Goal: Use online tool/utility: Utilize a website feature to perform a specific function

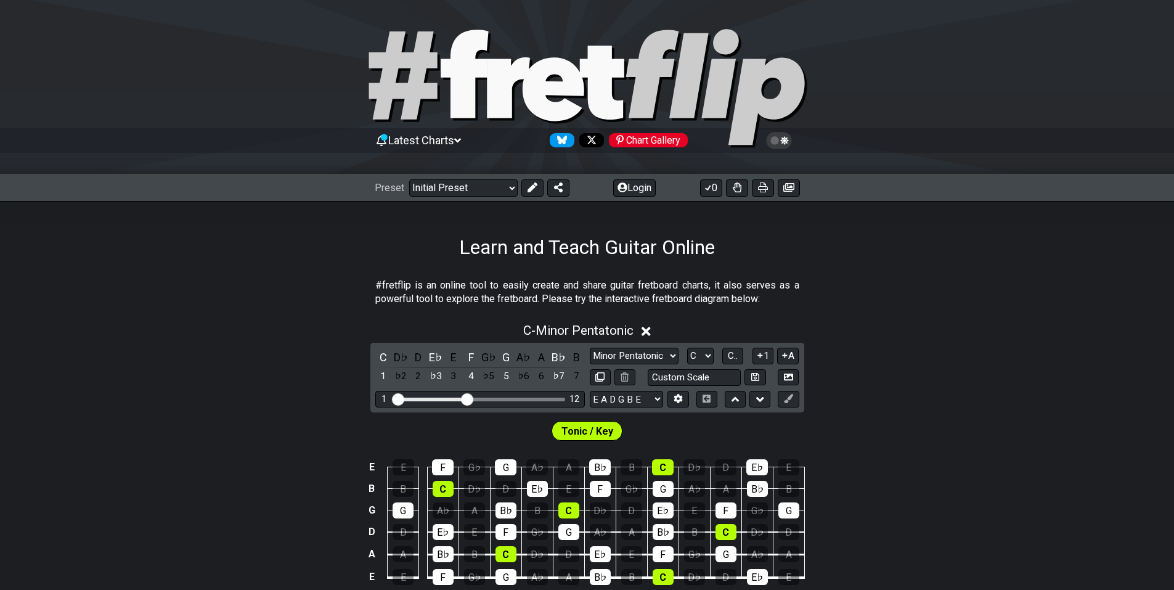
scroll to position [123, 0]
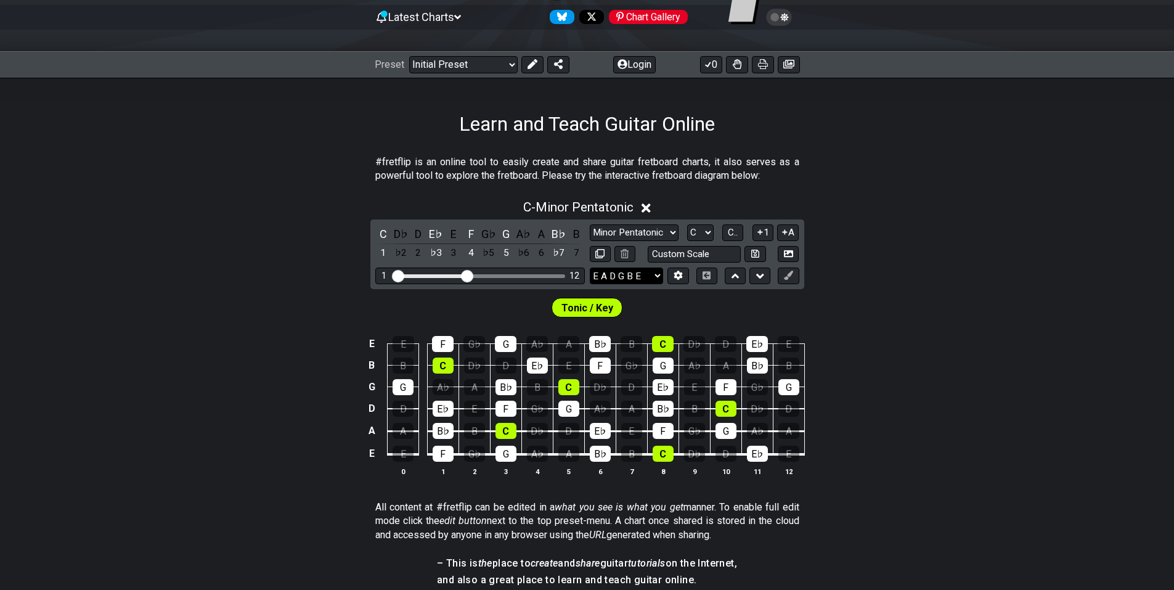
click at [652, 275] on select "E A D G B E E A D G B E E A D G B E B E A D F♯ B A D G C E A D A D G B E E♭ A♭ …" at bounding box center [626, 275] width 73 height 17
select select "A D G C F A D"
click at [590, 267] on select "E A D G B E E A D G B E E A D G B E B E A D F♯ B A D G C E A D A D G B E E♭ A♭ …" at bounding box center [626, 275] width 73 height 17
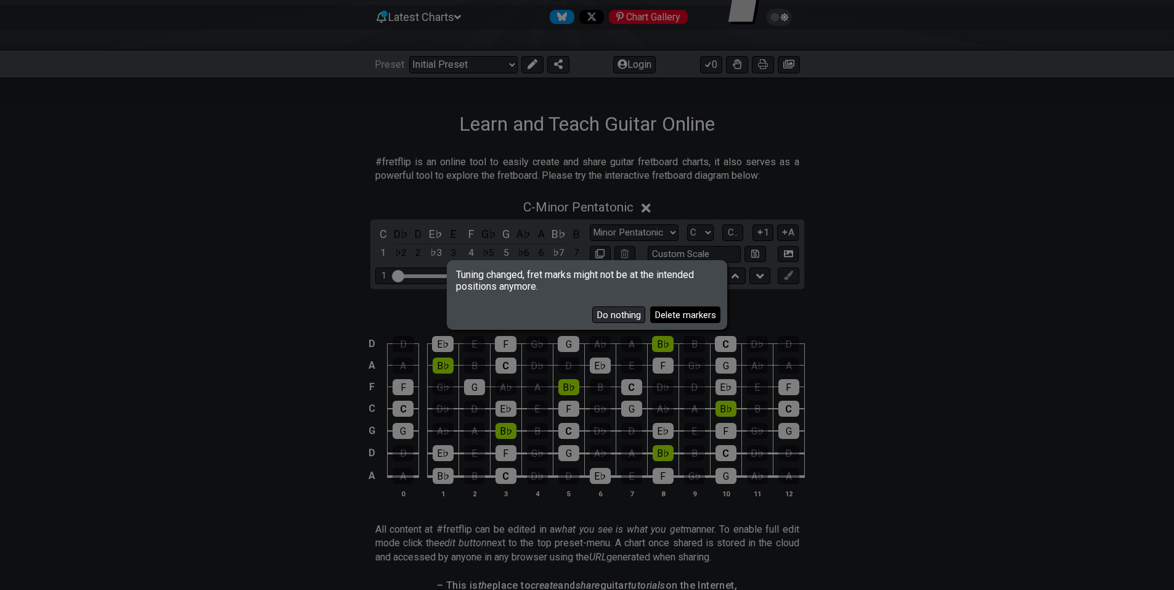
click at [671, 315] on button "Delete markers" at bounding box center [685, 314] width 70 height 17
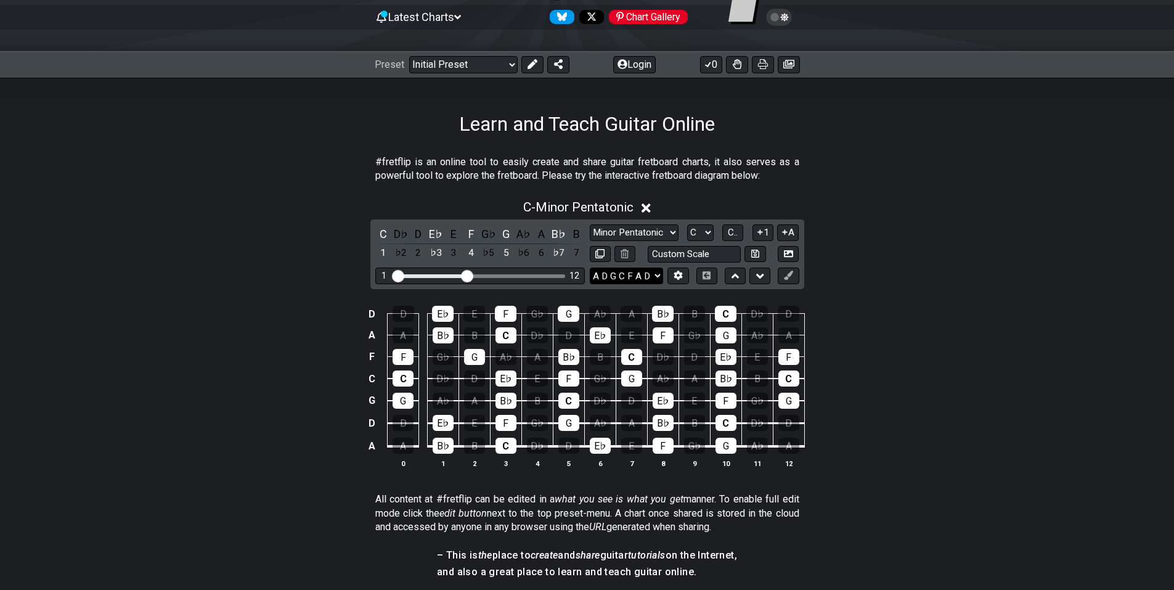
click at [658, 276] on select "E A D G B E E A D G B E E A D G B E B E A D F♯ B A D G C E A D A D G B E E♭ A♭ …" at bounding box center [626, 275] width 73 height 17
click at [674, 275] on icon at bounding box center [677, 274] width 9 height 9
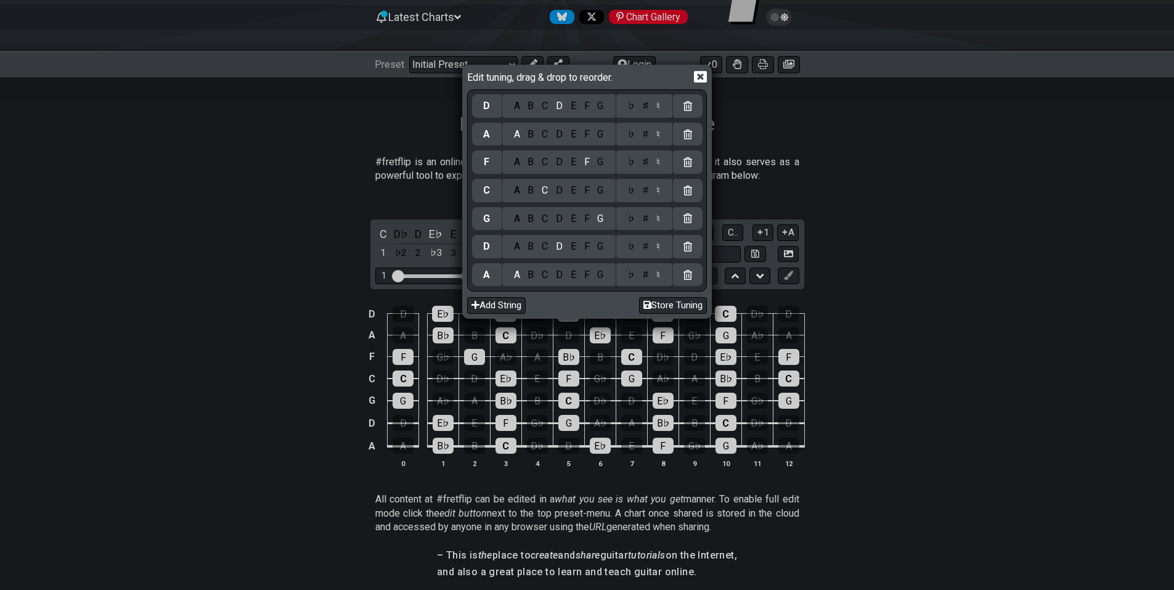
click at [604, 274] on div "G" at bounding box center [600, 275] width 14 height 14
click at [698, 75] on icon at bounding box center [700, 76] width 13 height 13
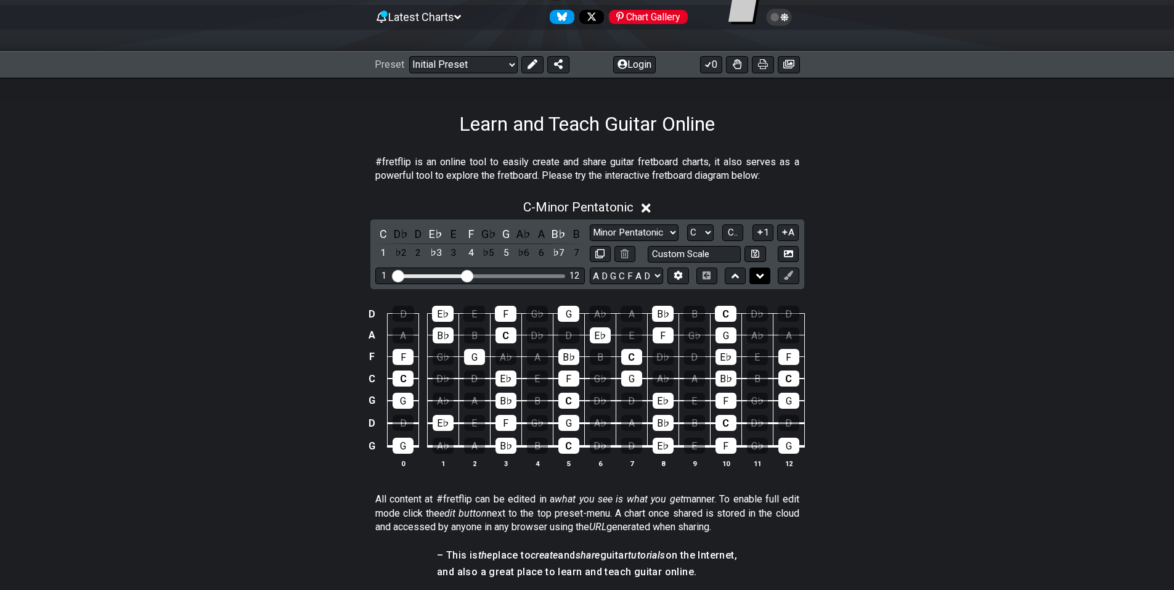
click at [754, 273] on button at bounding box center [759, 275] width 21 height 17
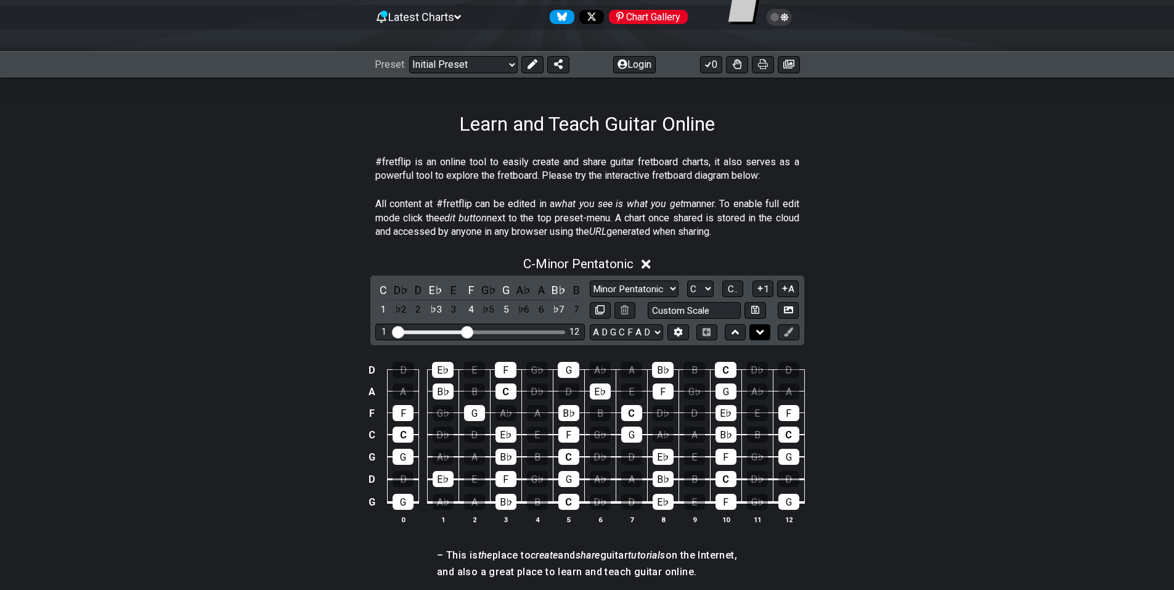
click at [761, 326] on icon at bounding box center [760, 332] width 8 height 12
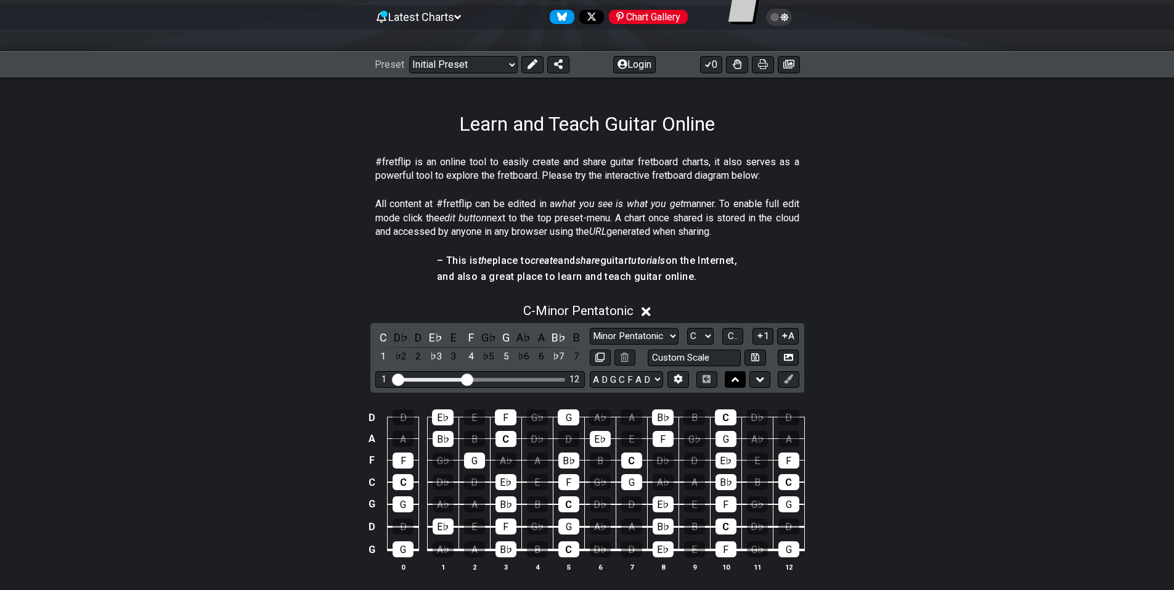
click at [739, 378] on icon at bounding box center [735, 379] width 8 height 12
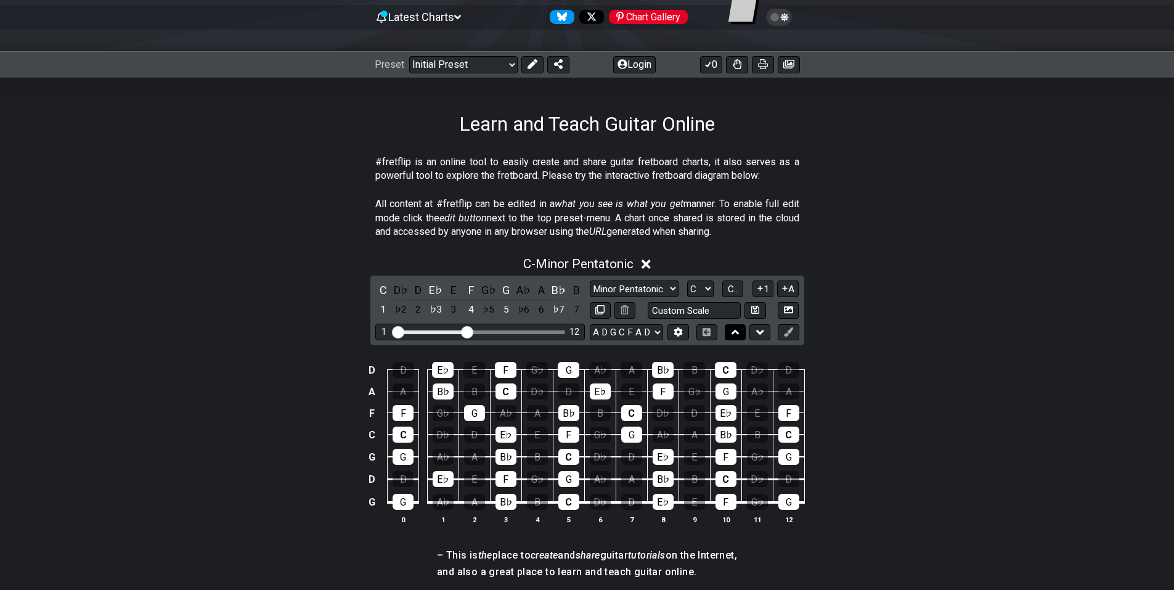
click at [737, 331] on icon at bounding box center [735, 332] width 8 height 12
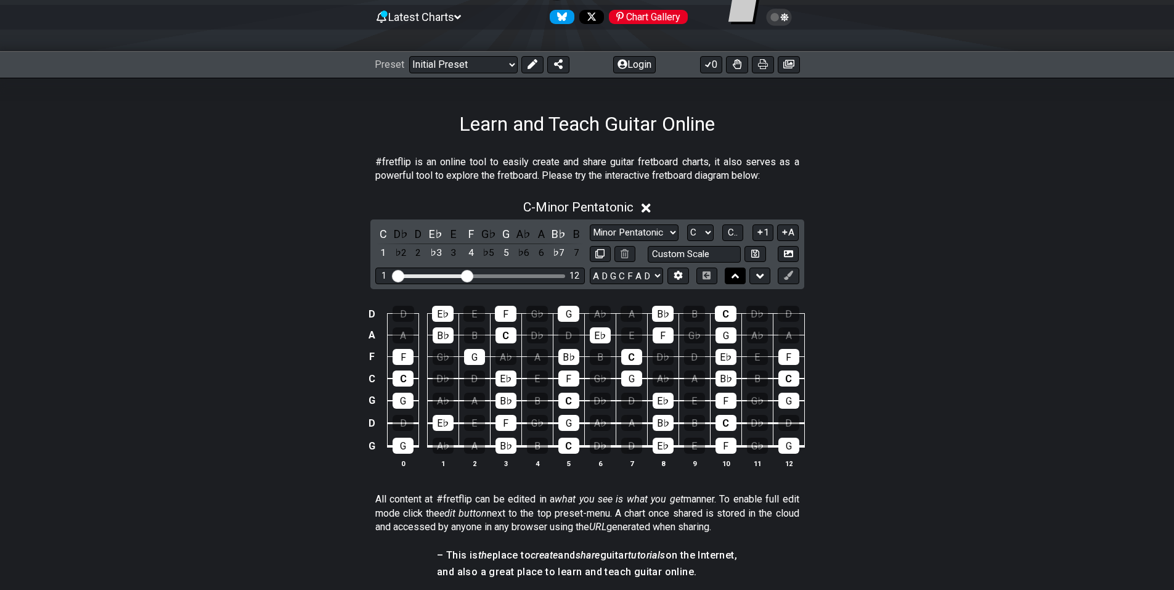
click at [733, 275] on icon at bounding box center [735, 276] width 8 height 5
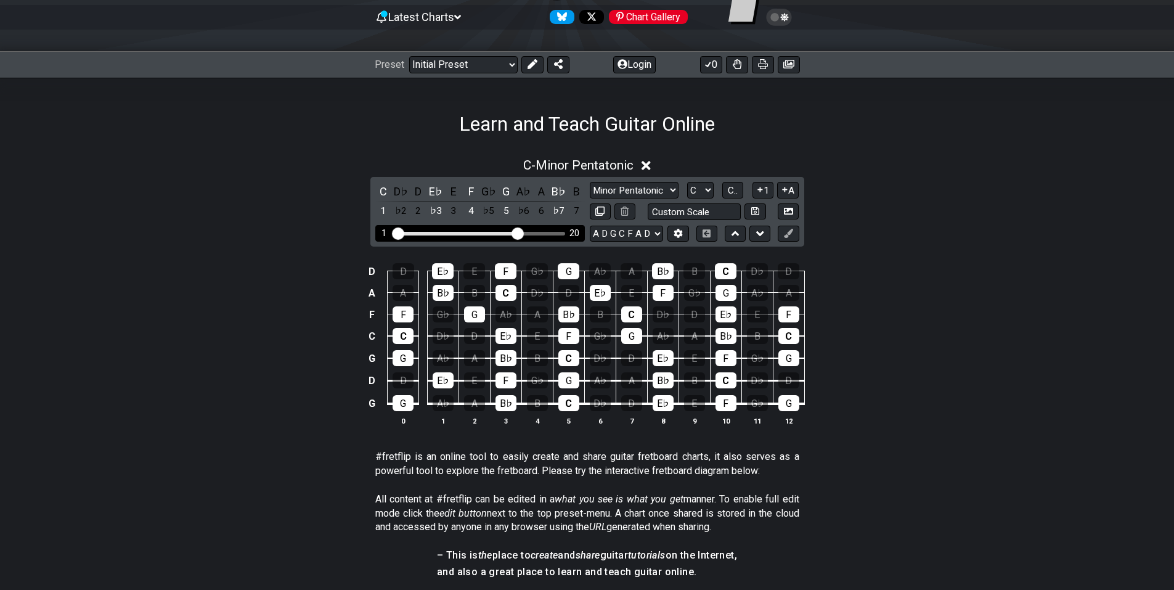
drag, startPoint x: 468, startPoint y: 234, endPoint x: 517, endPoint y: 235, distance: 49.3
click at [517, 232] on input "Visible fret range" at bounding box center [479, 232] width 175 height 0
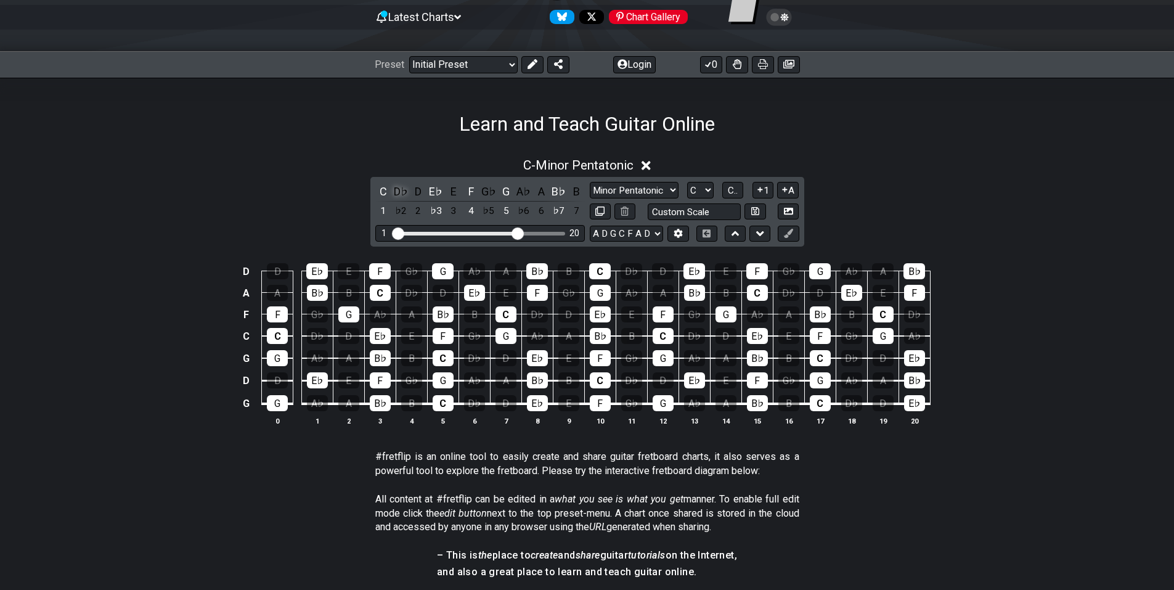
click at [401, 193] on div "D♭" at bounding box center [400, 191] width 16 height 17
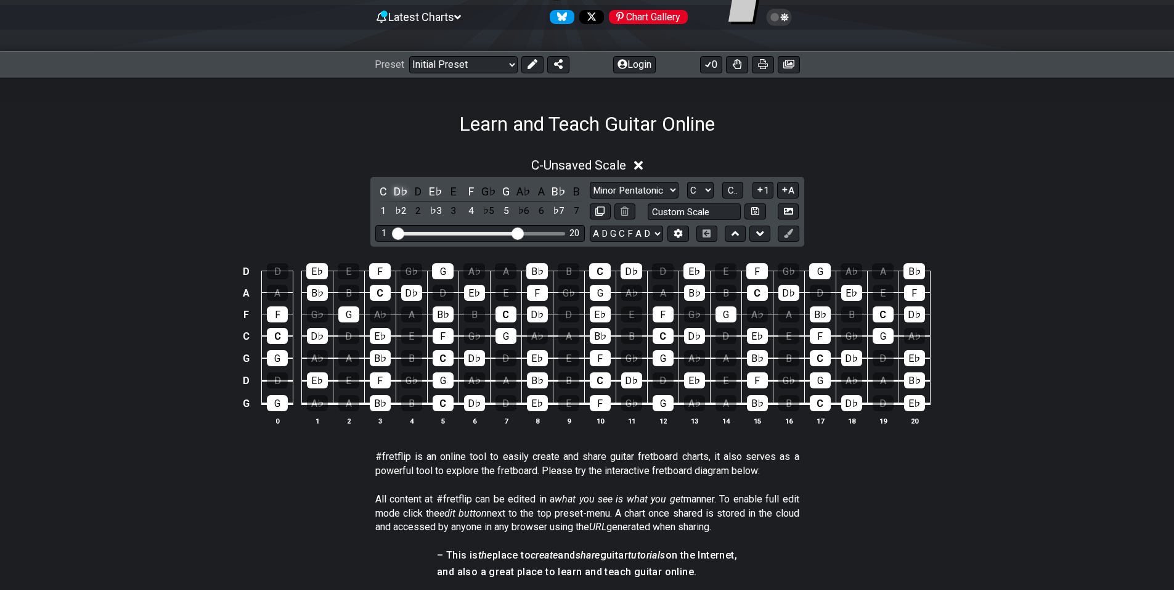
click at [401, 193] on div "D♭" at bounding box center [400, 191] width 16 height 17
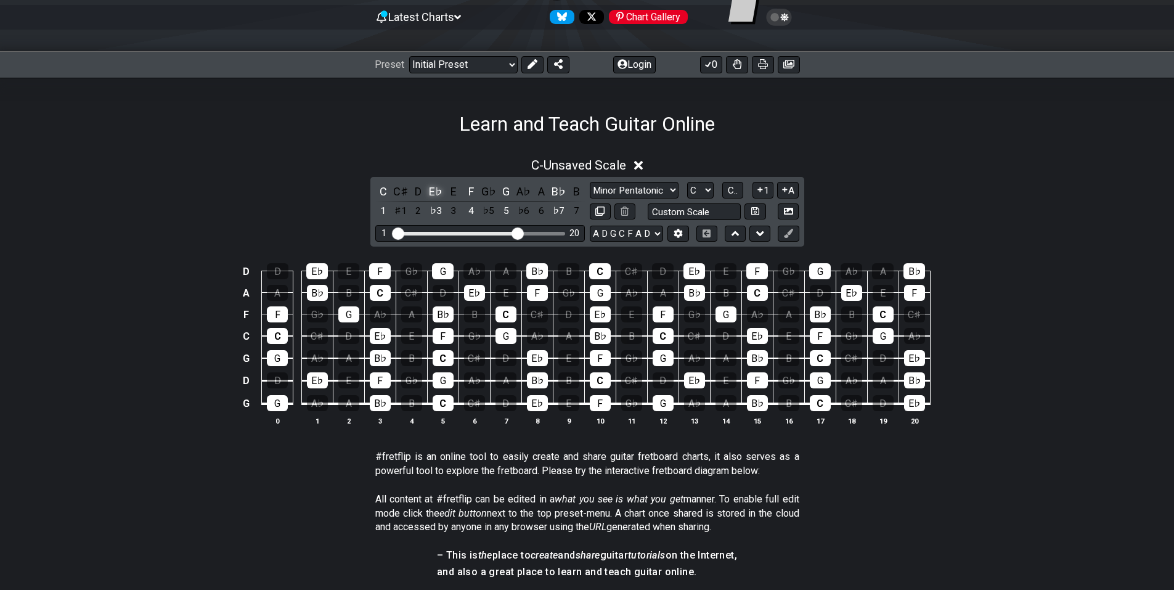
click at [431, 191] on div "E♭" at bounding box center [436, 191] width 16 height 17
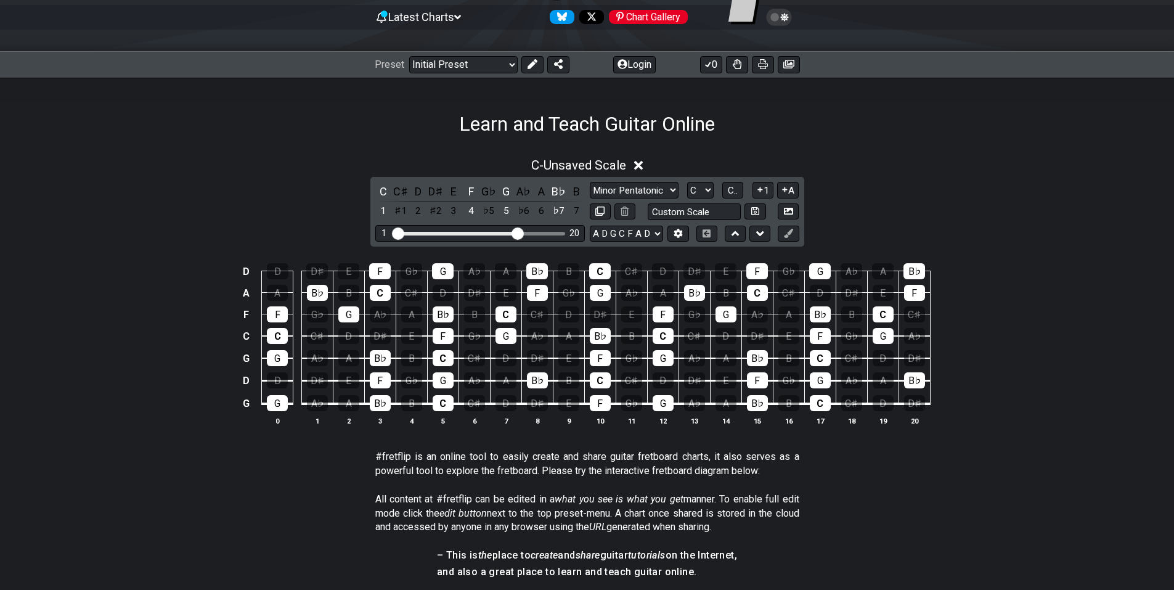
click at [431, 191] on div "D♯" at bounding box center [436, 191] width 16 height 17
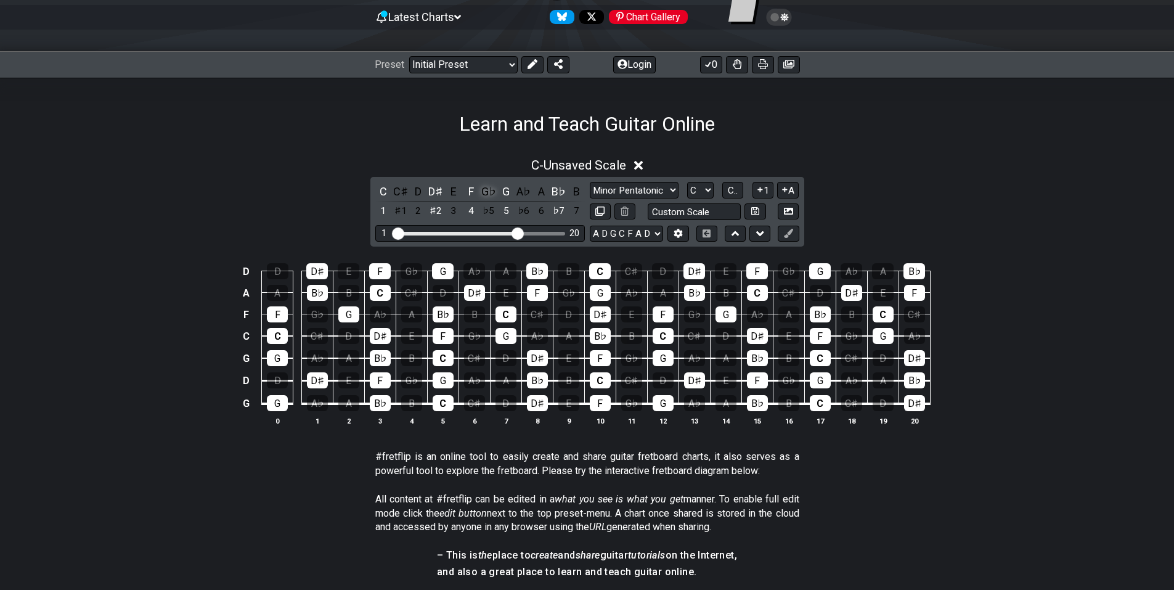
click at [485, 190] on div "G♭" at bounding box center [489, 191] width 16 height 17
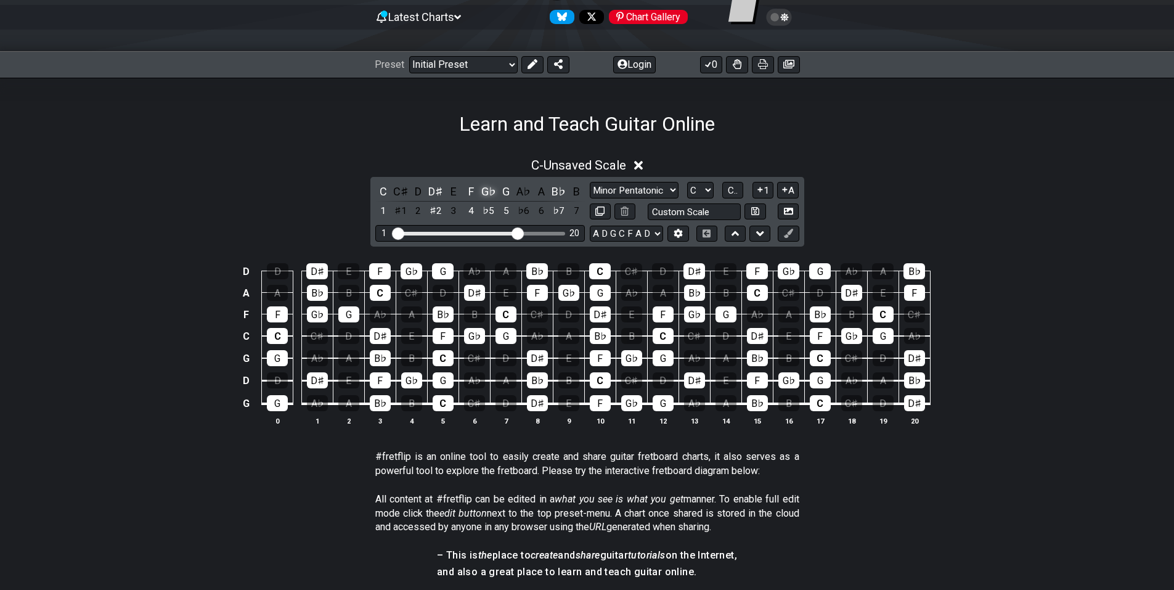
click at [485, 190] on div "G♭" at bounding box center [489, 191] width 16 height 17
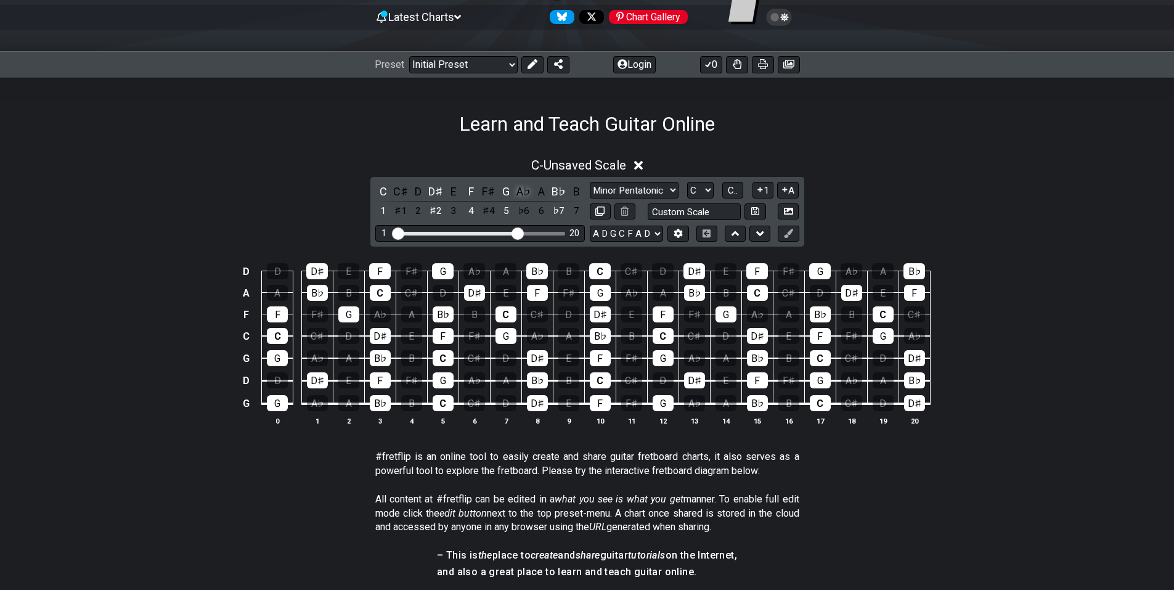
click at [528, 192] on div "A♭" at bounding box center [524, 191] width 16 height 17
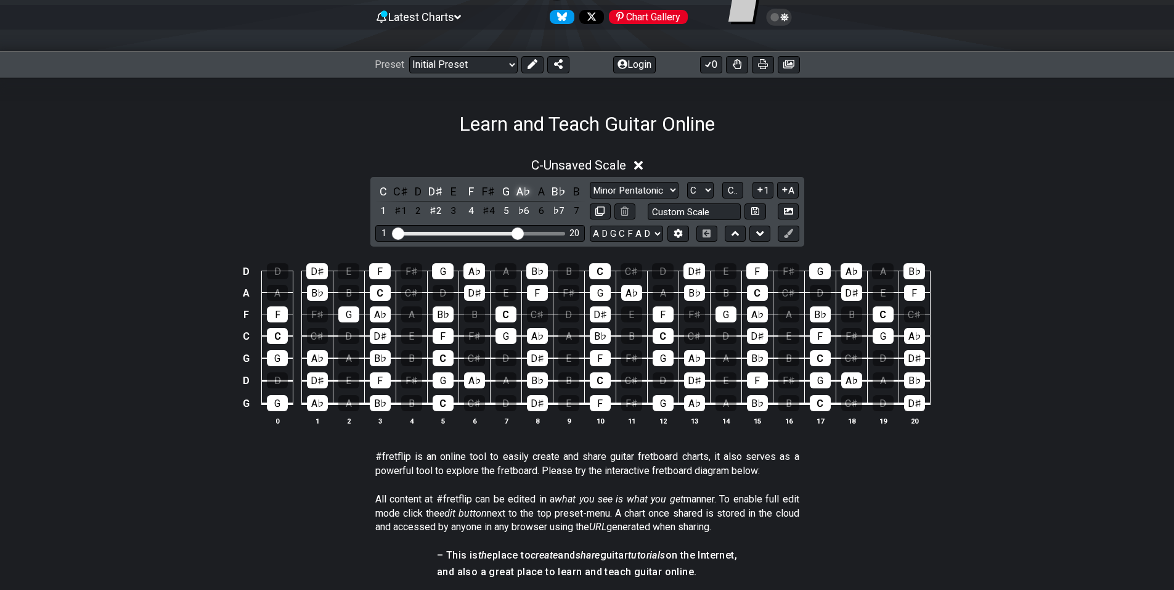
click at [528, 192] on div "A♭" at bounding box center [524, 191] width 16 height 17
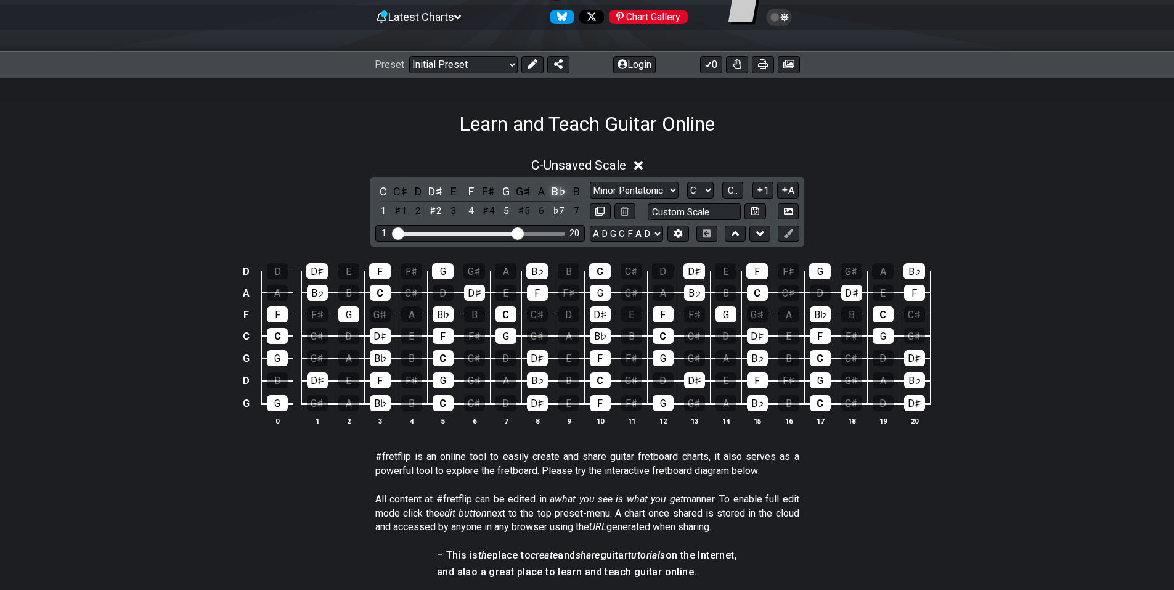
click at [562, 194] on div "B♭" at bounding box center [559, 191] width 16 height 17
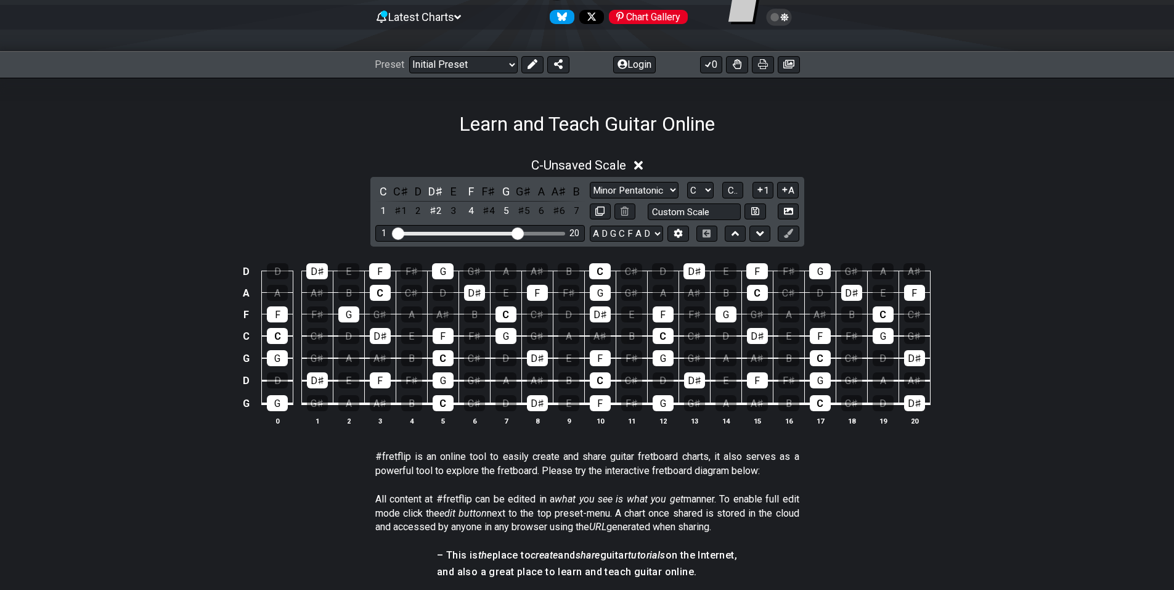
click at [562, 194] on div "A♯" at bounding box center [559, 191] width 16 height 17
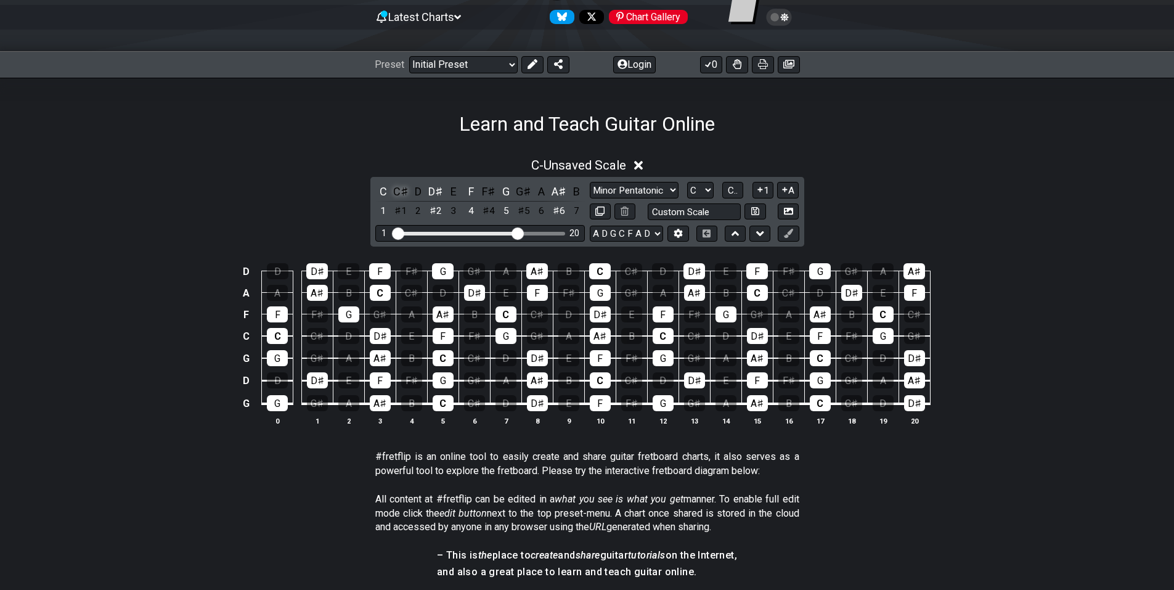
click at [398, 192] on div "C♯" at bounding box center [400, 191] width 16 height 17
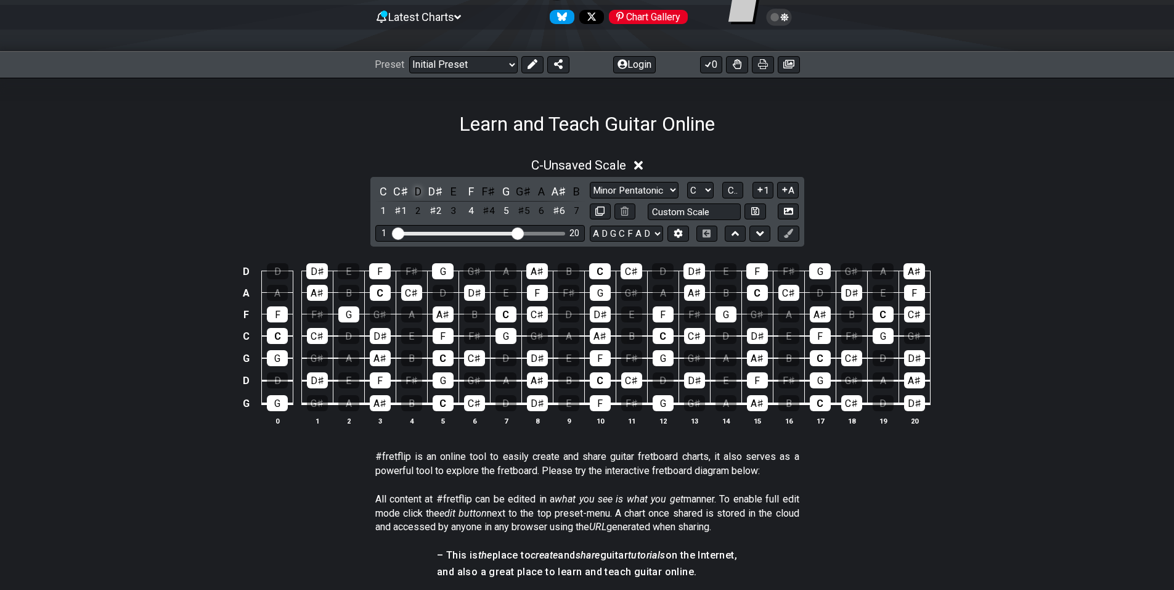
click at [420, 191] on div "D" at bounding box center [418, 191] width 16 height 17
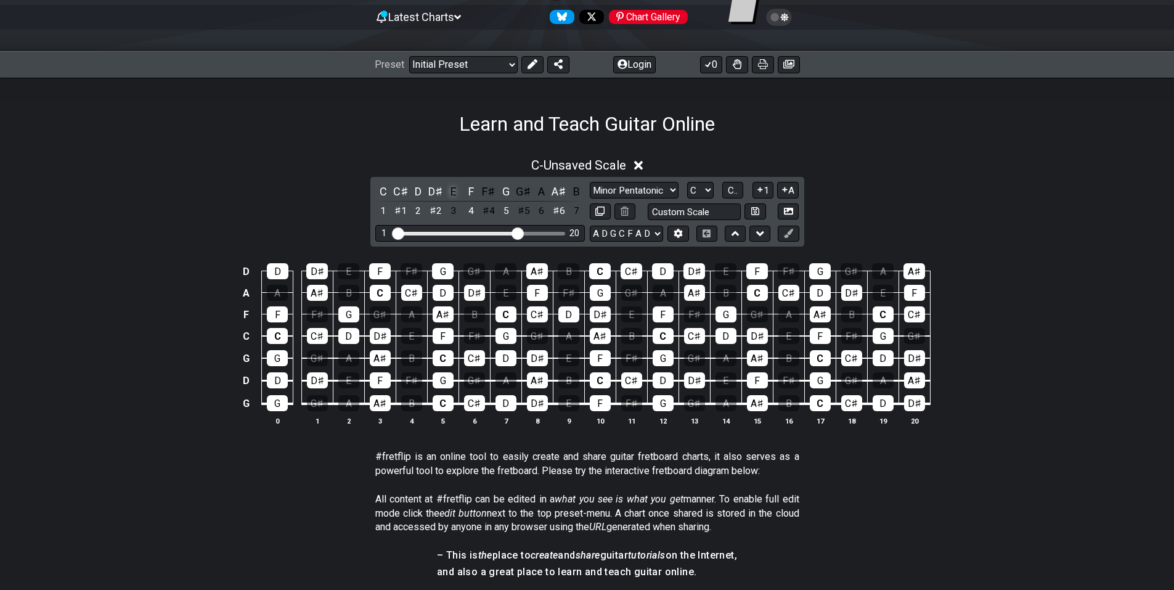
click at [452, 190] on div "E" at bounding box center [453, 191] width 16 height 17
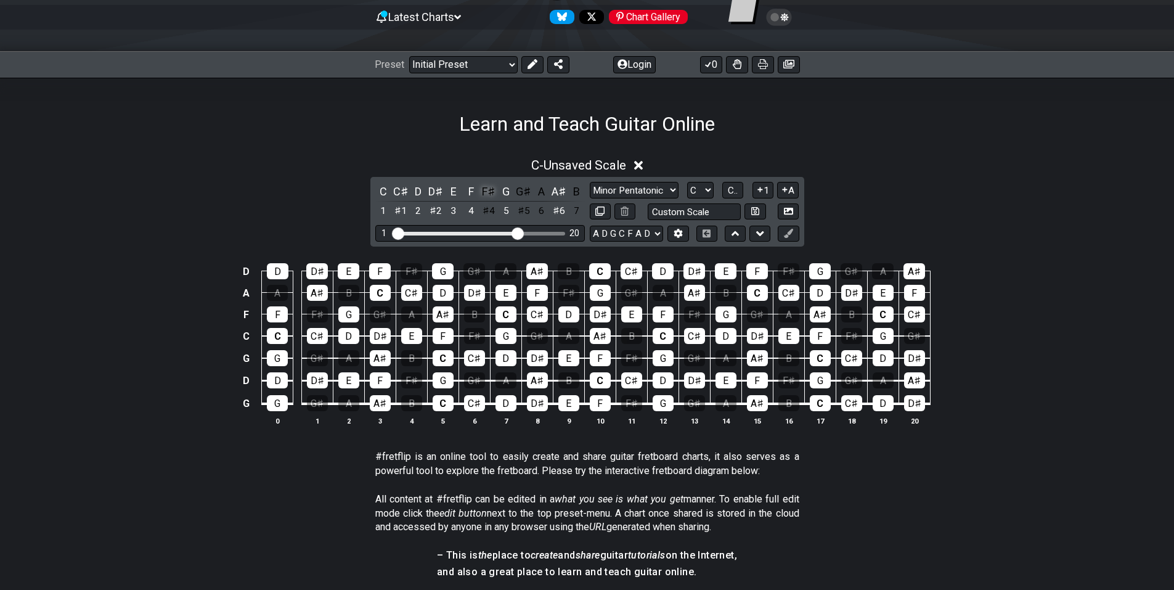
click at [492, 189] on div "F♯" at bounding box center [489, 191] width 16 height 17
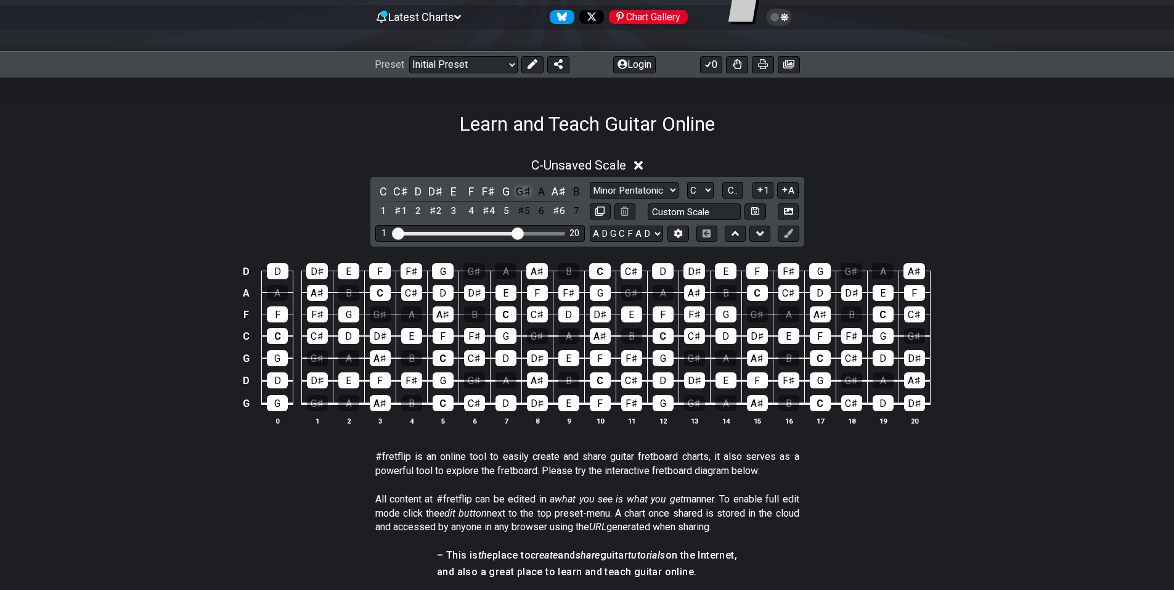
click at [527, 187] on div "G♯" at bounding box center [524, 191] width 16 height 17
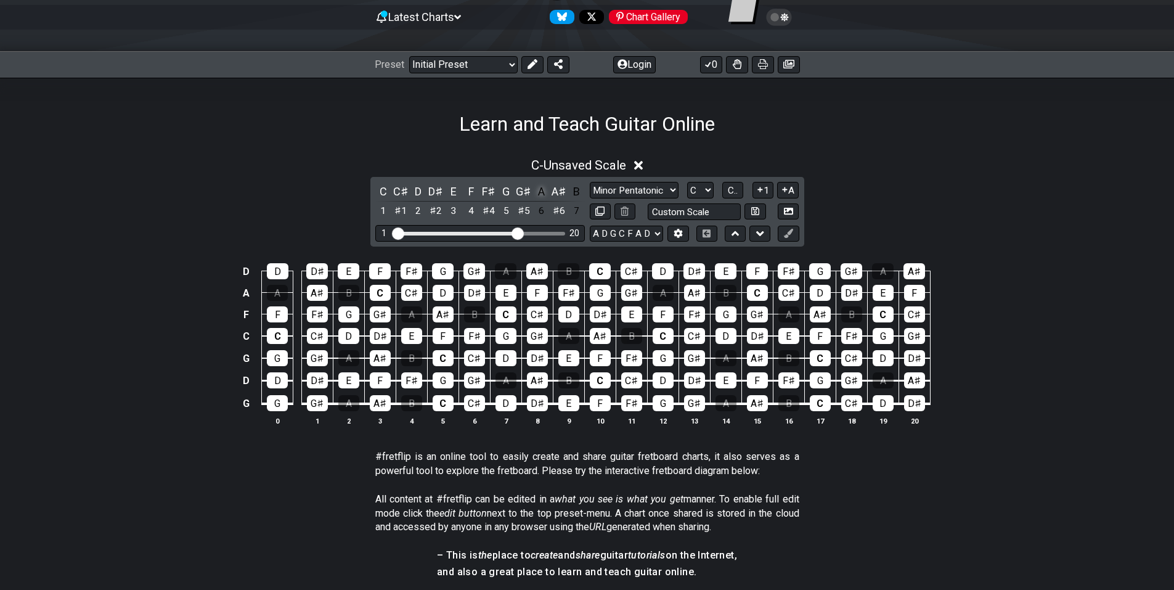
click at [538, 189] on div "A" at bounding box center [541, 191] width 16 height 17
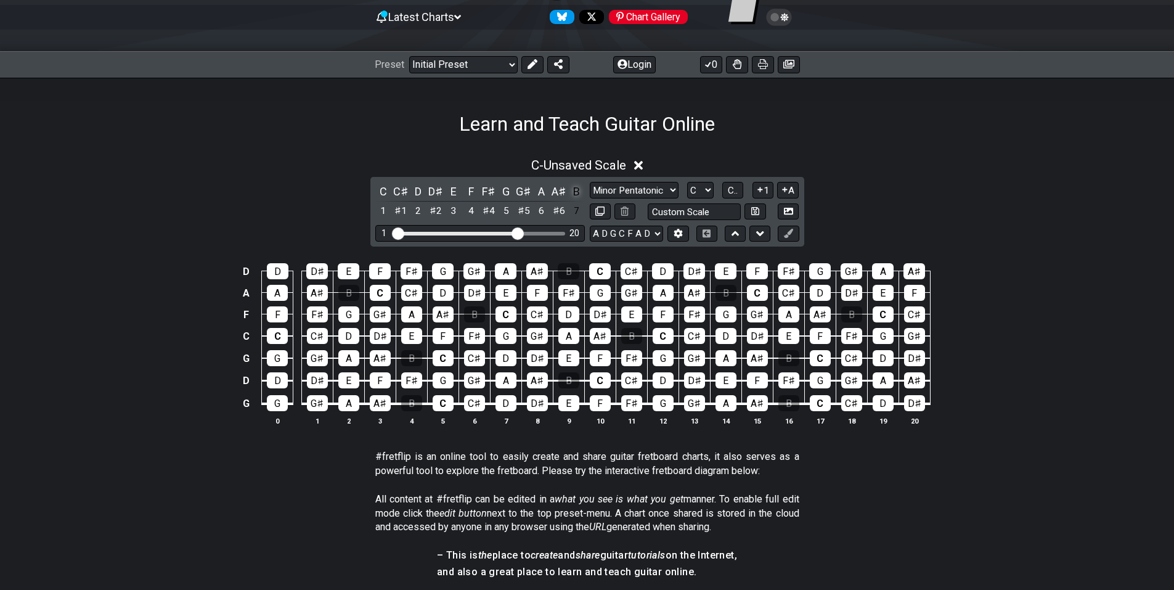
click at [577, 190] on div "B" at bounding box center [576, 191] width 16 height 17
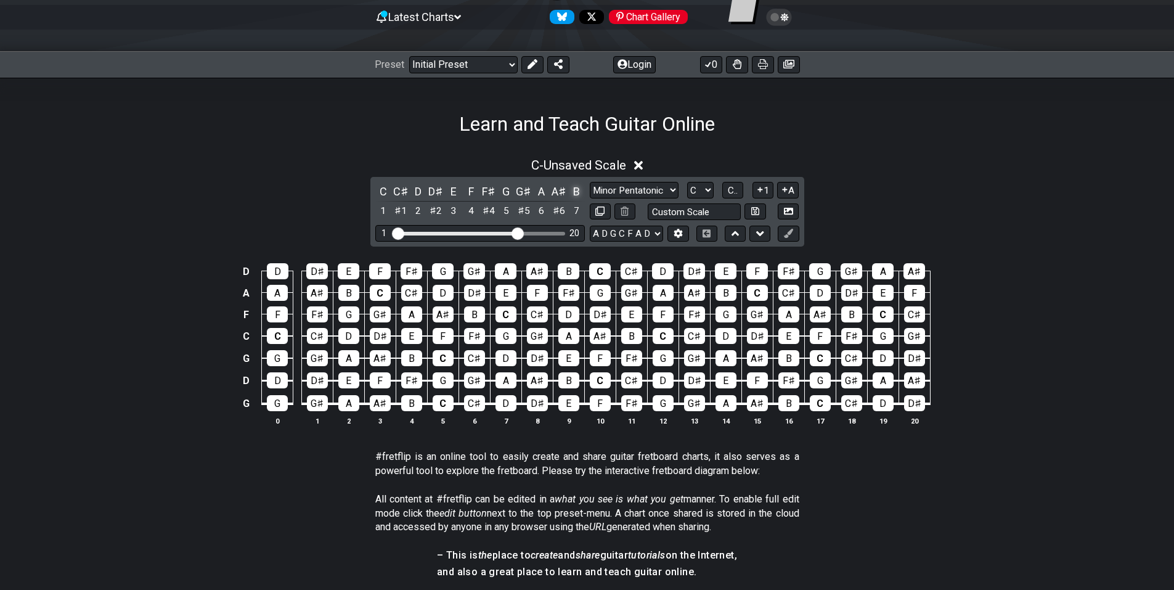
click at [578, 188] on div "B" at bounding box center [576, 191] width 16 height 17
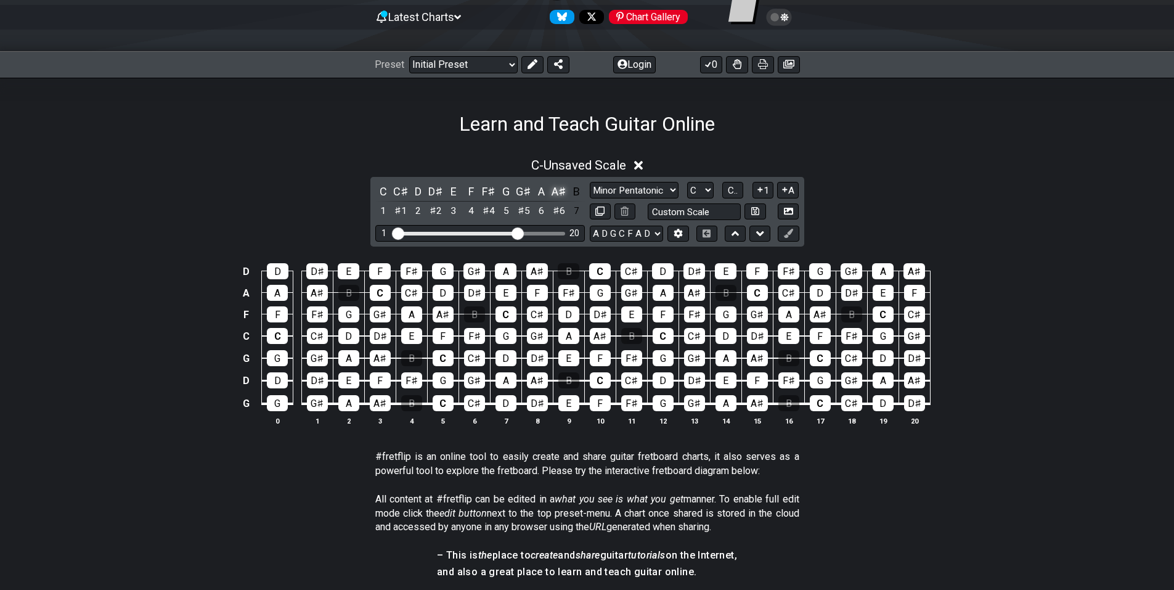
click at [554, 188] on div "A♯" at bounding box center [559, 191] width 16 height 17
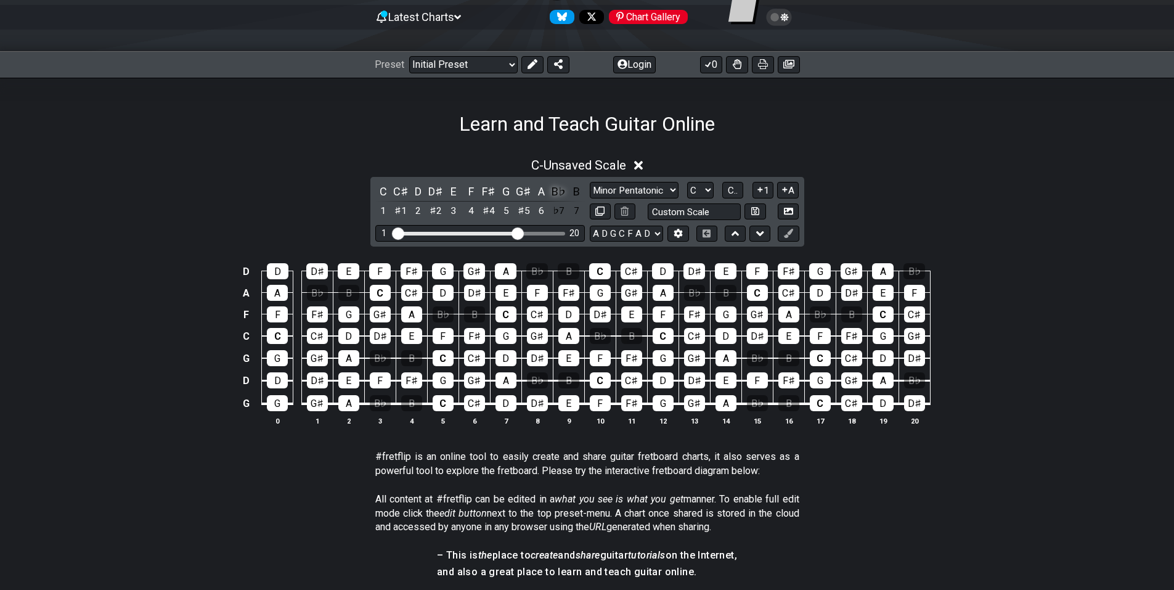
click at [556, 192] on div "B♭" at bounding box center [559, 191] width 16 height 17
click at [535, 192] on div "A" at bounding box center [541, 191] width 16 height 17
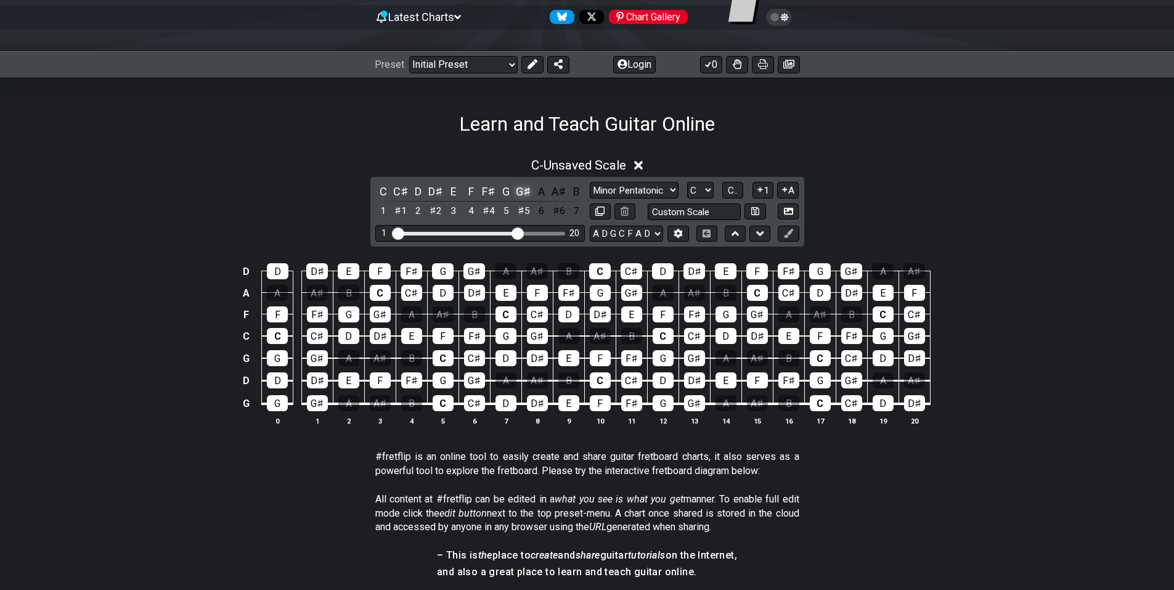
click at [527, 192] on div "G♯" at bounding box center [524, 191] width 16 height 17
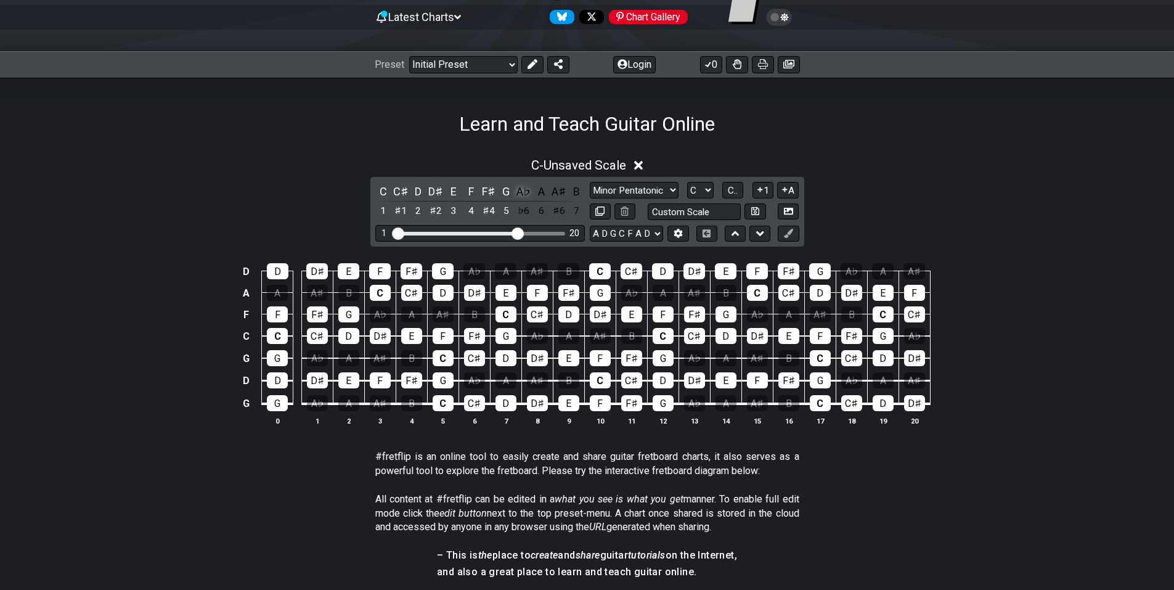
click at [519, 192] on div "A♭" at bounding box center [524, 191] width 16 height 17
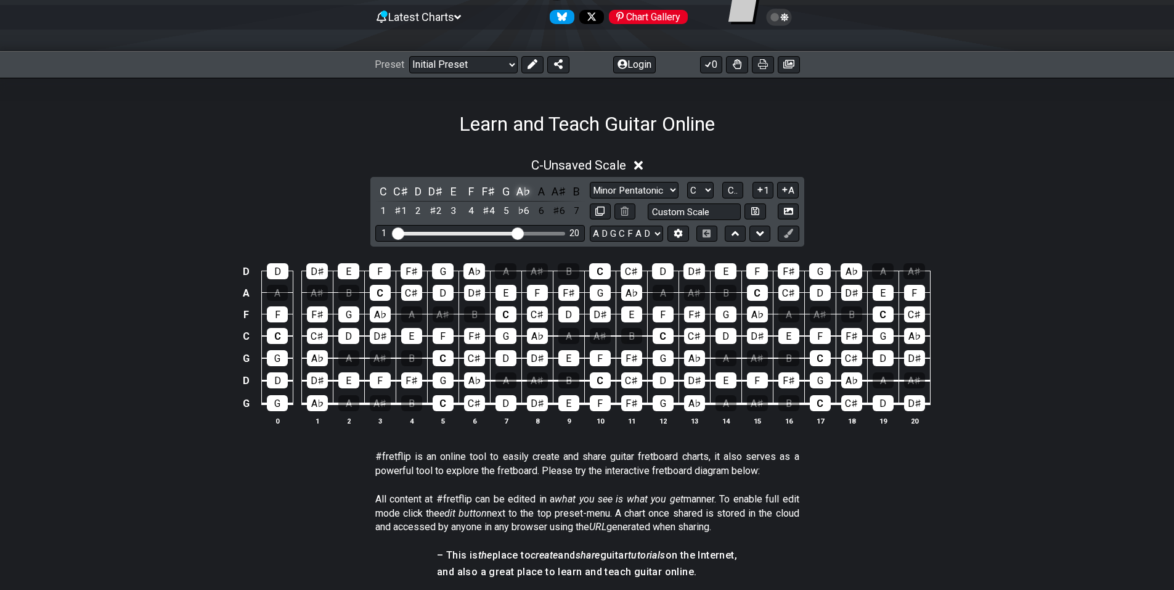
click at [519, 192] on div "A♭" at bounding box center [524, 191] width 16 height 17
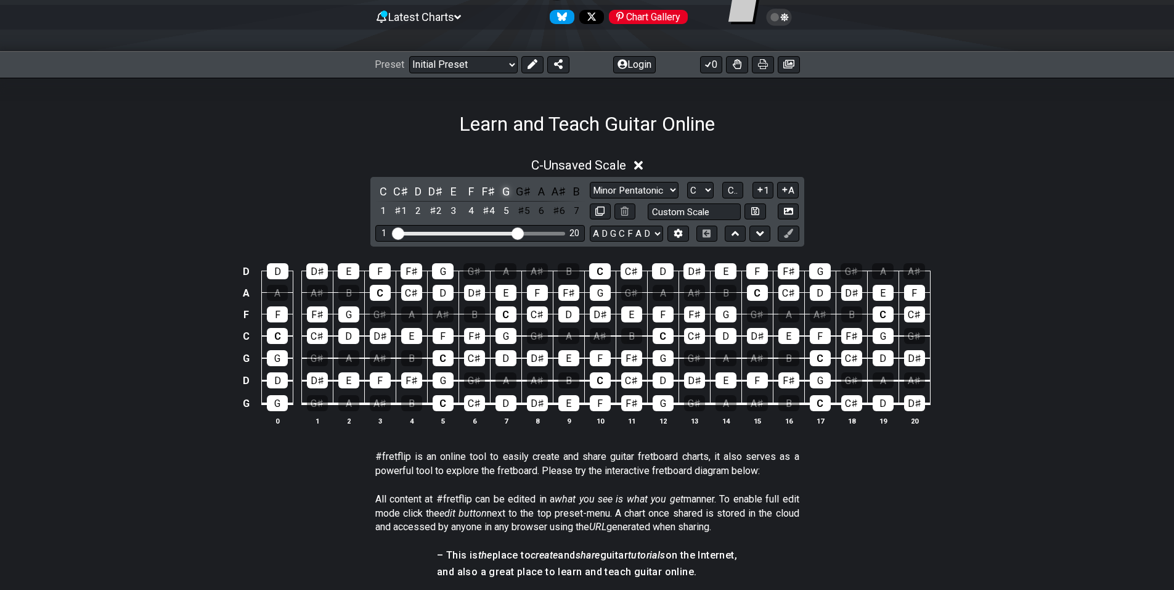
click at [508, 192] on div "G" at bounding box center [506, 191] width 16 height 17
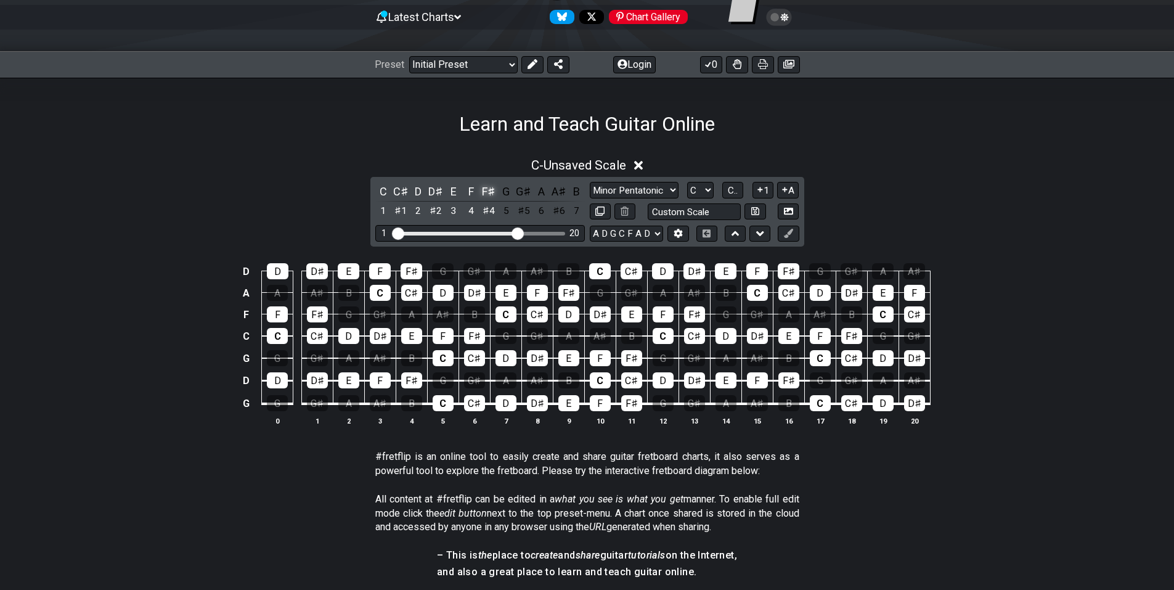
click at [485, 192] on div "F♯" at bounding box center [489, 191] width 16 height 17
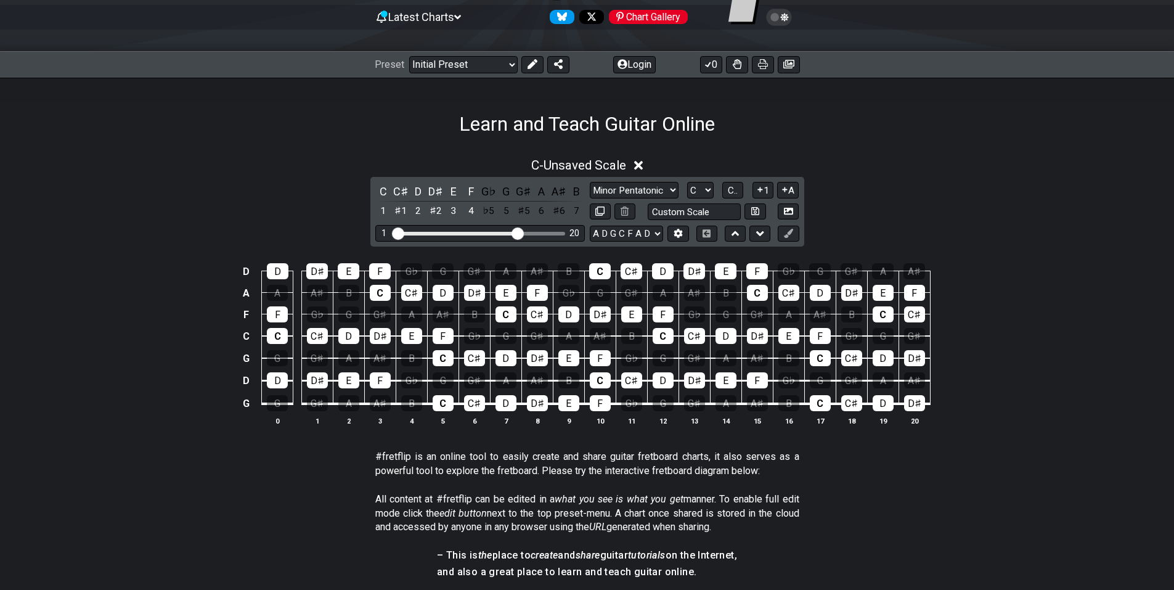
click at [485, 192] on div "G♭" at bounding box center [489, 191] width 16 height 17
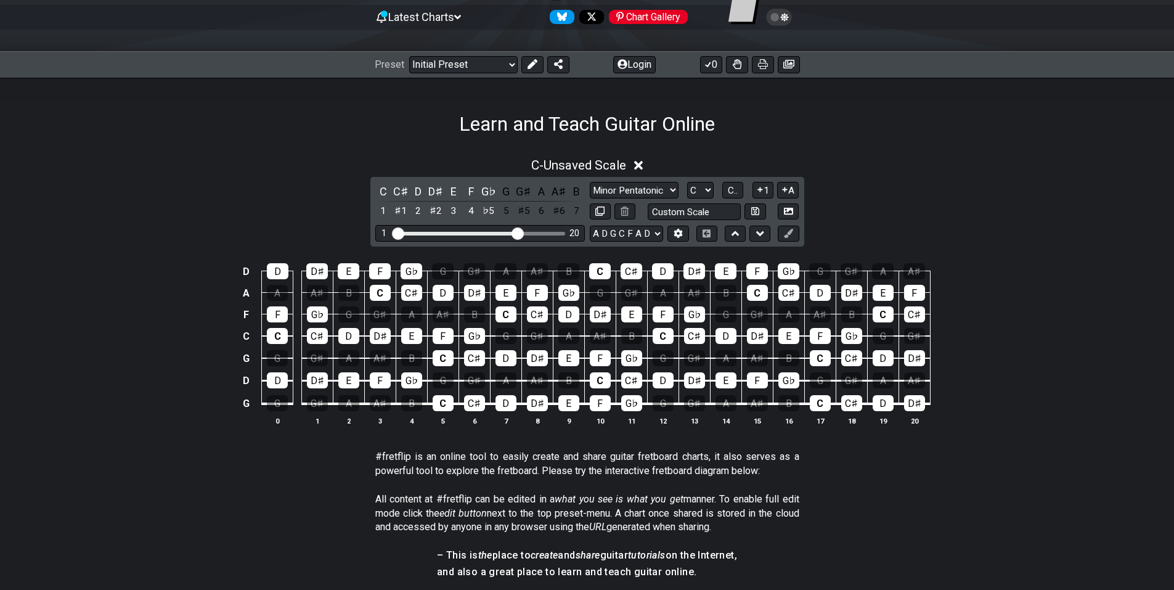
click at [485, 192] on div "G♭" at bounding box center [489, 191] width 16 height 17
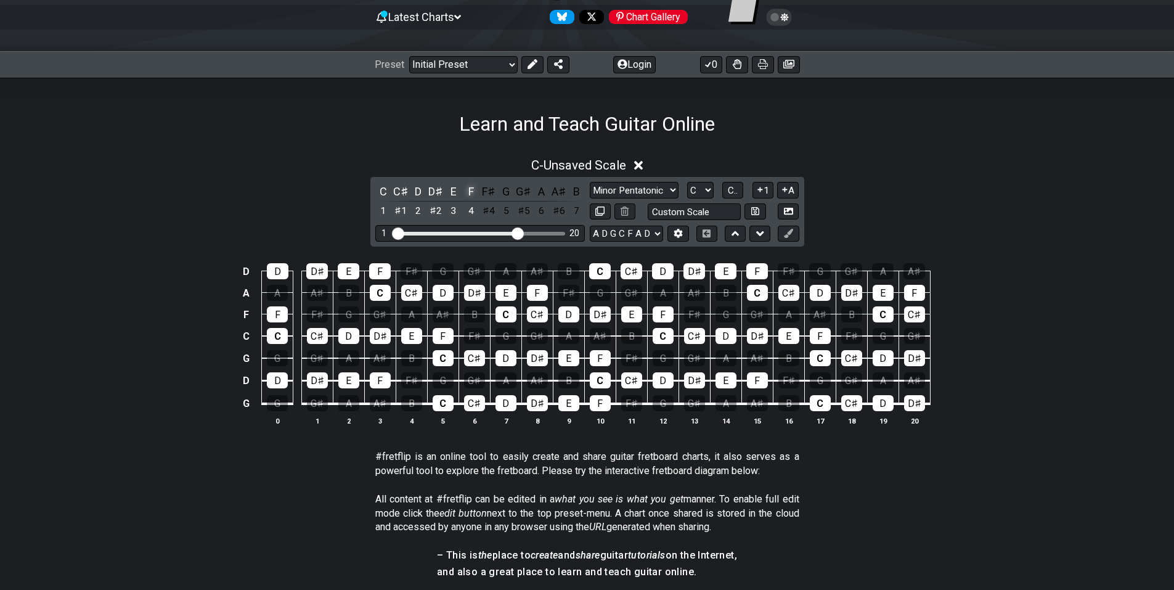
click at [471, 192] on div "F" at bounding box center [471, 191] width 16 height 17
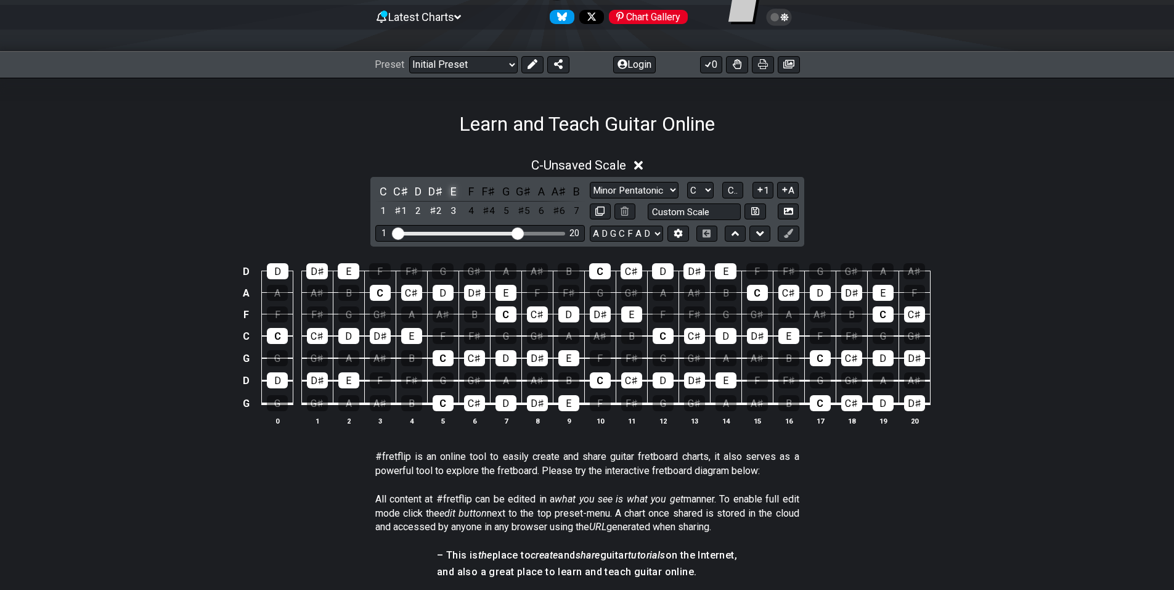
click at [459, 192] on div "E" at bounding box center [453, 191] width 16 height 17
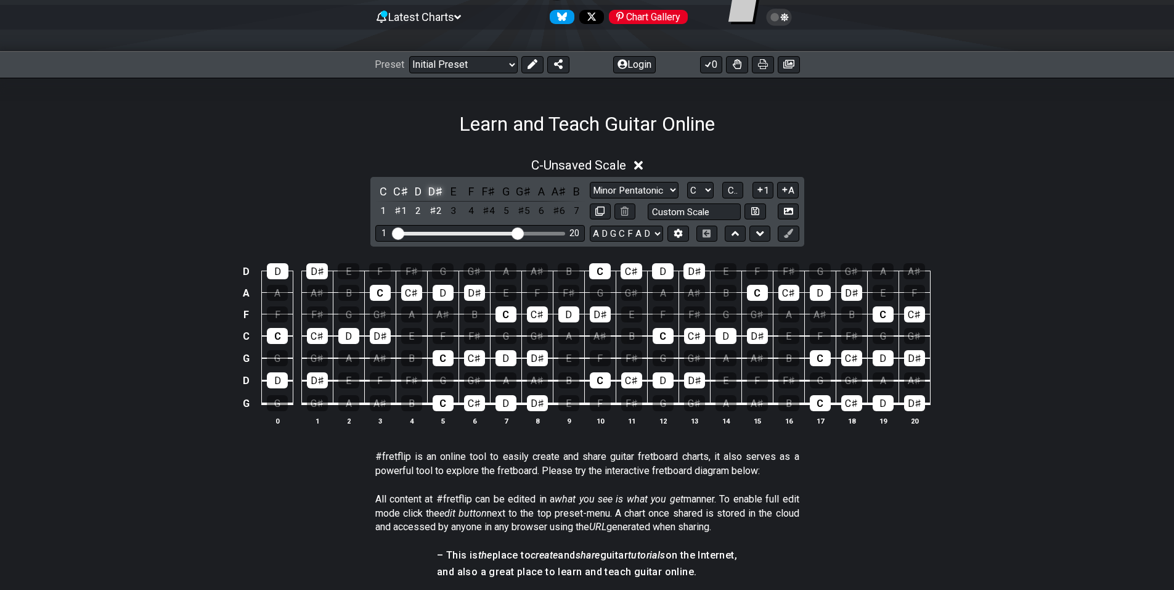
click at [440, 192] on div "D♯" at bounding box center [436, 191] width 16 height 17
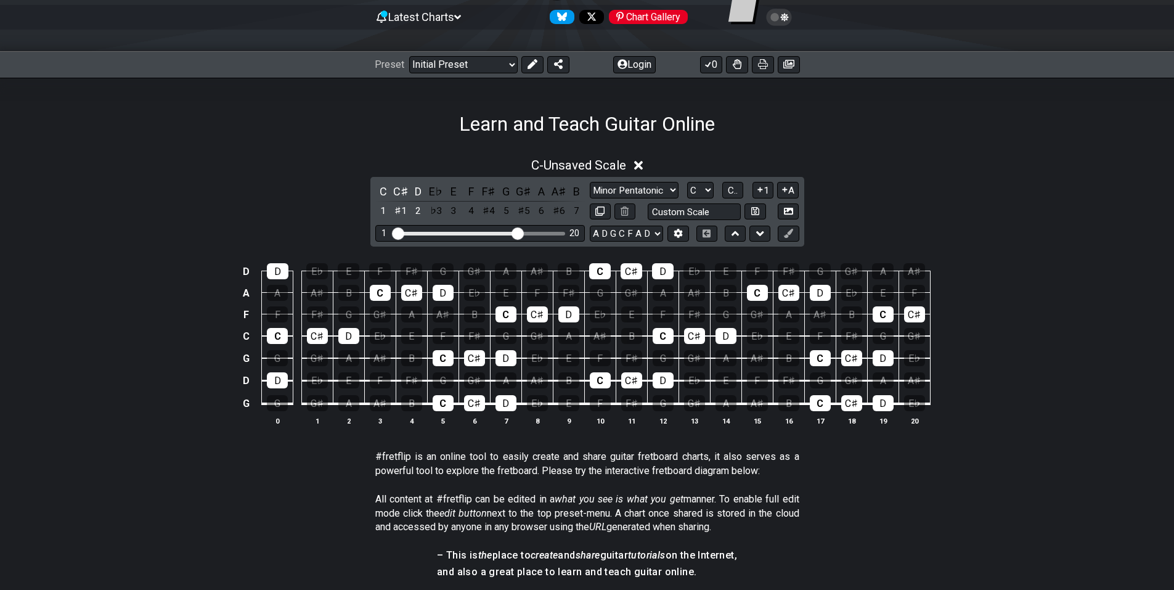
click at [440, 192] on div "E♭" at bounding box center [436, 191] width 16 height 17
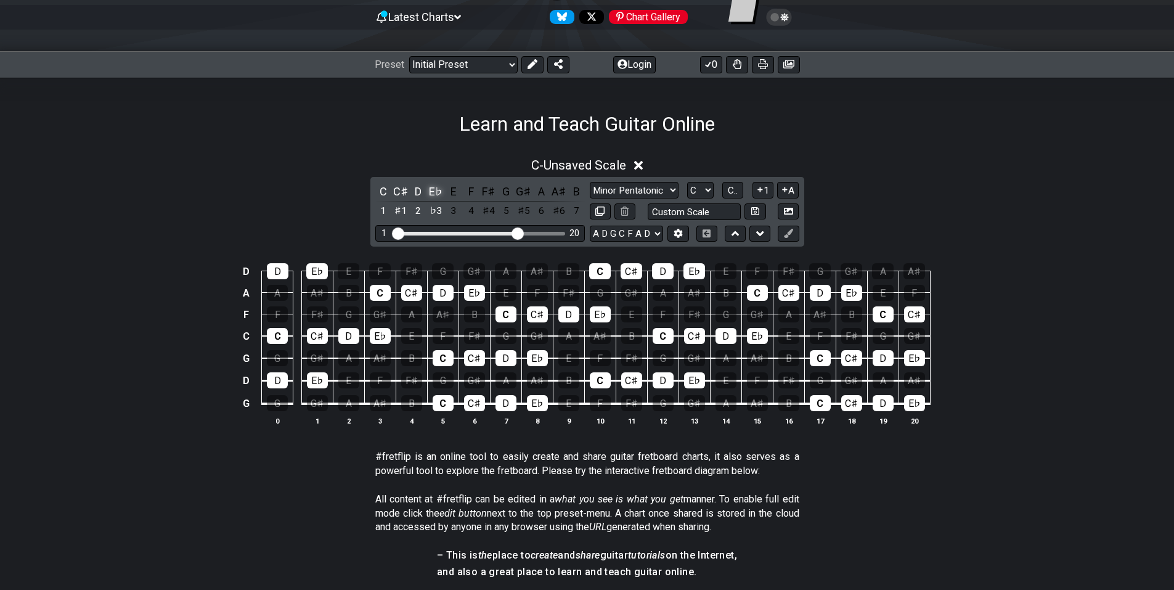
click at [432, 192] on div "E♭" at bounding box center [436, 191] width 16 height 17
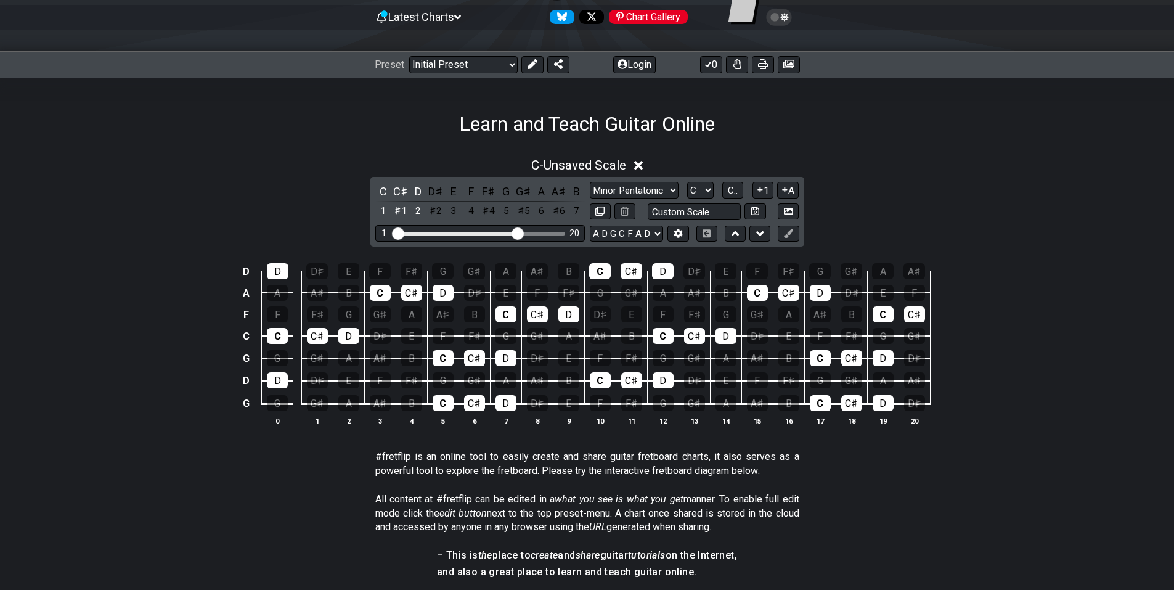
click at [432, 192] on div "D♯" at bounding box center [436, 191] width 16 height 17
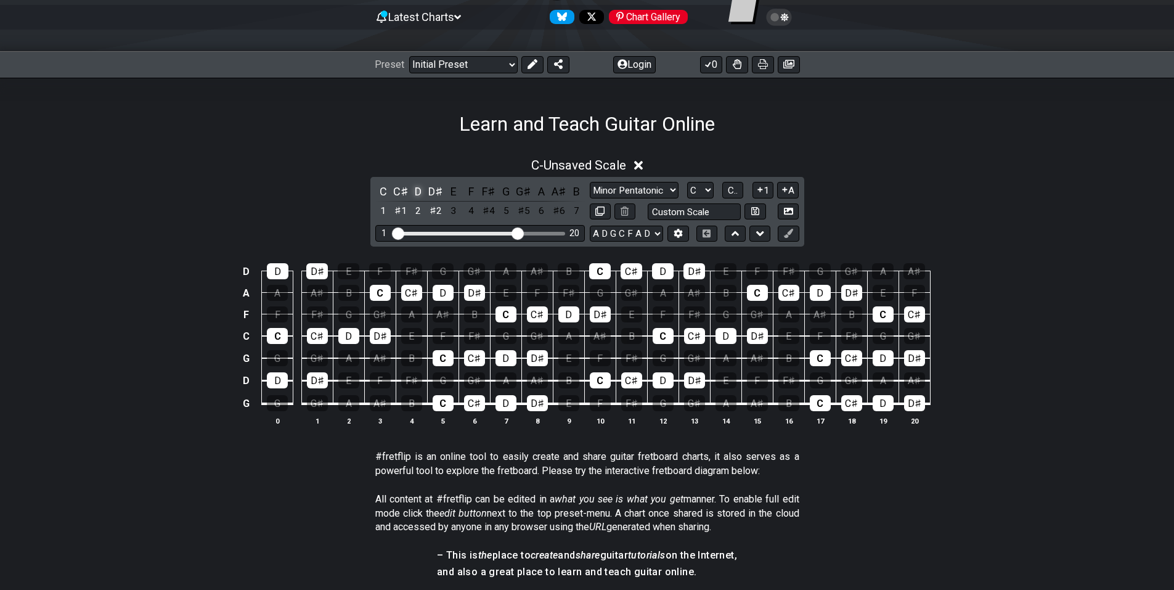
click at [418, 192] on div "D" at bounding box center [418, 191] width 16 height 17
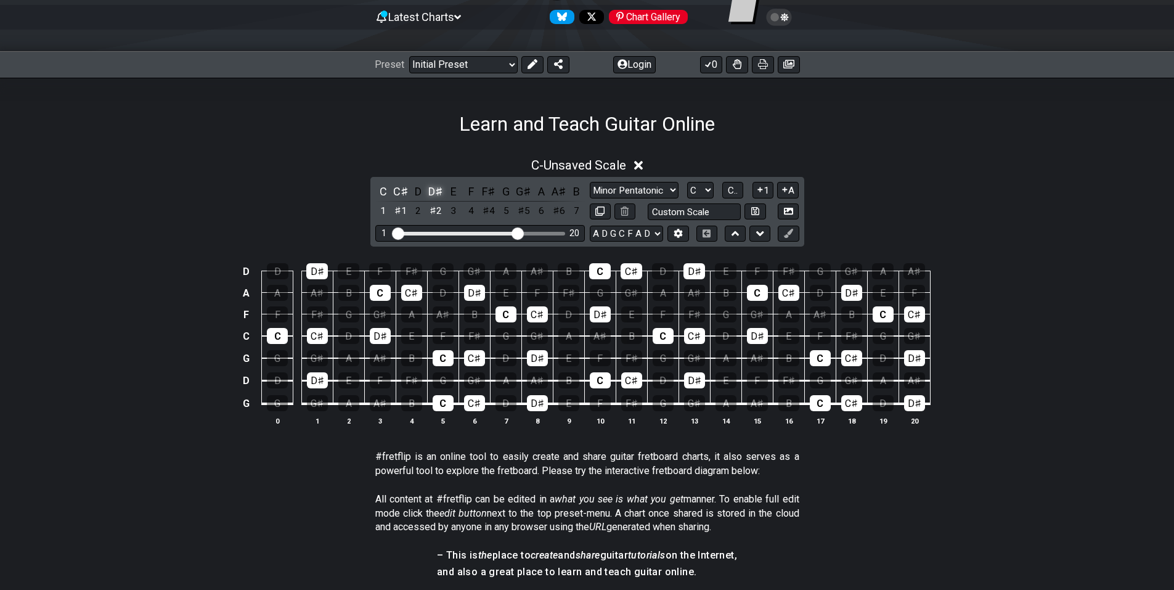
click at [434, 191] on div "D♯" at bounding box center [436, 191] width 16 height 17
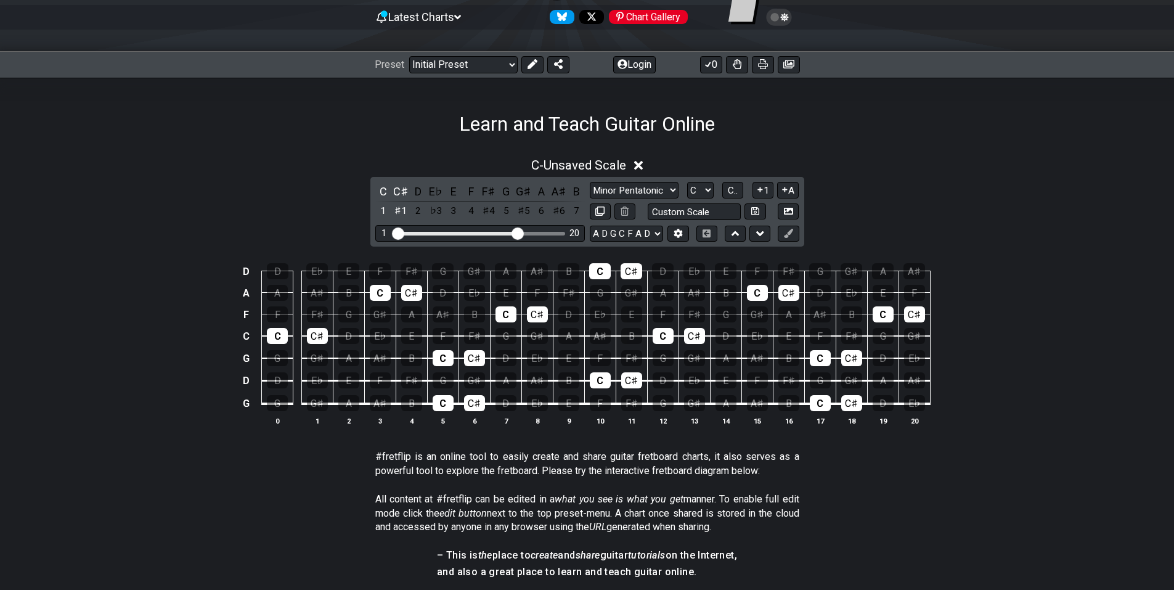
click at [434, 191] on div "E♭" at bounding box center [436, 191] width 16 height 17
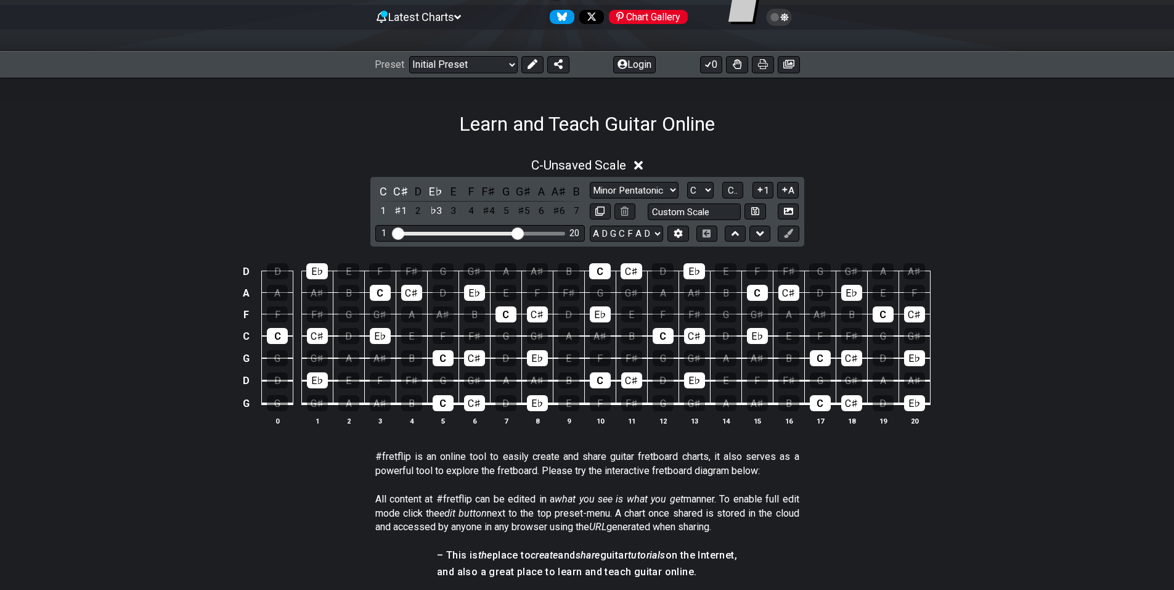
click at [434, 191] on div "E♭" at bounding box center [436, 191] width 16 height 17
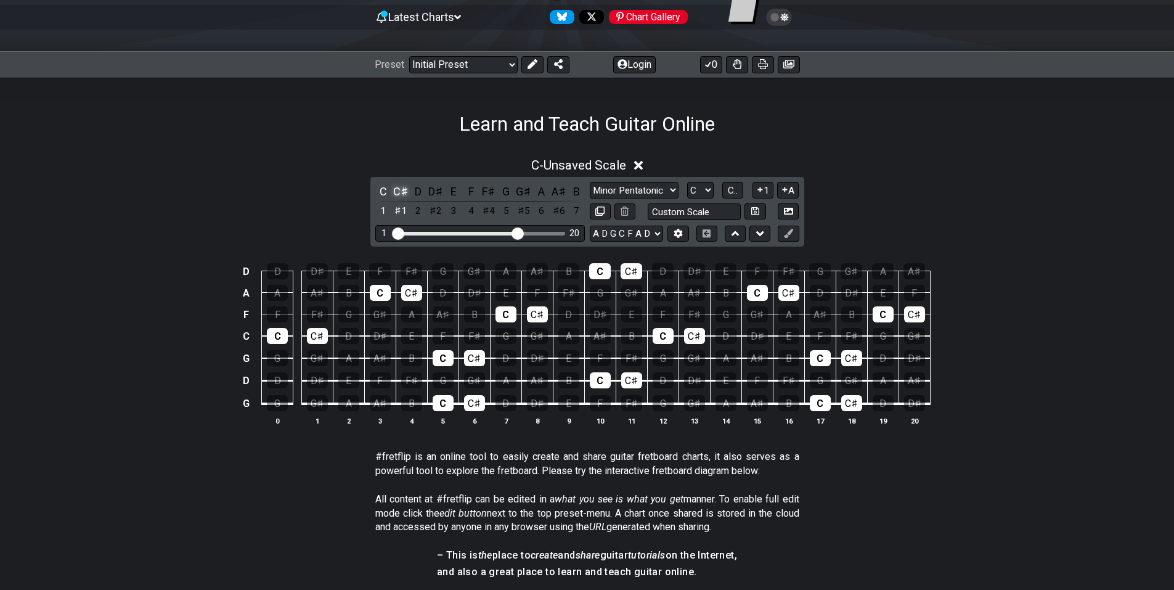
click at [403, 191] on div "C♯" at bounding box center [400, 191] width 16 height 17
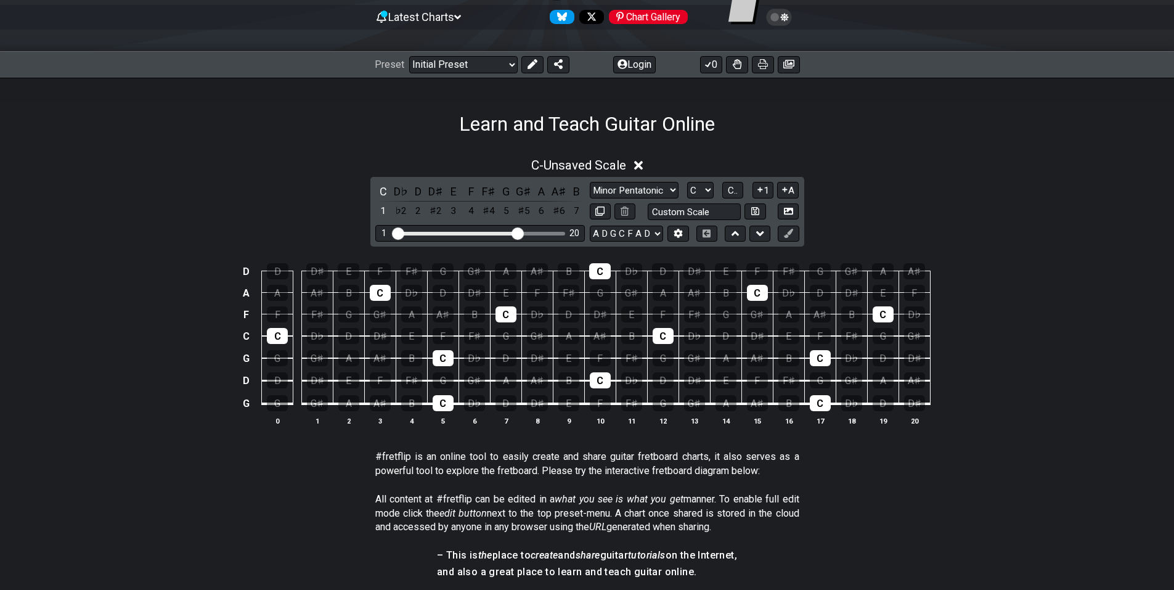
click at [403, 191] on div "D♭" at bounding box center [400, 191] width 16 height 17
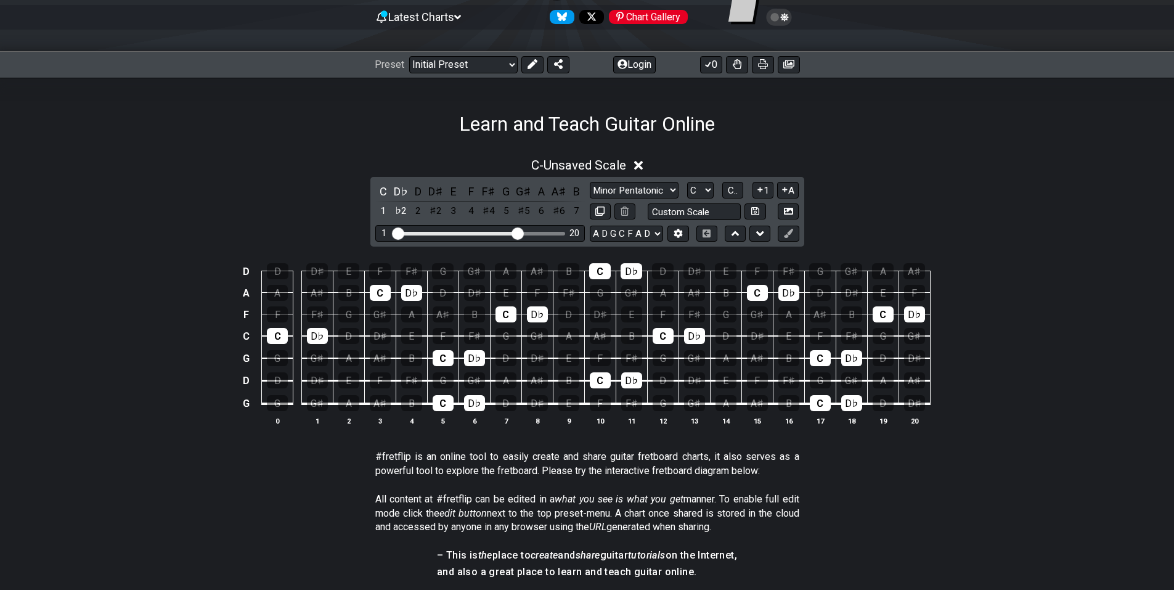
click at [403, 191] on div "D♭" at bounding box center [400, 191] width 16 height 17
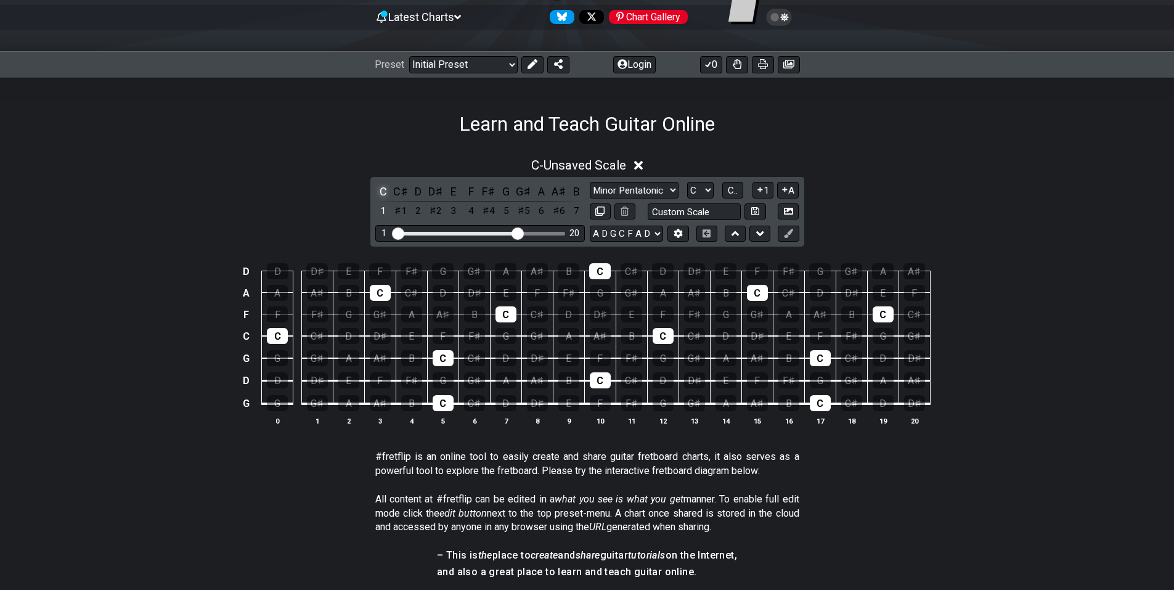
click at [386, 191] on div "C" at bounding box center [383, 191] width 16 height 17
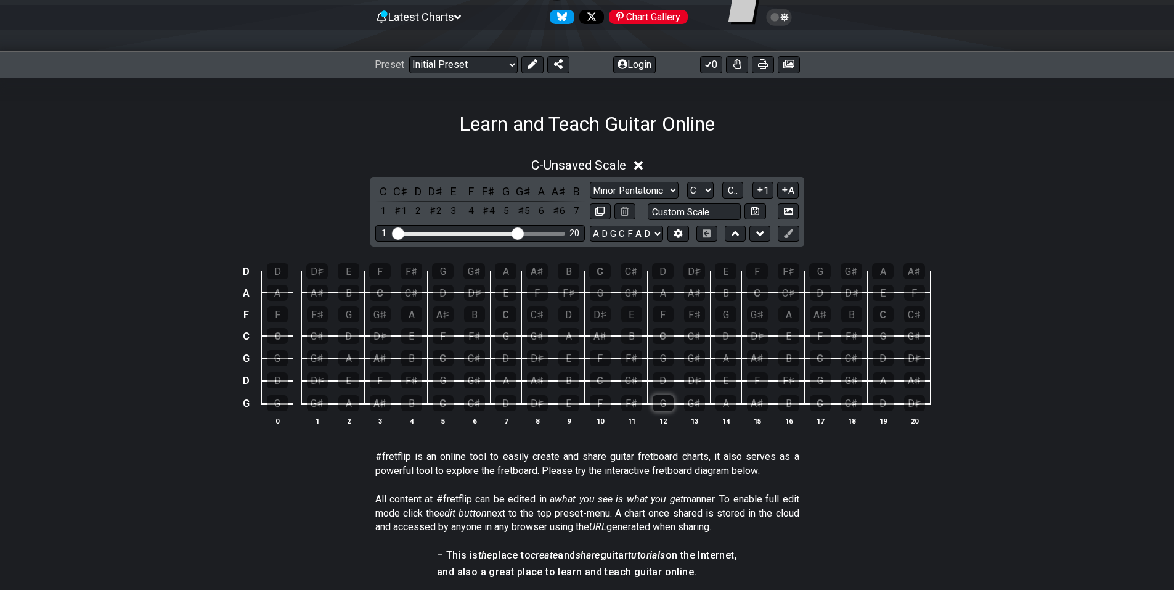
click at [665, 405] on div "G" at bounding box center [662, 403] width 21 height 16
click at [519, 232] on input "Visible fret range" at bounding box center [479, 232] width 175 height 0
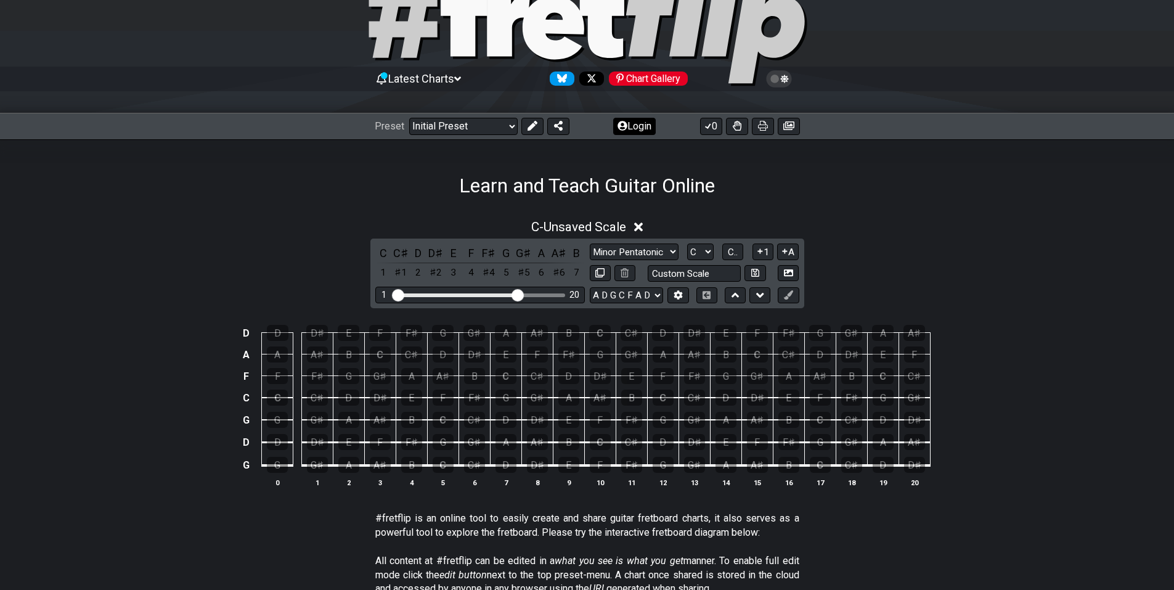
click at [643, 128] on button "Login" at bounding box center [634, 126] width 43 height 17
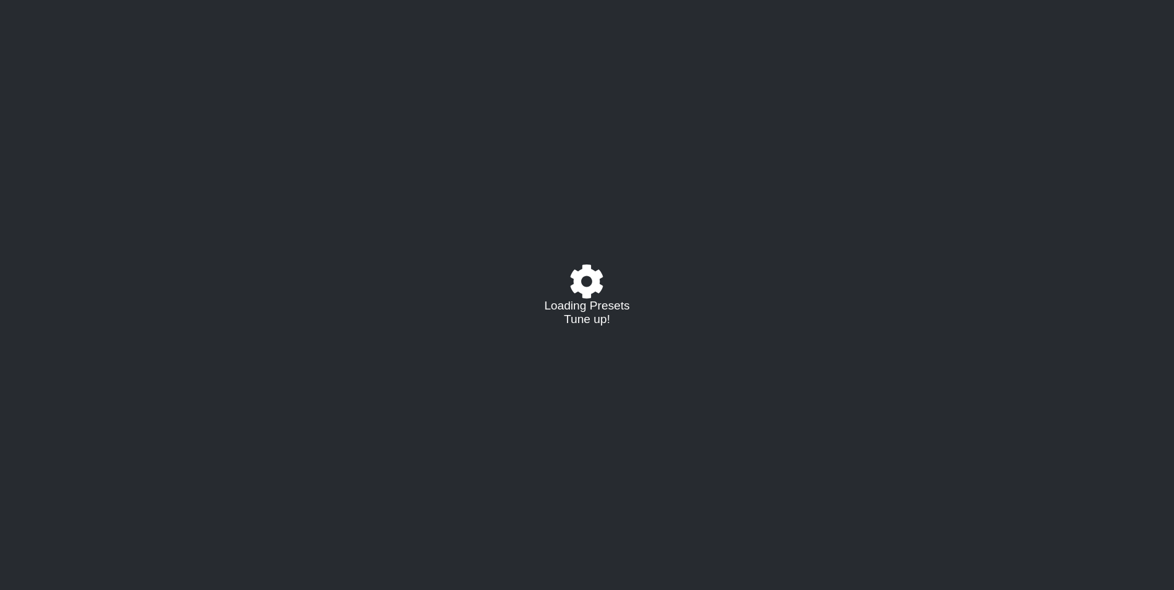
select select "C"
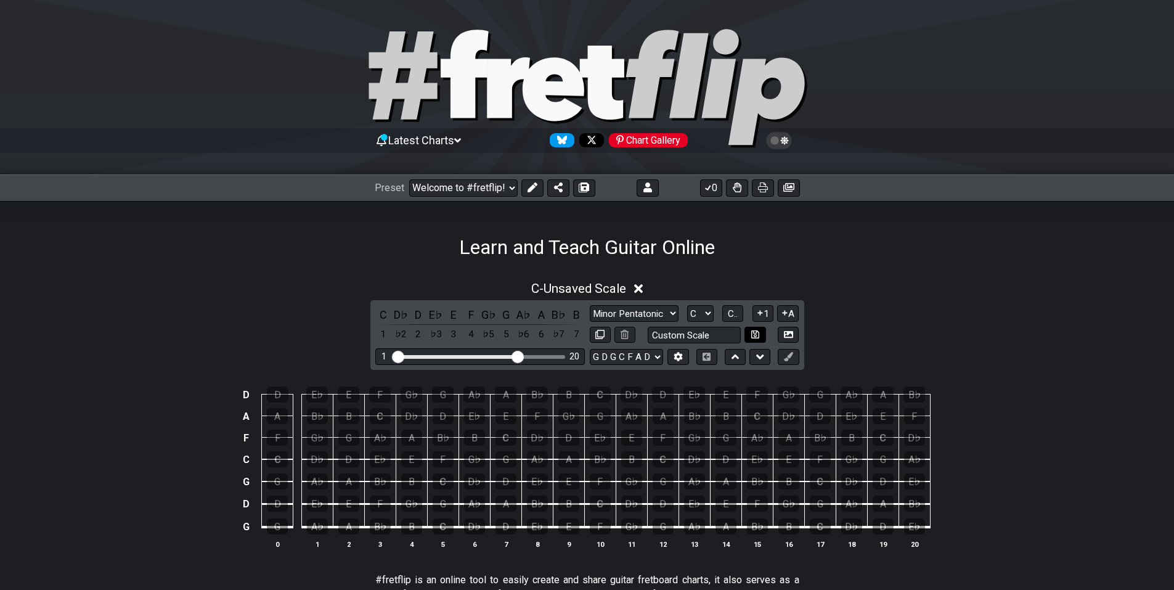
click at [745, 336] on button at bounding box center [754, 334] width 21 height 17
select select "Custom Scale"
click at [662, 308] on select "Minor Pentatonic Custom Scale Minor Pentatonic Major Pentatonic Minor Blues Maj…" at bounding box center [634, 313] width 89 height 17
click at [768, 251] on div "Learn and Teach Guitar Online" at bounding box center [587, 230] width 1174 height 58
click at [615, 284] on span "C - Custom Scale" at bounding box center [578, 288] width 91 height 15
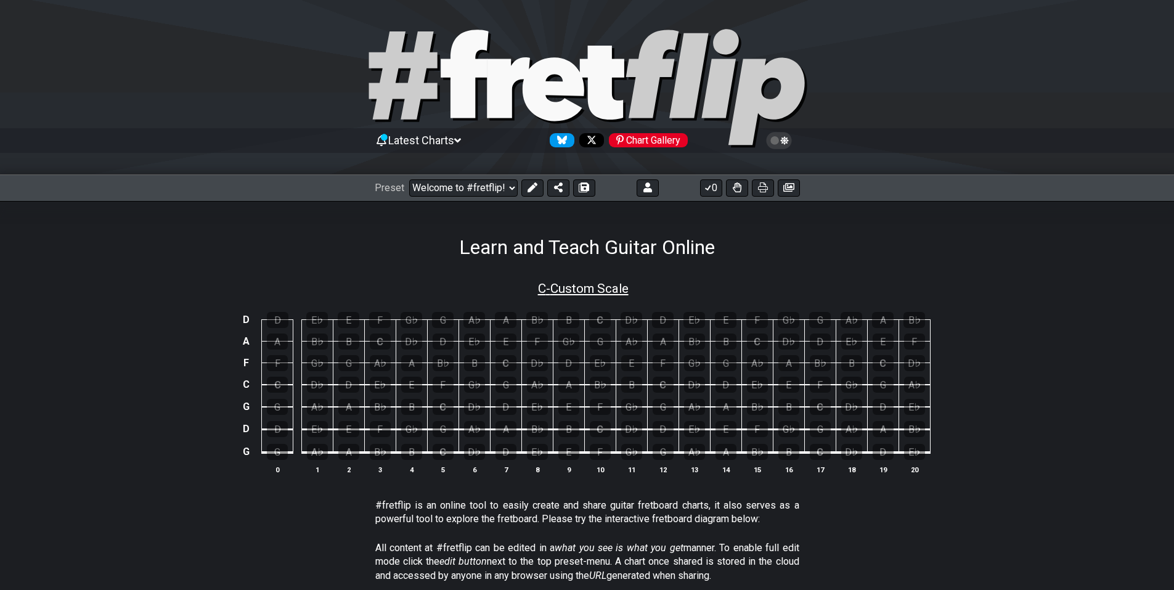
click at [615, 284] on span "C - Custom Scale" at bounding box center [583, 288] width 91 height 15
select select "Custom Scale"
select select "C"
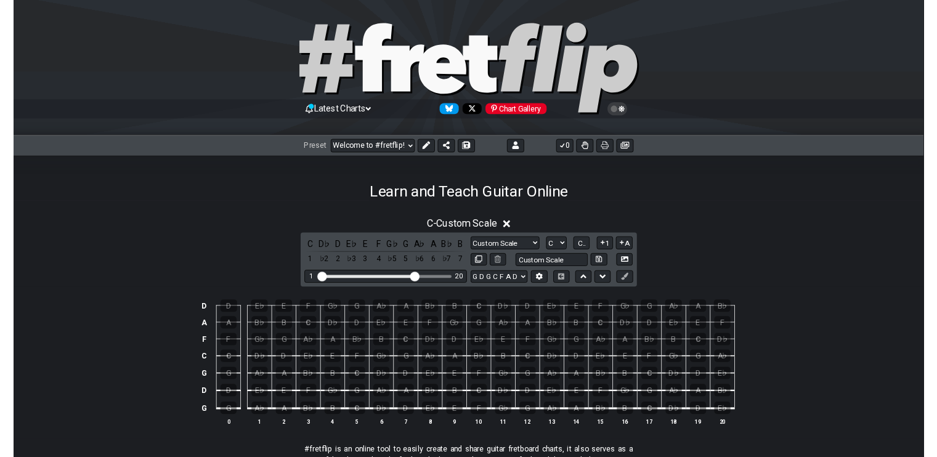
scroll to position [123, 0]
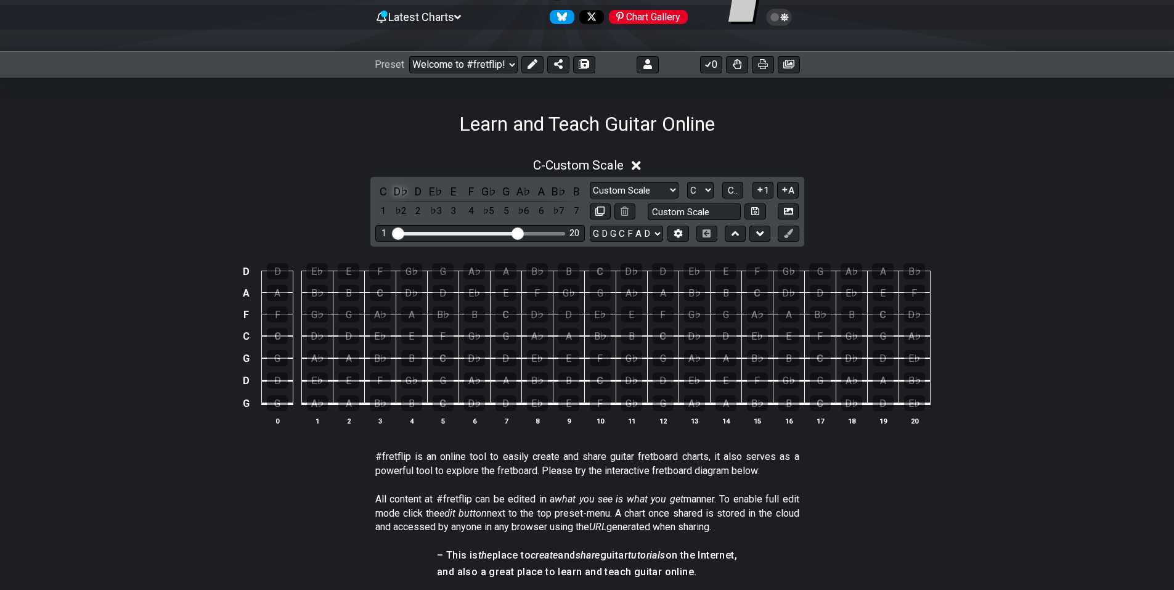
click at [394, 190] on div "D♭" at bounding box center [400, 191] width 16 height 17
click at [440, 190] on div "E♭" at bounding box center [436, 191] width 16 height 17
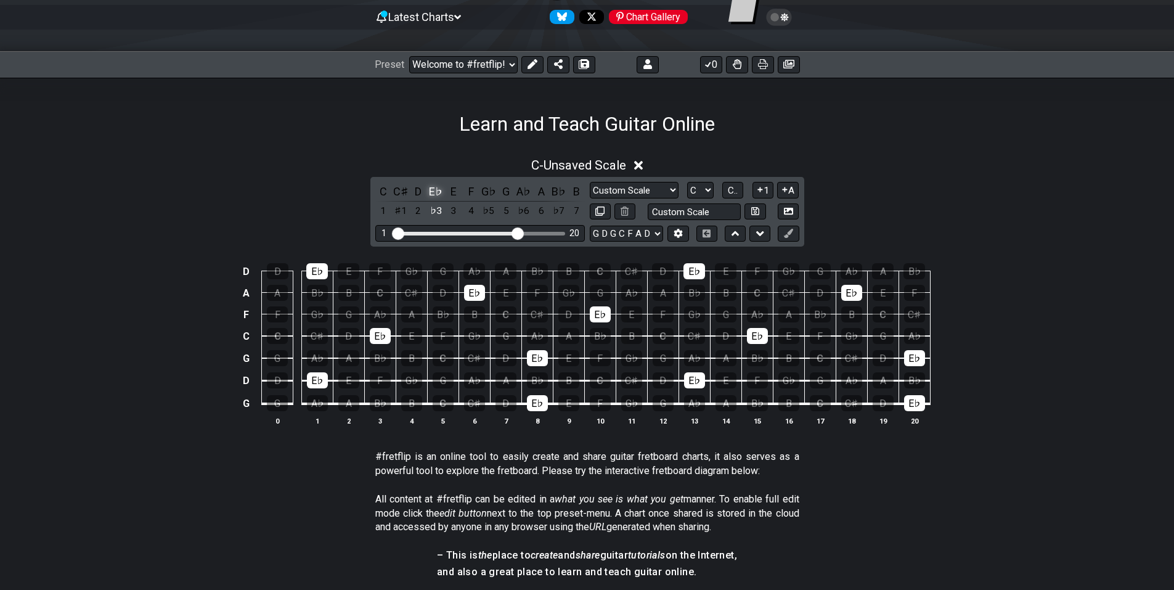
click at [440, 190] on div "E♭" at bounding box center [436, 191] width 16 height 17
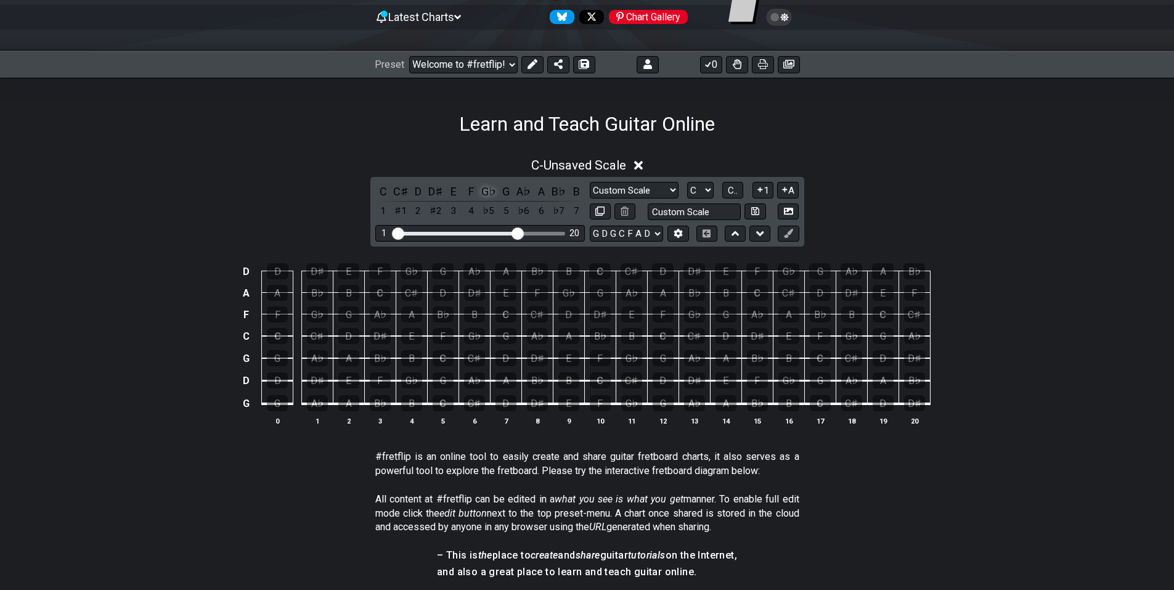
click at [488, 193] on div "G♭" at bounding box center [489, 191] width 16 height 17
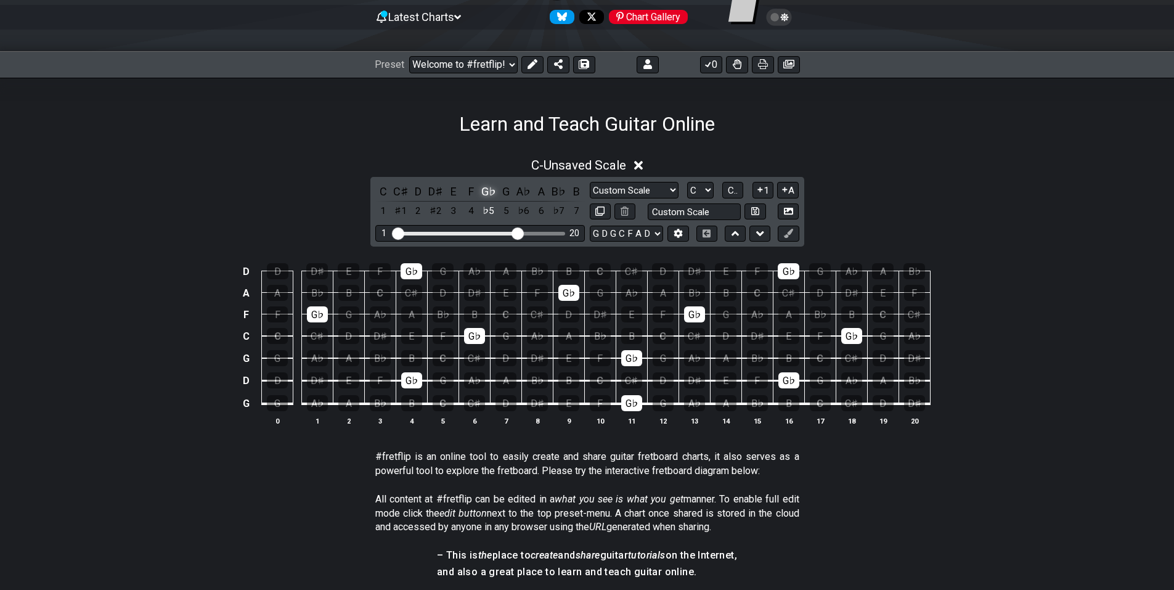
click at [488, 193] on div "G♭" at bounding box center [489, 191] width 16 height 17
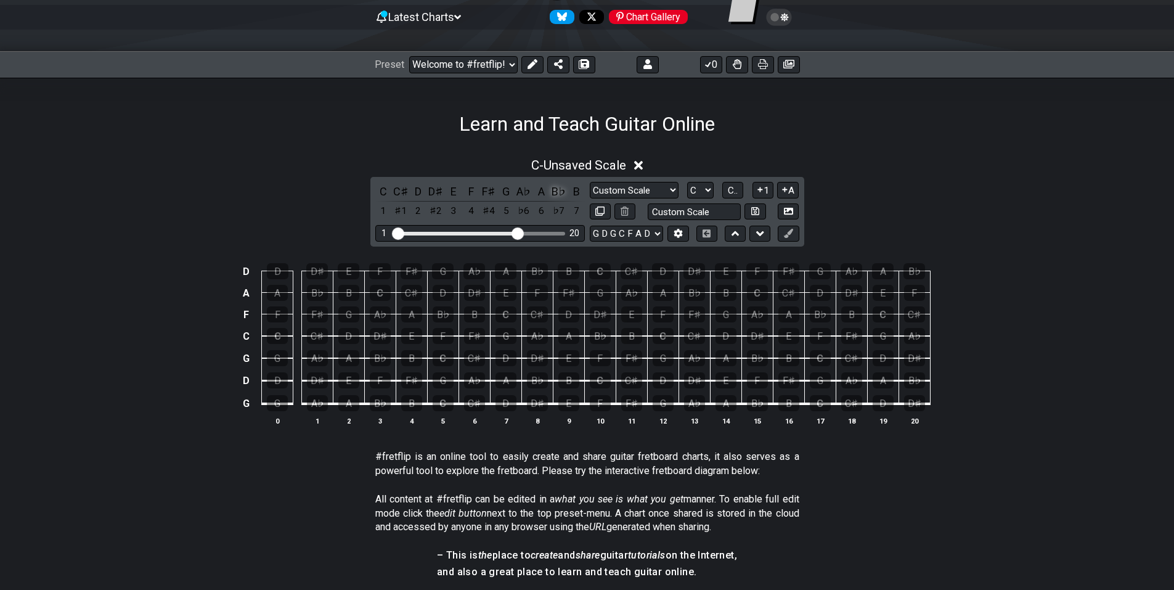
click at [556, 193] on div "B♭" at bounding box center [559, 191] width 16 height 17
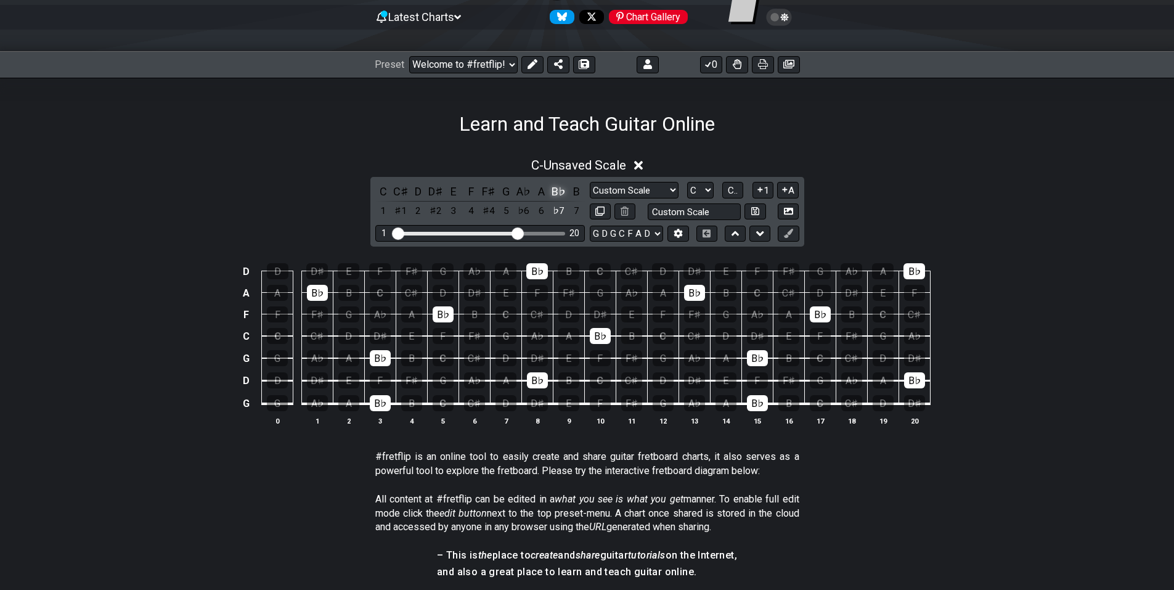
click at [556, 193] on div "B♭" at bounding box center [559, 191] width 16 height 17
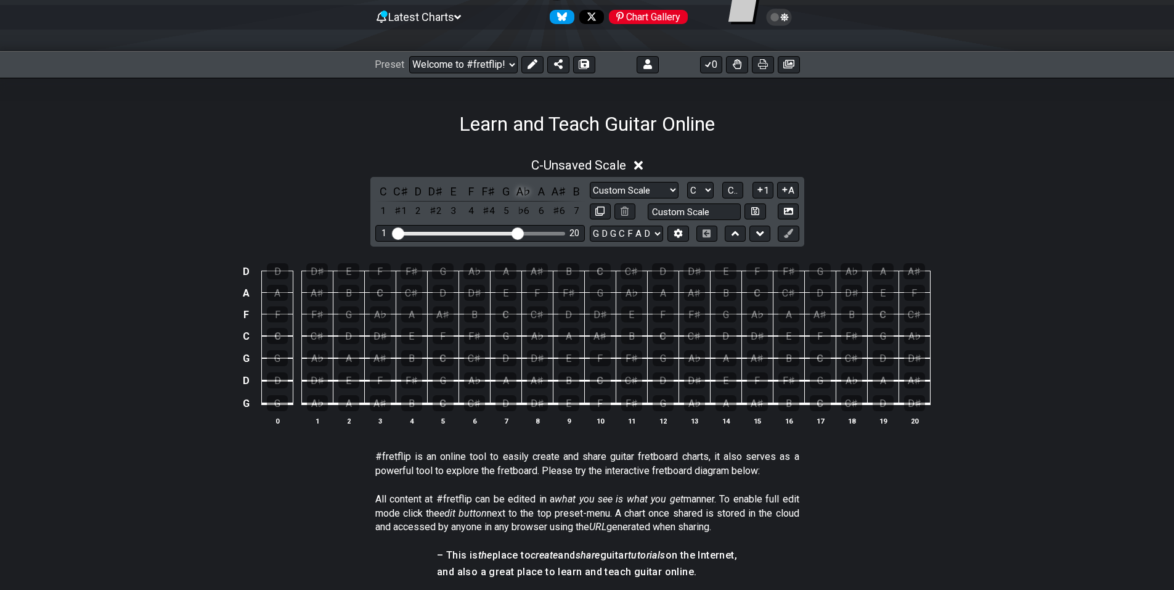
click at [524, 195] on div "A♭" at bounding box center [524, 191] width 16 height 17
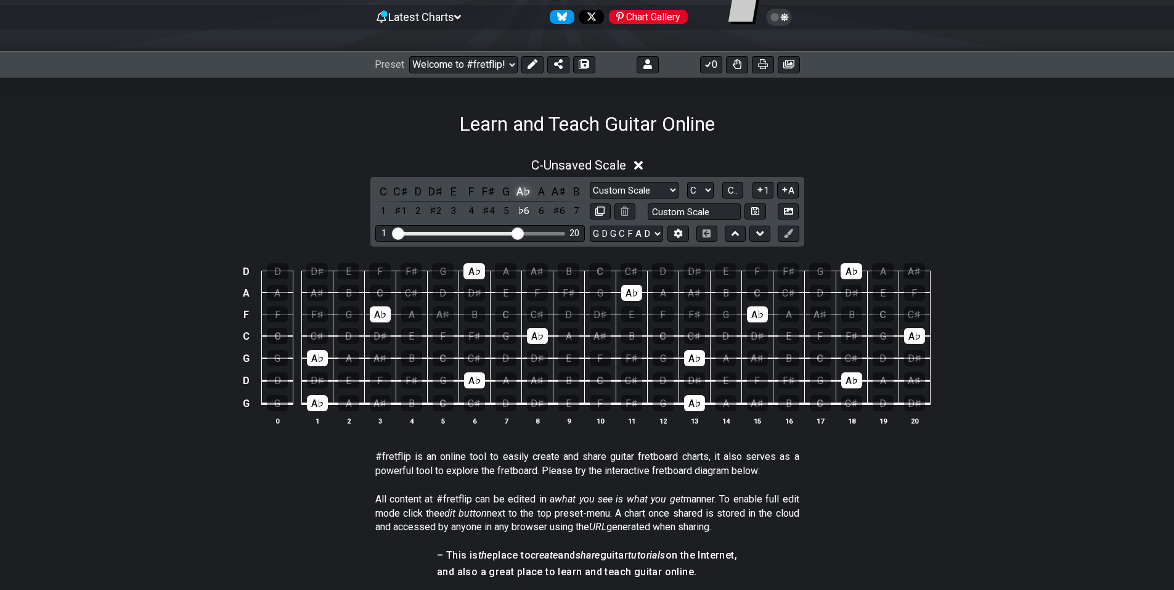
click at [524, 195] on div "A♭" at bounding box center [524, 191] width 16 height 17
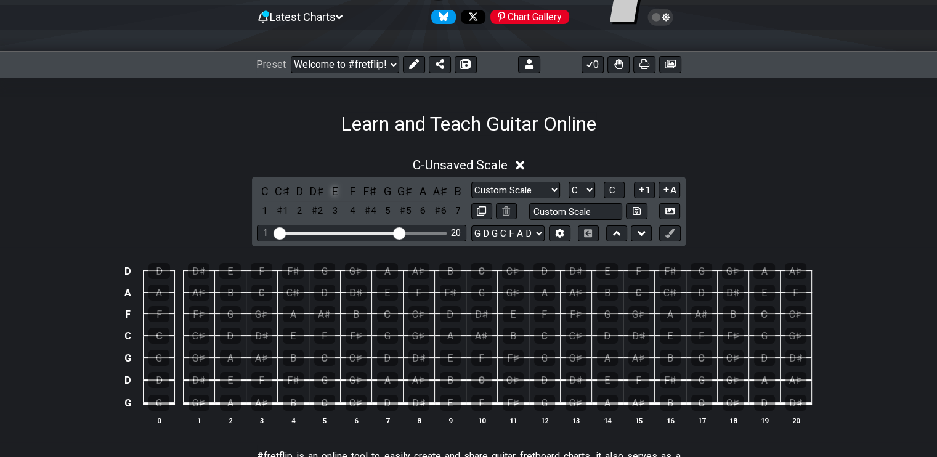
click at [337, 192] on div "E" at bounding box center [335, 191] width 16 height 17
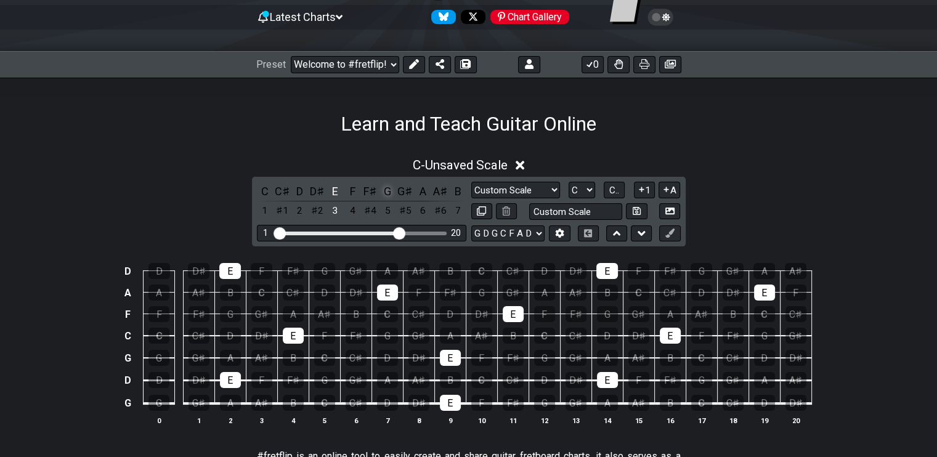
click at [389, 196] on div "G" at bounding box center [387, 191] width 16 height 17
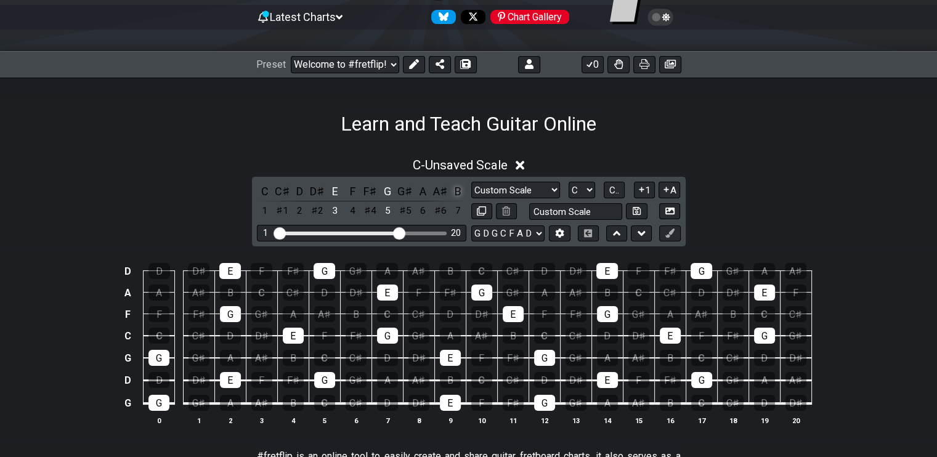
click at [455, 193] on div "B" at bounding box center [458, 191] width 16 height 17
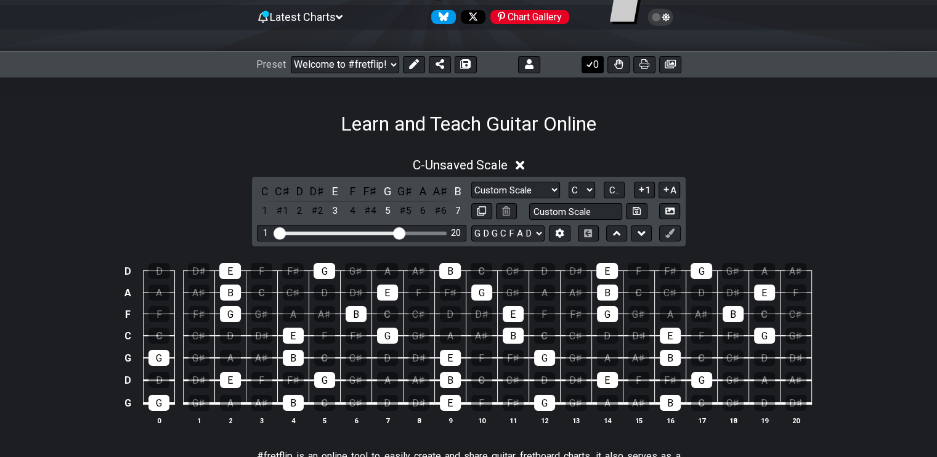
click at [593, 66] on icon at bounding box center [589, 64] width 12 height 10
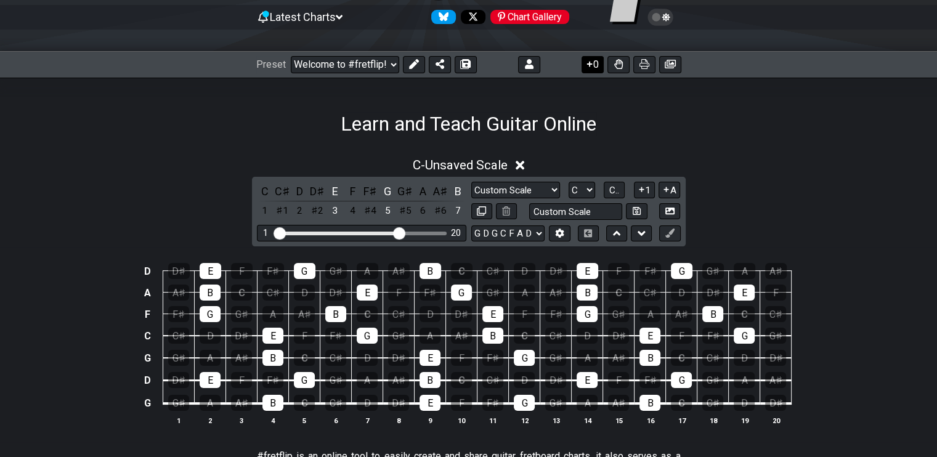
click at [593, 66] on icon at bounding box center [589, 64] width 12 height 10
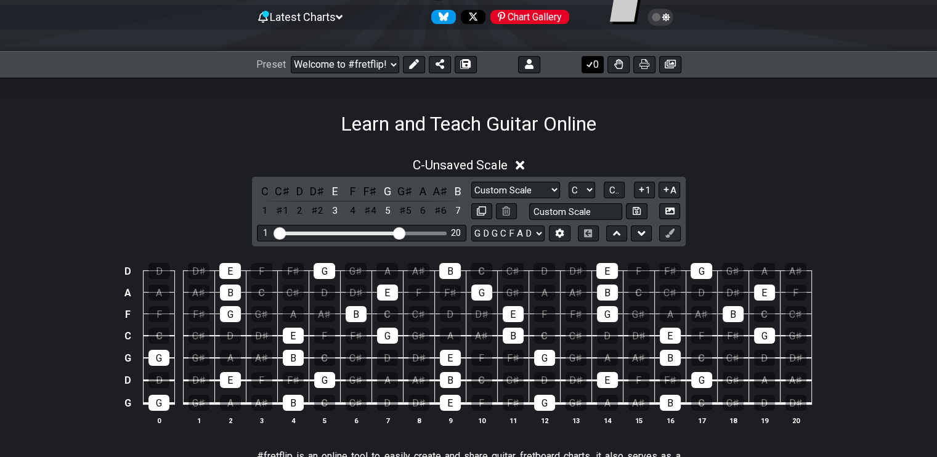
click at [593, 66] on icon at bounding box center [589, 64] width 12 height 10
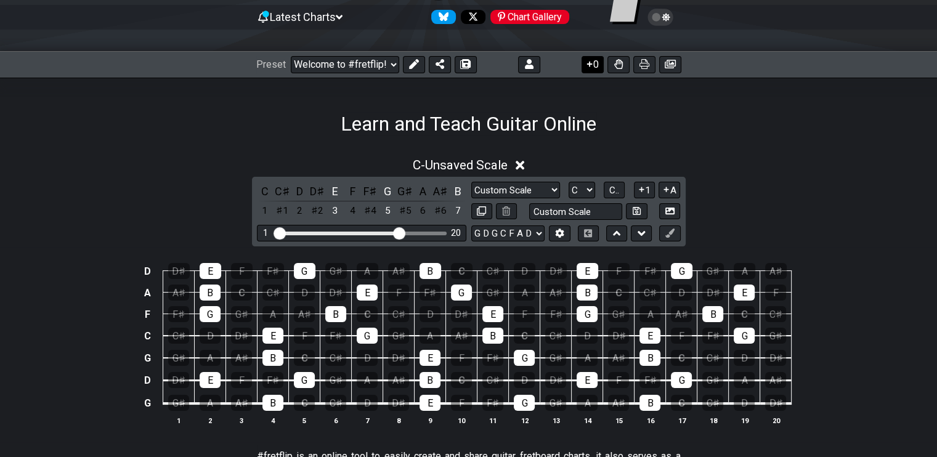
click at [593, 66] on icon at bounding box center [589, 64] width 12 height 10
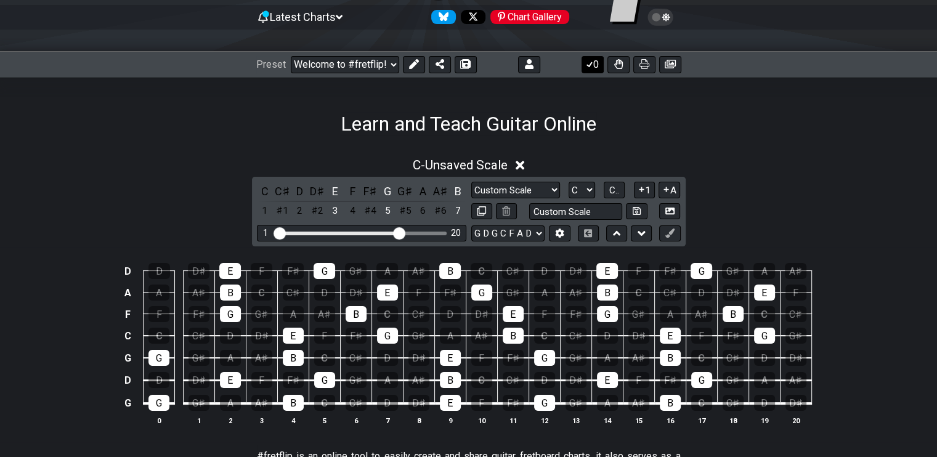
click at [593, 66] on icon at bounding box center [589, 64] width 12 height 10
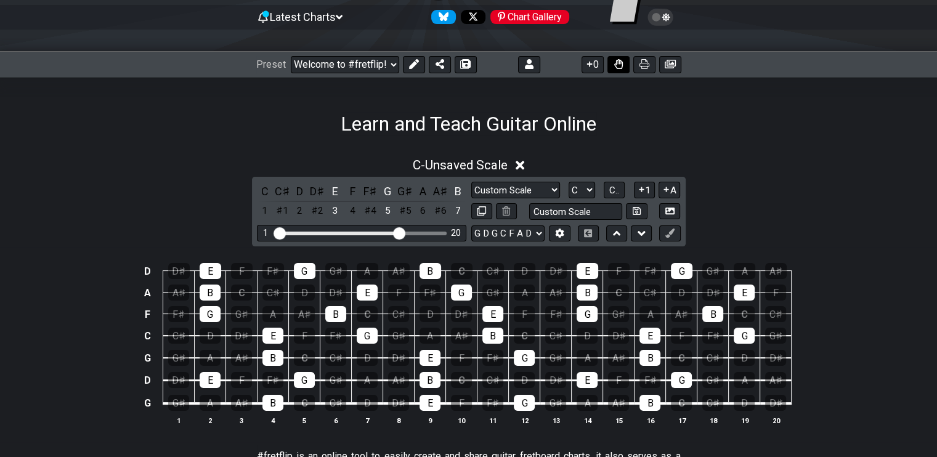
click at [621, 63] on icon at bounding box center [618, 64] width 9 height 10
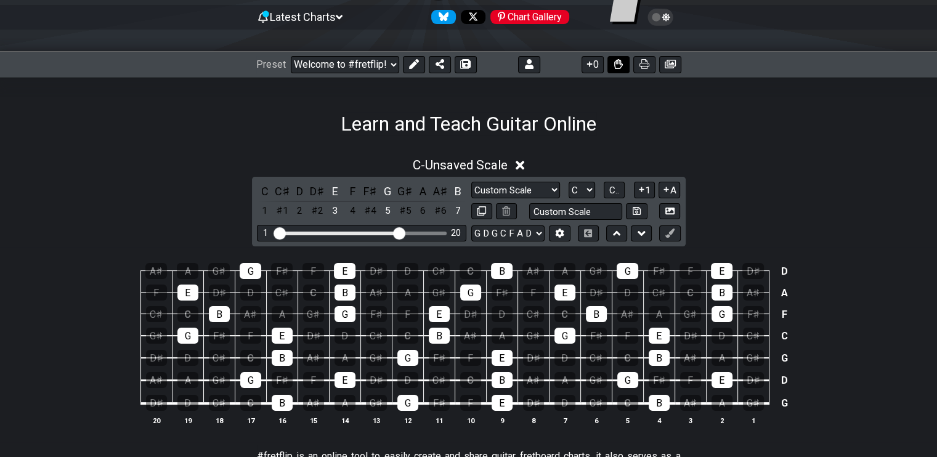
click at [621, 63] on icon at bounding box center [618, 64] width 9 height 10
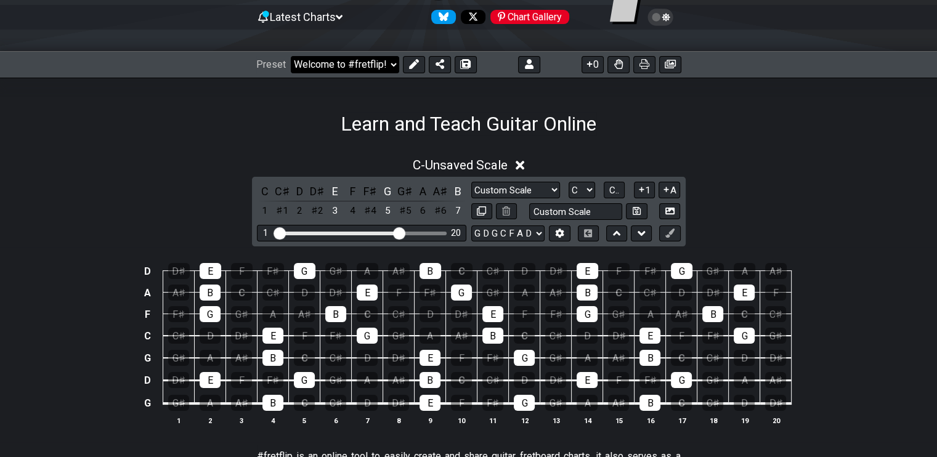
click at [394, 61] on select "Welcome to #fretflip! Initial Preset Custom Preset Minor Pentatonic Major Penta…" at bounding box center [345, 64] width 108 height 17
click at [638, 215] on icon at bounding box center [637, 210] width 8 height 9
click at [468, 63] on icon at bounding box center [465, 64] width 9 height 10
select select "/023BEAKRZ"
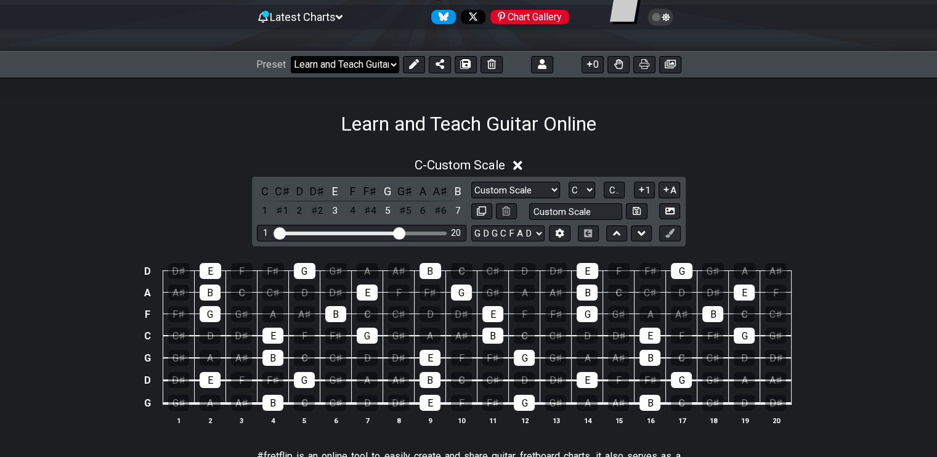
click at [386, 65] on select "Welcome to #fretflip! Initial Preset Custom Preset Learn and Teach Guitar Onlin…" at bounding box center [345, 64] width 108 height 17
click at [644, 132] on div "Learn and Teach Guitar Online" at bounding box center [468, 107] width 937 height 58
click at [331, 189] on div "E" at bounding box center [335, 191] width 16 height 17
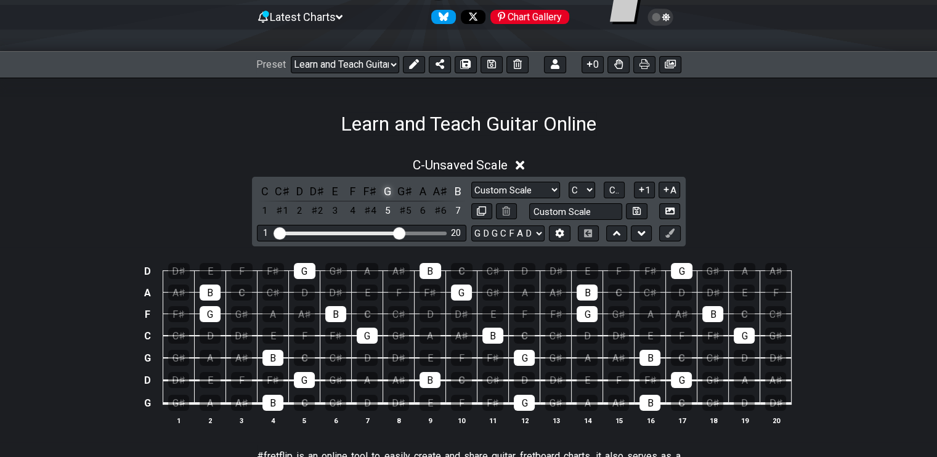
click at [382, 192] on div "G" at bounding box center [387, 191] width 16 height 17
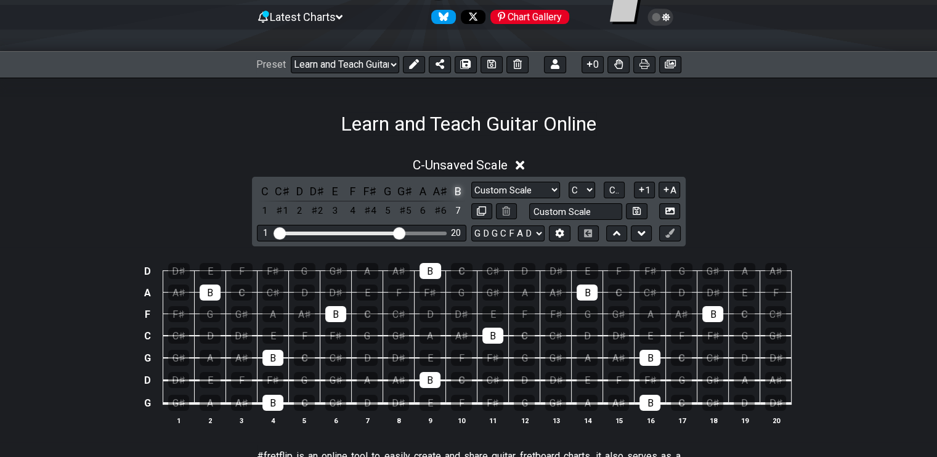
click at [456, 191] on div "B" at bounding box center [458, 191] width 16 height 17
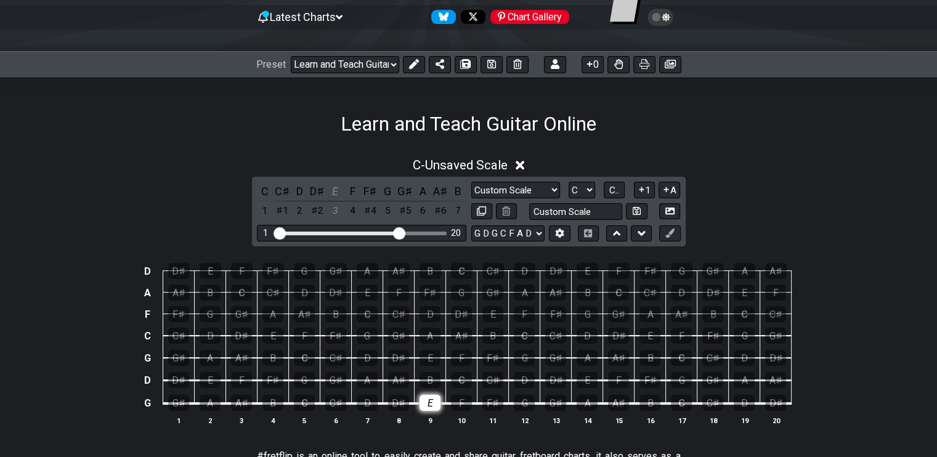
click at [428, 401] on div "E" at bounding box center [430, 403] width 21 height 16
click at [428, 378] on div "B" at bounding box center [430, 380] width 21 height 16
click at [522, 360] on div "G" at bounding box center [524, 358] width 21 height 16
click at [522, 357] on div "G" at bounding box center [524, 358] width 21 height 16
click at [419, 376] on td "B" at bounding box center [430, 369] width 31 height 23
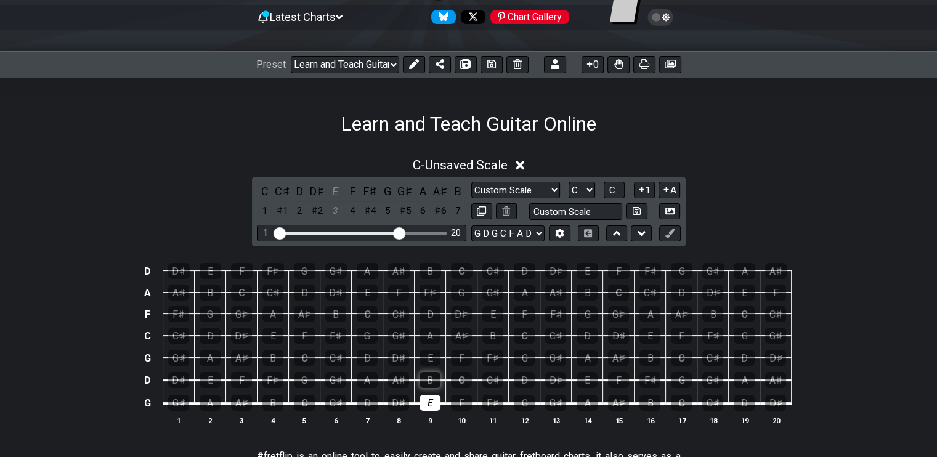
click at [431, 381] on div "B" at bounding box center [430, 380] width 21 height 16
click at [433, 407] on div "E" at bounding box center [430, 403] width 21 height 16
click at [437, 400] on div "E" at bounding box center [430, 403] width 21 height 16
click at [311, 383] on div "G" at bounding box center [304, 380] width 21 height 16
click at [269, 359] on div "B" at bounding box center [272, 358] width 21 height 16
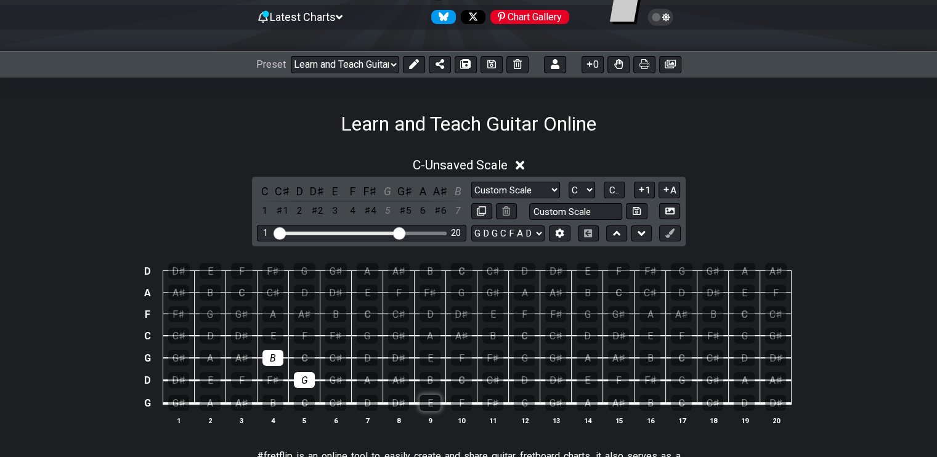
click at [425, 403] on div "E" at bounding box center [430, 403] width 21 height 16
click at [303, 375] on div "G" at bounding box center [304, 380] width 21 height 16
click at [269, 355] on div "B" at bounding box center [272, 358] width 21 height 16
click at [210, 381] on div "E" at bounding box center [210, 380] width 21 height 16
click at [277, 359] on div "B" at bounding box center [272, 358] width 21 height 16
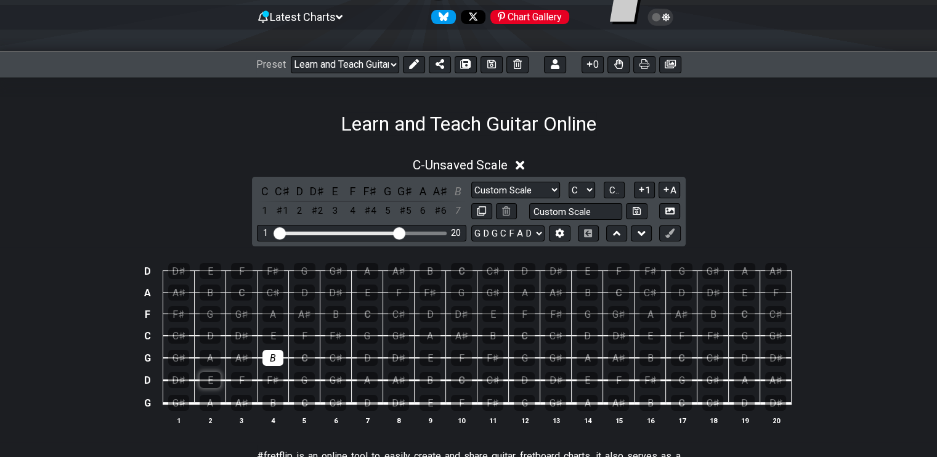
click at [204, 376] on div "E" at bounding box center [210, 380] width 21 height 16
click at [273, 404] on div "B" at bounding box center [272, 403] width 21 height 16
click at [212, 378] on div "E" at bounding box center [210, 380] width 21 height 16
click at [275, 357] on div "B" at bounding box center [272, 358] width 21 height 16
drag, startPoint x: 272, startPoint y: 400, endPoint x: 242, endPoint y: 380, distance: 36.4
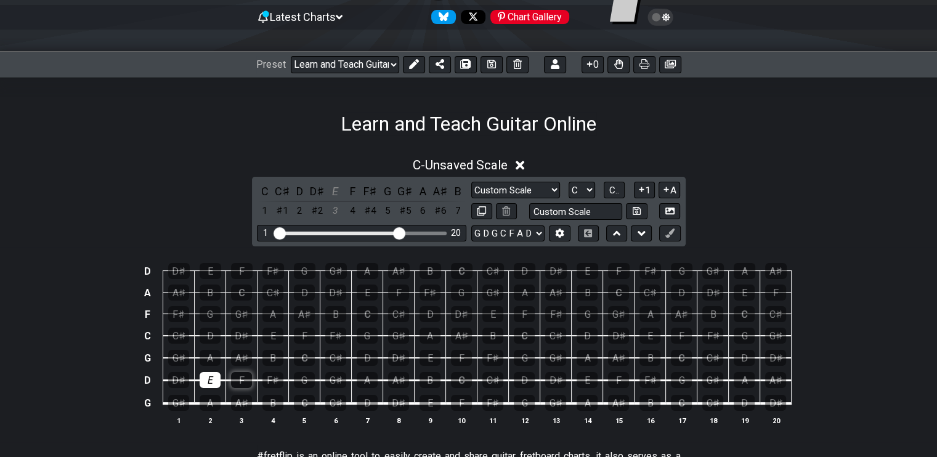
click at [272, 400] on div "B" at bounding box center [272, 403] width 21 height 16
click at [217, 377] on div "E" at bounding box center [210, 380] width 21 height 16
click at [429, 374] on div "B" at bounding box center [430, 380] width 21 height 16
click at [431, 359] on div "E" at bounding box center [430, 358] width 21 height 16
click at [432, 380] on div "B" at bounding box center [430, 380] width 21 height 16
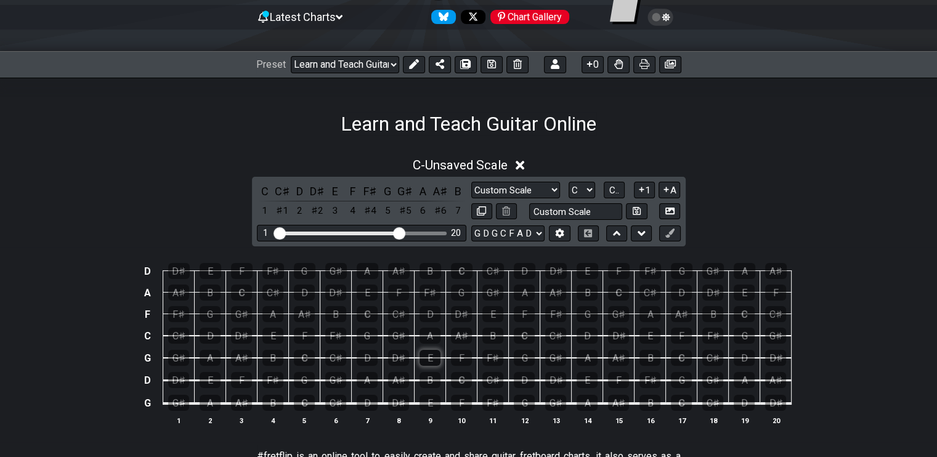
click at [432, 354] on div "E" at bounding box center [430, 358] width 21 height 16
click at [271, 376] on div "F♯" at bounding box center [272, 380] width 21 height 16
click at [213, 402] on div "A" at bounding box center [210, 403] width 21 height 16
click at [306, 357] on div "C" at bounding box center [304, 358] width 21 height 16
click at [269, 331] on div "E" at bounding box center [272, 336] width 21 height 16
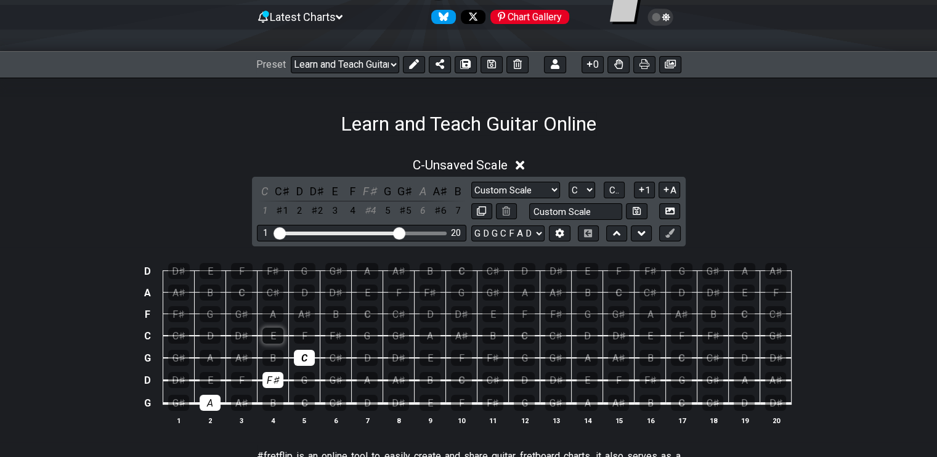
click at [272, 330] on div "E" at bounding box center [272, 336] width 21 height 16
click at [214, 404] on div "A" at bounding box center [210, 403] width 21 height 16
click at [267, 381] on div "F♯" at bounding box center [272, 380] width 21 height 16
click at [305, 357] on div "C" at bounding box center [304, 358] width 21 height 16
click at [213, 397] on div "A" at bounding box center [210, 403] width 21 height 16
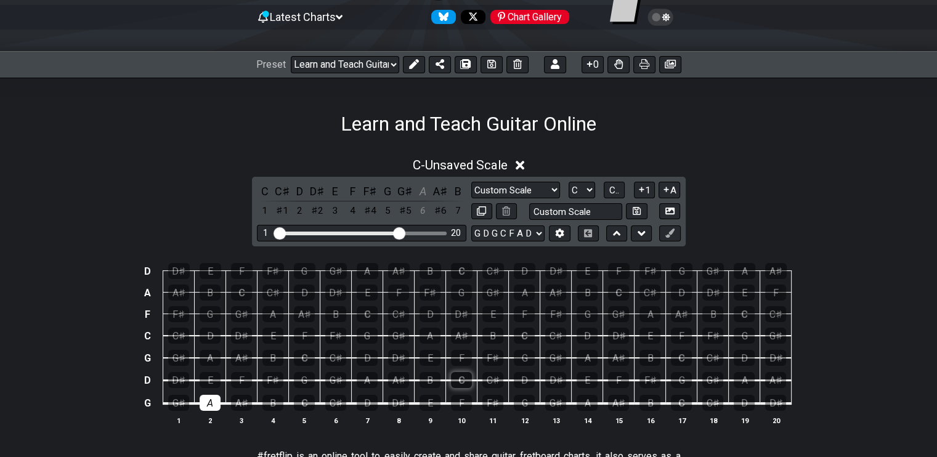
click at [458, 385] on div "C" at bounding box center [461, 380] width 21 height 16
click at [497, 357] on div "F♯" at bounding box center [492, 358] width 21 height 16
click at [584, 406] on div "A" at bounding box center [587, 403] width 21 height 16
drag, startPoint x: 218, startPoint y: 402, endPoint x: 249, endPoint y: 410, distance: 32.3
click at [219, 401] on div "A" at bounding box center [210, 403] width 21 height 16
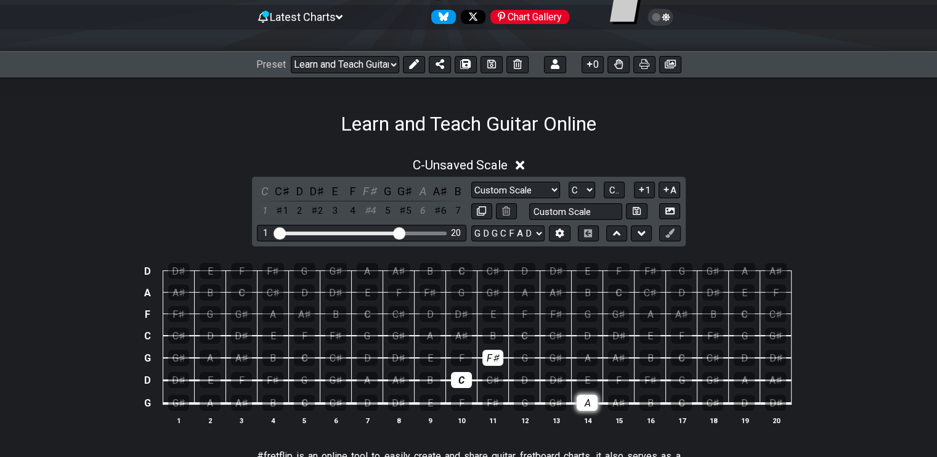
click at [579, 405] on div "A" at bounding box center [587, 403] width 21 height 16
click at [463, 381] on div "C" at bounding box center [461, 380] width 21 height 16
click at [487, 360] on div "F♯" at bounding box center [492, 358] width 21 height 16
click at [495, 400] on div "F♯" at bounding box center [492, 403] width 21 height 16
click at [367, 379] on div "A" at bounding box center [367, 380] width 21 height 16
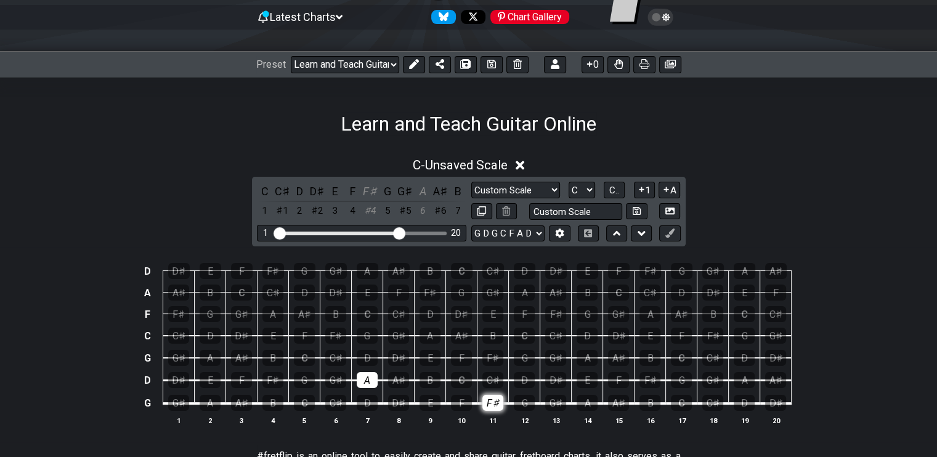
click at [492, 408] on div "F♯" at bounding box center [492, 403] width 21 height 16
click at [369, 381] on div "A" at bounding box center [367, 380] width 21 height 16
click at [622, 379] on div "F" at bounding box center [618, 380] width 21 height 16
drag, startPoint x: 616, startPoint y: 379, endPoint x: 629, endPoint y: 376, distance: 13.2
click at [617, 379] on div "F" at bounding box center [618, 380] width 21 height 16
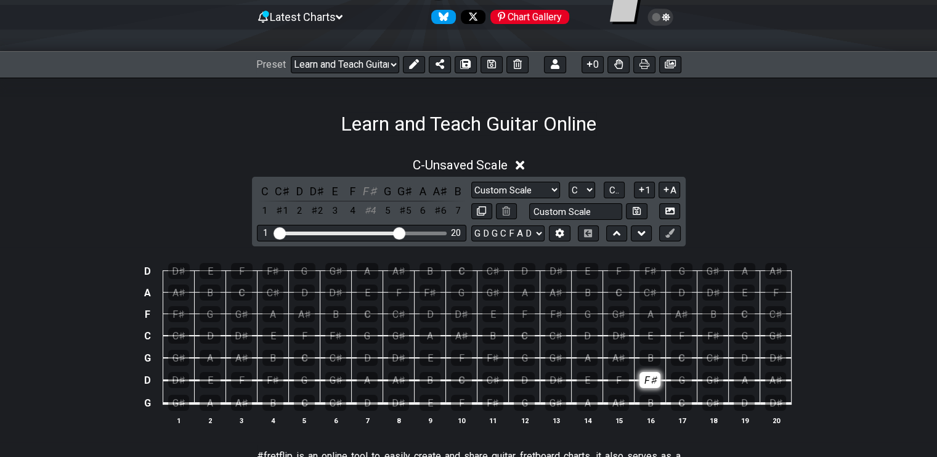
click at [645, 376] on div "F♯" at bounding box center [649, 380] width 21 height 16
click at [581, 357] on div "A" at bounding box center [587, 358] width 21 height 16
click at [527, 336] on div "C" at bounding box center [524, 336] width 21 height 16
click at [491, 402] on div "F♯" at bounding box center [492, 403] width 21 height 16
click at [367, 382] on div "A" at bounding box center [367, 380] width 21 height 16
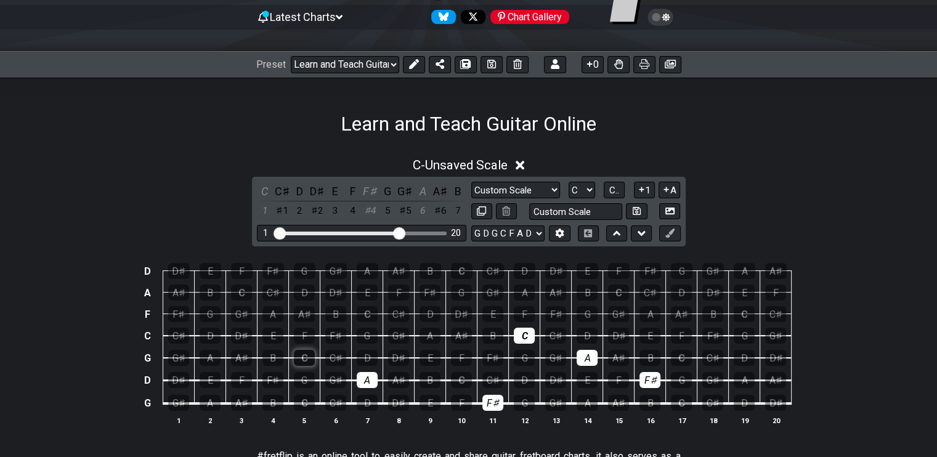
click at [310, 354] on div "C" at bounding box center [304, 358] width 21 height 16
click at [498, 397] on div "F♯" at bounding box center [492, 403] width 21 height 16
click at [367, 379] on div "A" at bounding box center [367, 380] width 21 height 16
click at [304, 357] on div "C" at bounding box center [304, 358] width 21 height 16
click at [658, 379] on div "F♯" at bounding box center [649, 380] width 21 height 16
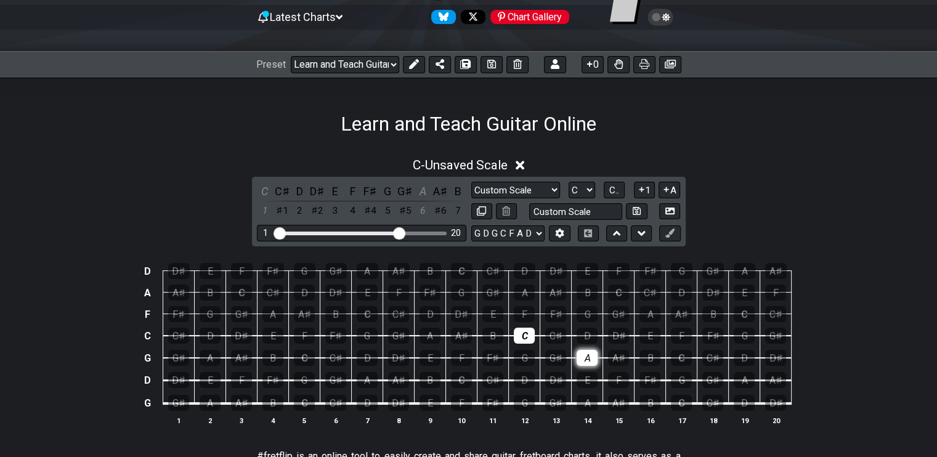
click at [592, 360] on div "A" at bounding box center [587, 358] width 21 height 16
click at [515, 338] on div "C" at bounding box center [524, 336] width 21 height 16
click at [423, 378] on div "B" at bounding box center [430, 380] width 21 height 16
click at [372, 351] on div "D" at bounding box center [367, 358] width 21 height 16
click at [429, 384] on div "B" at bounding box center [430, 380] width 21 height 16
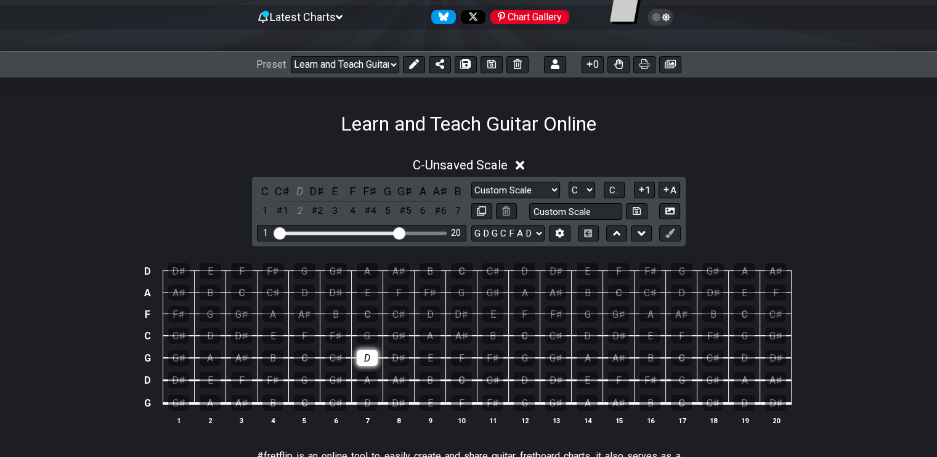
click at [370, 358] on div "D" at bounding box center [367, 358] width 21 height 16
click at [267, 401] on div "B" at bounding box center [272, 403] width 21 height 16
click at [277, 403] on div "B" at bounding box center [272, 403] width 21 height 16
click at [274, 403] on div "B" at bounding box center [272, 403] width 21 height 16
click at [368, 358] on div "D" at bounding box center [367, 358] width 21 height 16
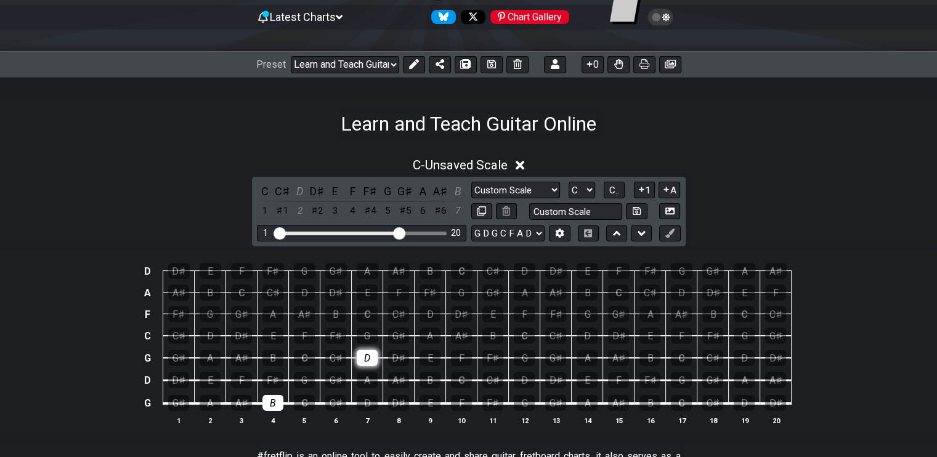
click at [368, 358] on div "D" at bounding box center [367, 358] width 21 height 16
click at [270, 402] on div "B" at bounding box center [272, 403] width 21 height 16
click at [365, 403] on div "D" at bounding box center [367, 403] width 21 height 16
click at [303, 379] on div "G" at bounding box center [304, 380] width 21 height 16
click at [275, 355] on div "B" at bounding box center [272, 358] width 21 height 16
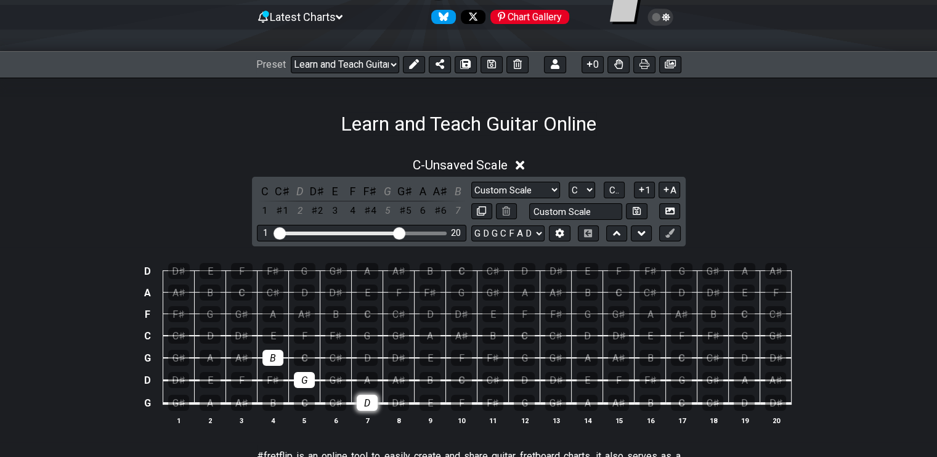
click at [368, 402] on div "D" at bounding box center [367, 403] width 21 height 16
click at [298, 381] on div "G" at bounding box center [304, 380] width 21 height 16
click at [272, 351] on div "B" at bounding box center [272, 358] width 21 height 16
click at [429, 381] on div "B" at bounding box center [430, 380] width 21 height 16
drag, startPoint x: 400, startPoint y: 379, endPoint x: 413, endPoint y: 373, distance: 14.3
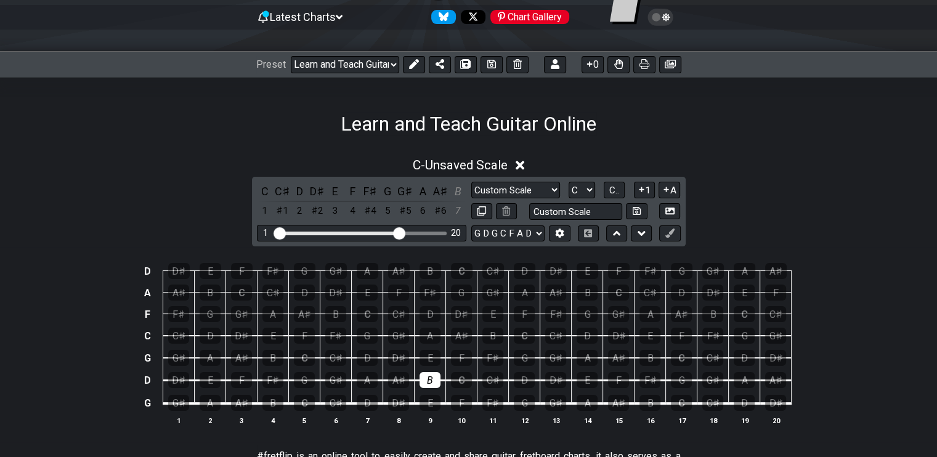
click at [400, 378] on div "A♯" at bounding box center [398, 380] width 21 height 16
click at [428, 379] on div "B" at bounding box center [430, 380] width 21 height 16
click at [403, 378] on div "A♯" at bounding box center [398, 380] width 21 height 16
click at [309, 381] on div "G" at bounding box center [304, 380] width 21 height 16
click at [299, 381] on div "G" at bounding box center [304, 380] width 21 height 16
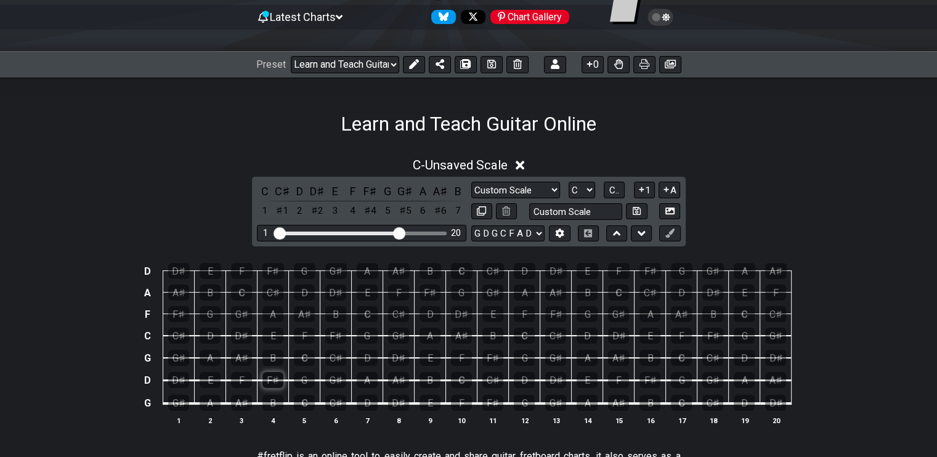
click at [269, 378] on div "F♯" at bounding box center [272, 380] width 21 height 16
click at [305, 381] on div "G" at bounding box center [304, 380] width 21 height 16
click at [372, 403] on div "D" at bounding box center [367, 403] width 21 height 16
click at [275, 379] on div "F♯" at bounding box center [272, 380] width 21 height 16
click at [362, 403] on div "D" at bounding box center [367, 403] width 21 height 16
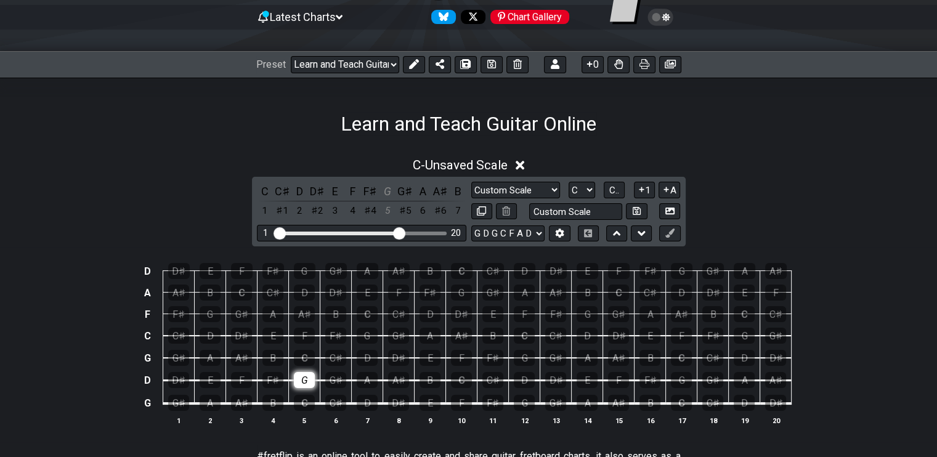
click at [311, 383] on div "G" at bounding box center [304, 380] width 21 height 16
drag, startPoint x: 419, startPoint y: 166, endPoint x: 378, endPoint y: 131, distance: 53.3
click at [328, 109] on div "Learn and Teach Guitar Online" at bounding box center [468, 107] width 937 height 58
click at [436, 168] on span "C - Unsaved Scale" at bounding box center [460, 165] width 95 height 15
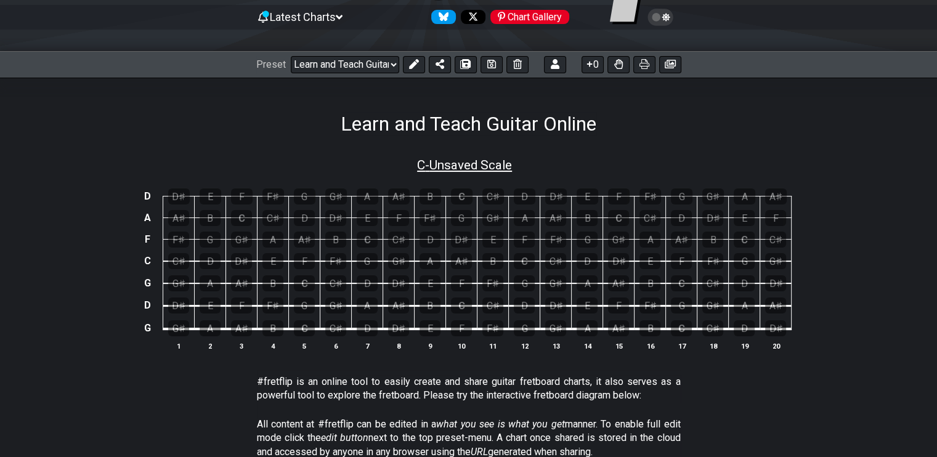
click at [436, 168] on span "C - Unsaved Scale" at bounding box center [464, 165] width 95 height 15
select select "Custom Scale"
select select "C"
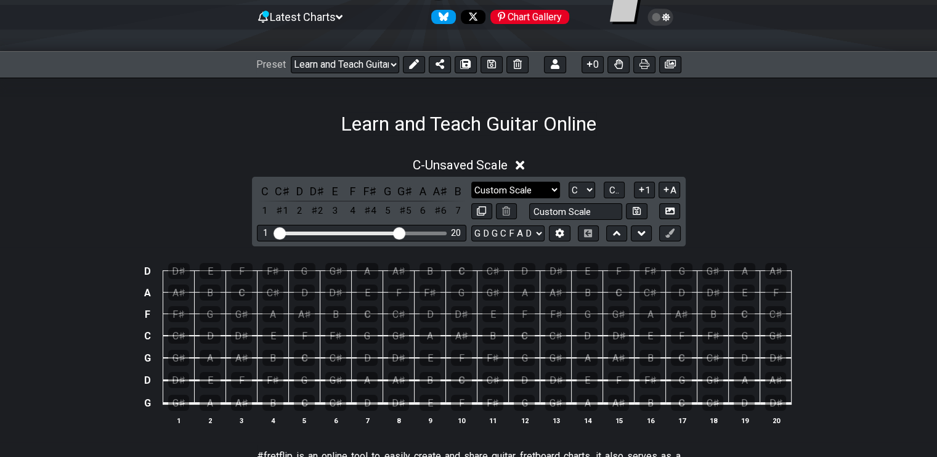
click at [526, 188] on select "Minor Pentatonic Custom Scale Minor Pentatonic Major Pentatonic Minor Blues Maj…" at bounding box center [515, 190] width 89 height 17
click at [554, 230] on button at bounding box center [559, 233] width 21 height 17
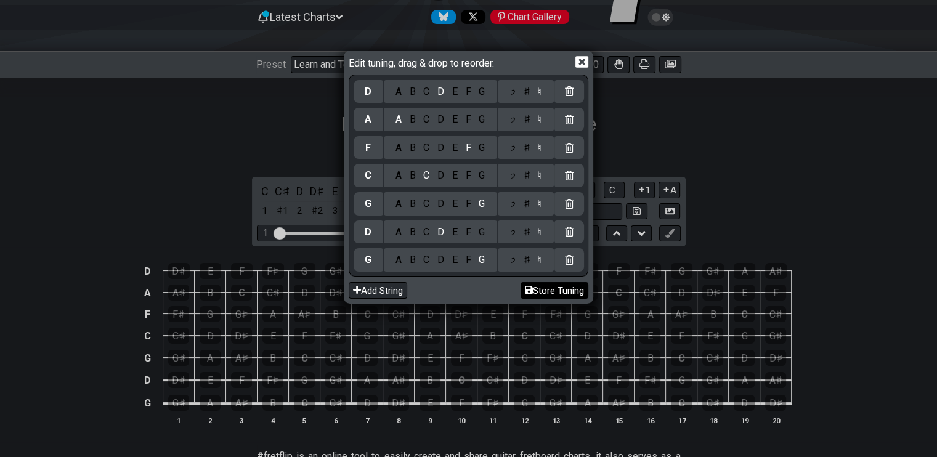
click at [545, 294] on button "Store Tuning" at bounding box center [555, 290] width 68 height 17
click at [525, 290] on icon at bounding box center [529, 289] width 8 height 9
click at [581, 60] on icon at bounding box center [581, 62] width 13 height 12
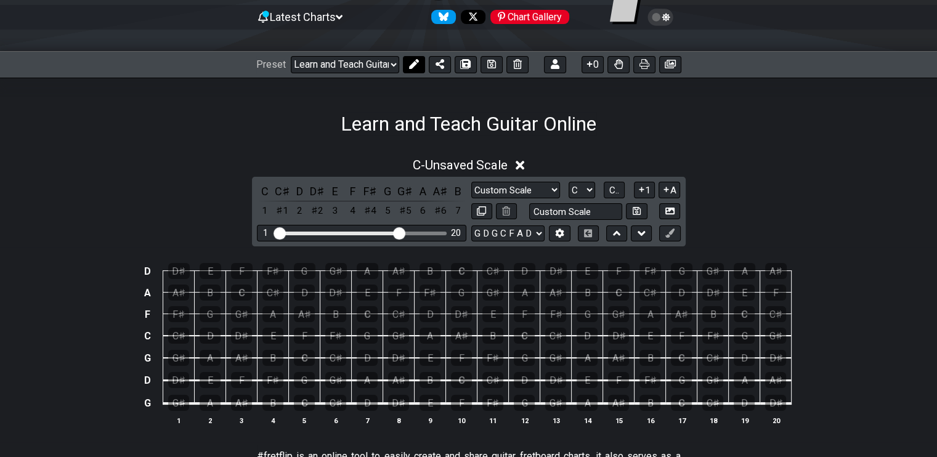
click at [410, 68] on icon at bounding box center [414, 64] width 10 height 10
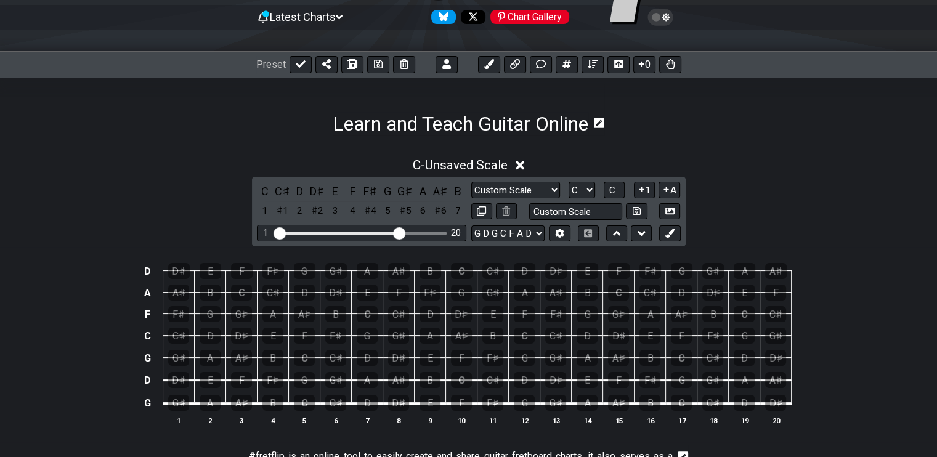
click at [603, 122] on icon at bounding box center [599, 123] width 10 height 12
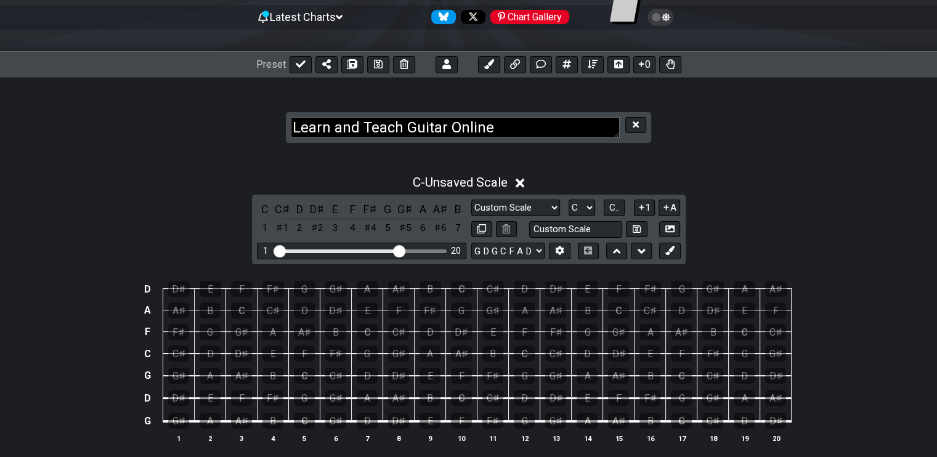
drag, startPoint x: 591, startPoint y: 124, endPoint x: 277, endPoint y: 120, distance: 314.8
click at [277, 120] on section "Learn and Teach Guitar Online" at bounding box center [468, 116] width 937 height 76
type textarea "Gorgons Hymn"
click at [596, 176] on div "C - Unsaved Scale" at bounding box center [468, 179] width 937 height 23
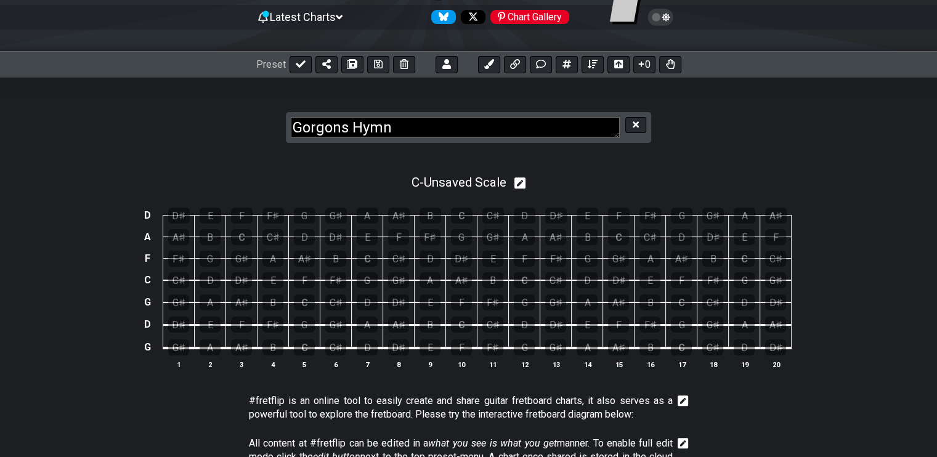
click at [597, 169] on div "C - Unsaved Scale" at bounding box center [468, 179] width 937 height 23
select select "Custom Scale"
select select "C"
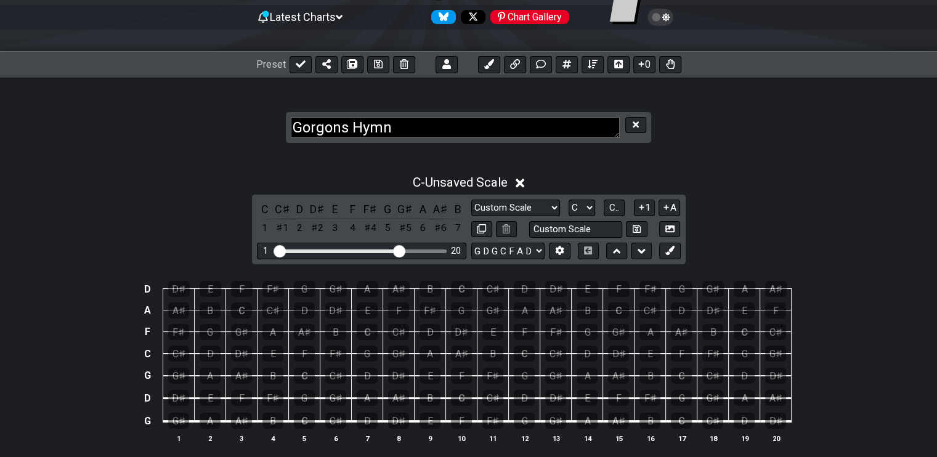
click at [203, 123] on section "Gorgons Hymn" at bounding box center [468, 116] width 937 height 76
click at [296, 65] on icon at bounding box center [301, 64] width 10 height 10
select select "/023BEAKRZ"
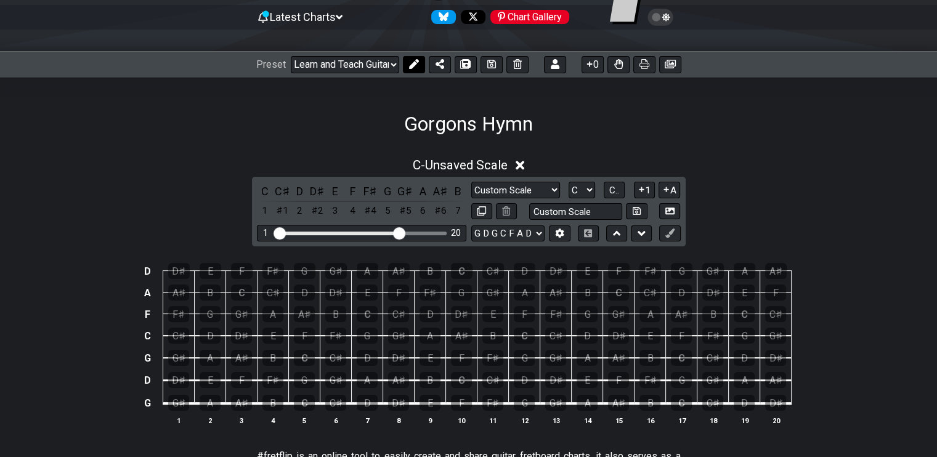
click at [409, 65] on icon at bounding box center [413, 64] width 10 height 10
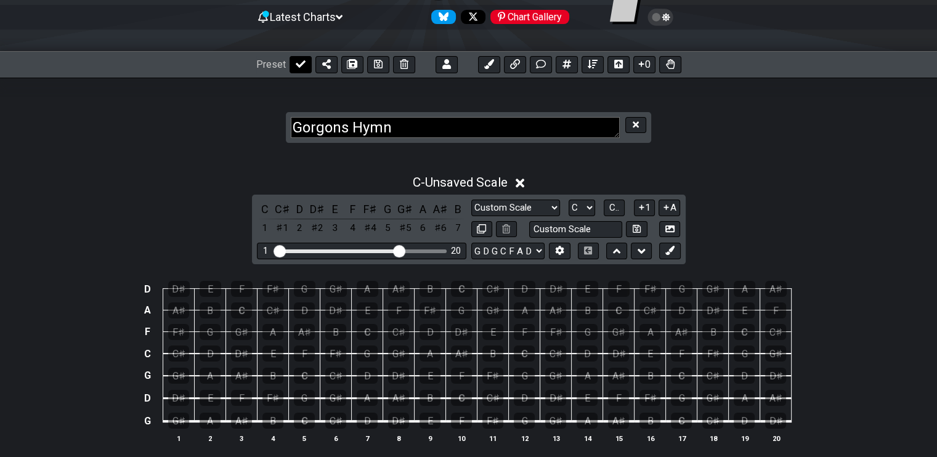
click at [298, 67] on icon at bounding box center [301, 63] width 10 height 7
select select "/023BEAKRZ"
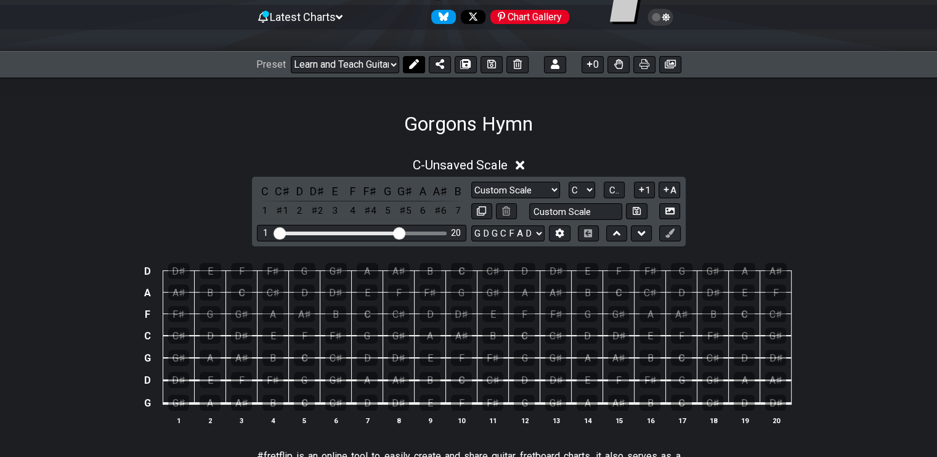
click at [407, 64] on button at bounding box center [414, 64] width 22 height 17
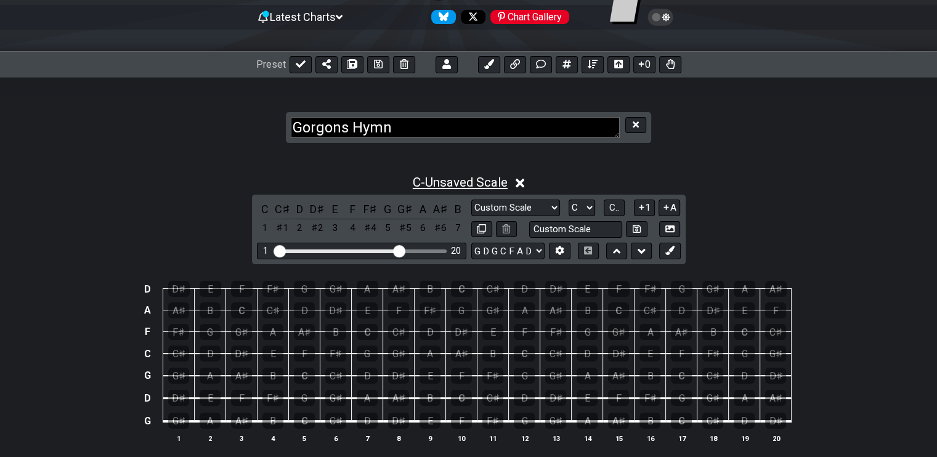
click at [454, 181] on span "C - Unsaved Scale" at bounding box center [460, 182] width 95 height 15
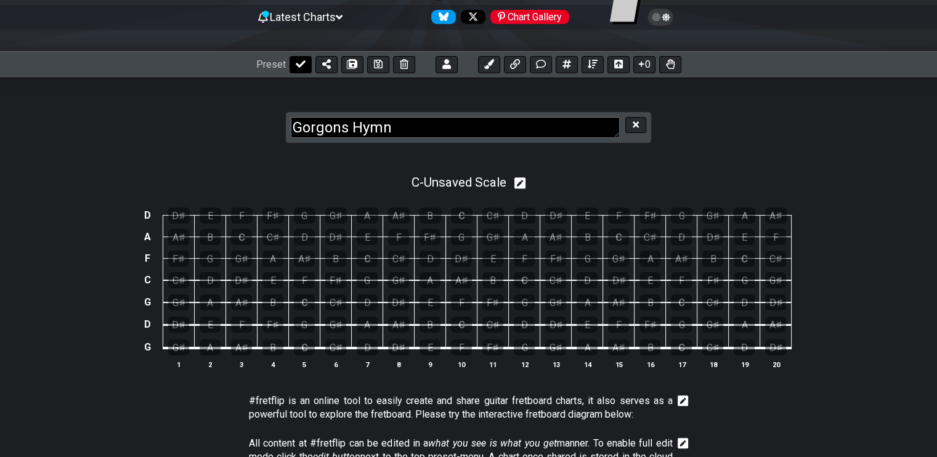
click at [305, 62] on button at bounding box center [301, 64] width 22 height 17
select select "/023BEAKRZ"
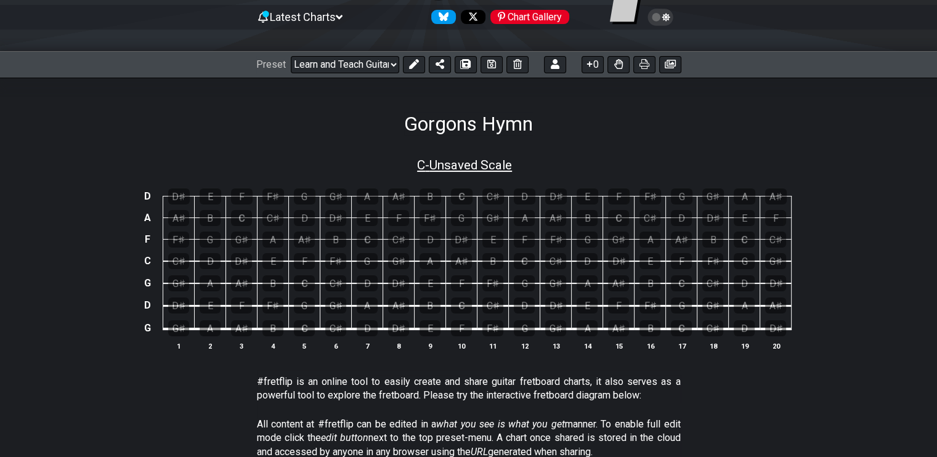
click at [465, 164] on span "C - Unsaved Scale" at bounding box center [464, 165] width 95 height 15
select select "Custom Scale"
select select "C"
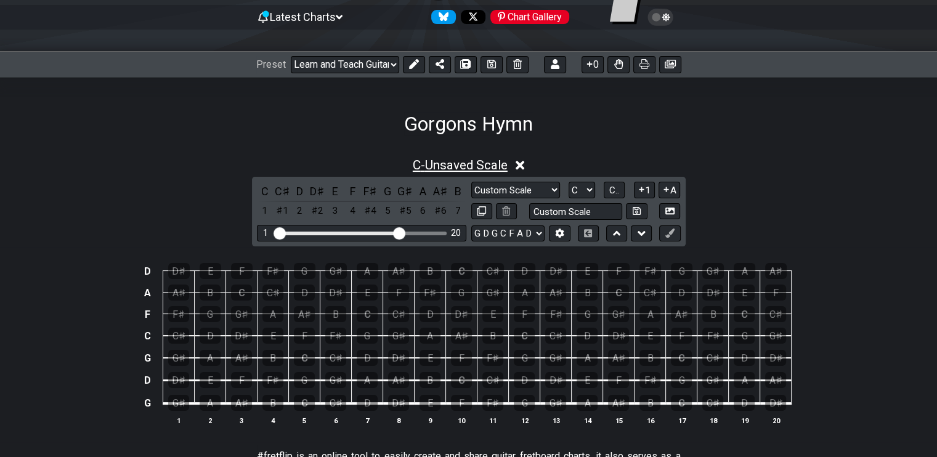
click at [465, 164] on span "C - Unsaved Scale" at bounding box center [460, 165] width 95 height 15
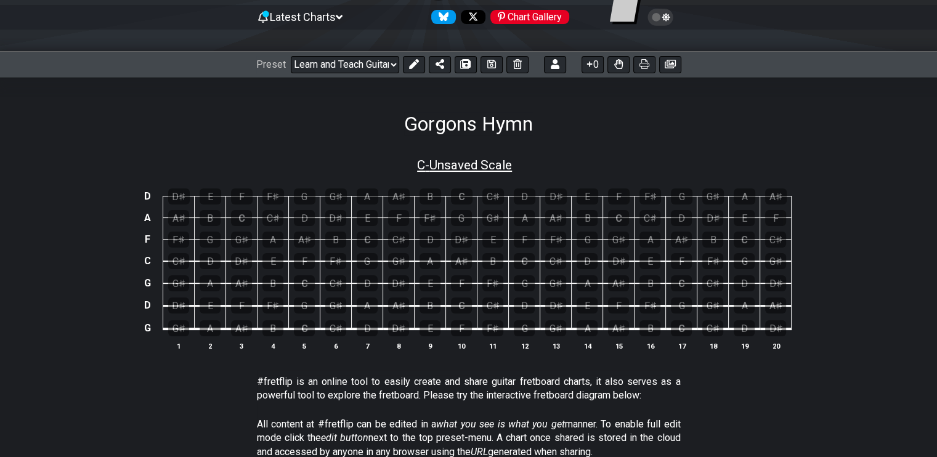
click at [491, 160] on span "C - Unsaved Scale" at bounding box center [464, 165] width 95 height 15
select select "Custom Scale"
select select "C"
